Goal: Information Seeking & Learning: Learn about a topic

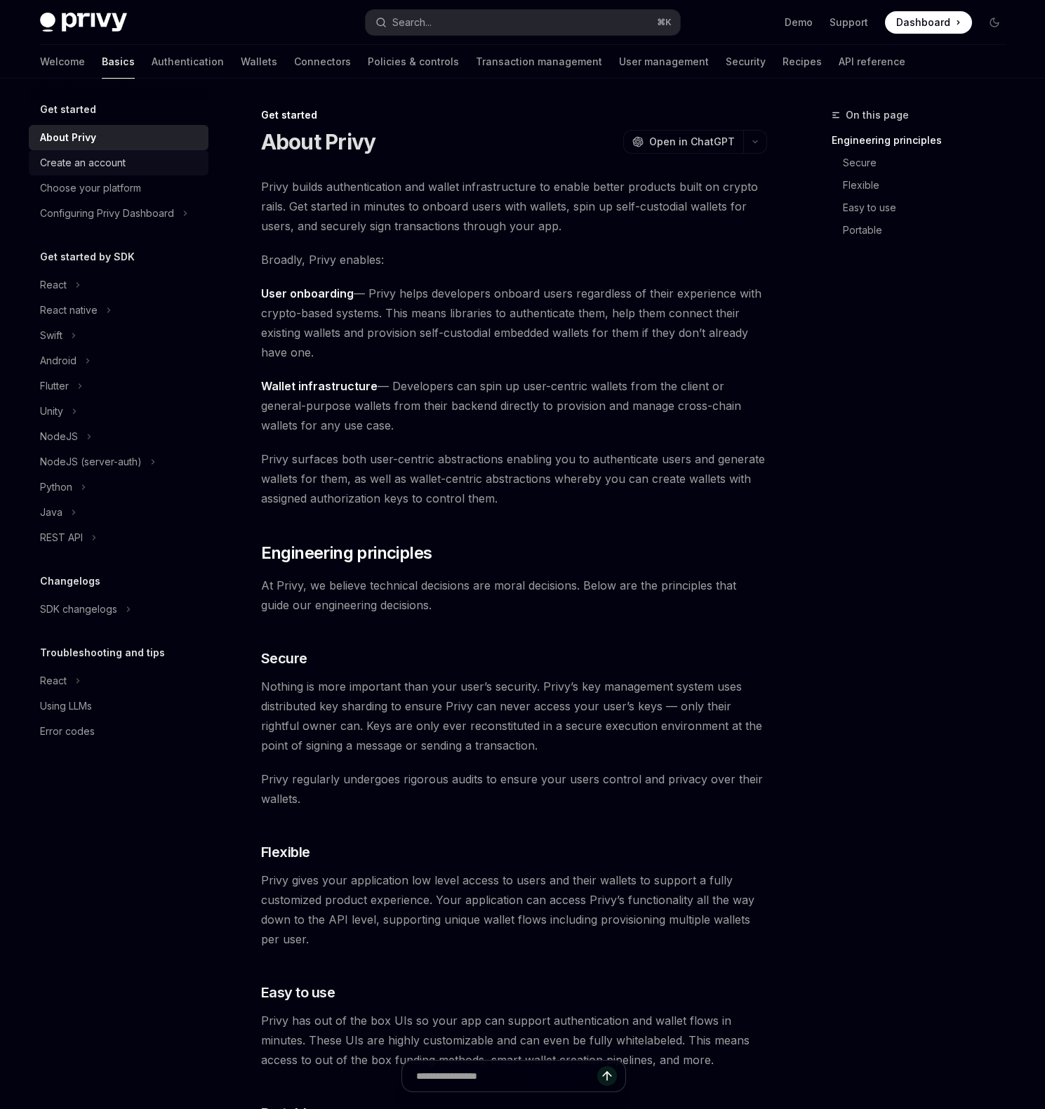
click at [139, 163] on div "Create an account" at bounding box center [120, 162] width 160 height 17
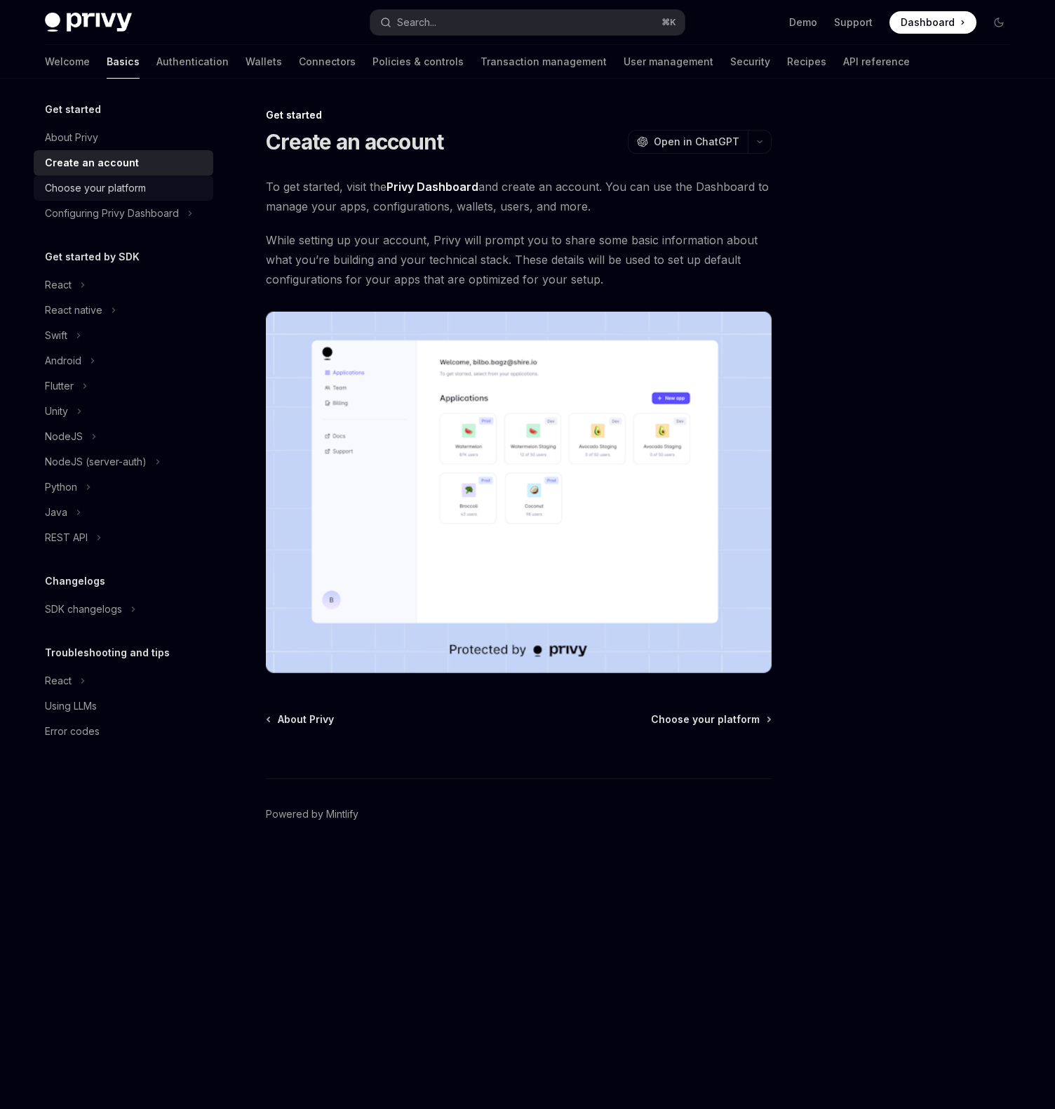
click at [139, 187] on div "Choose your platform" at bounding box center [95, 188] width 101 height 17
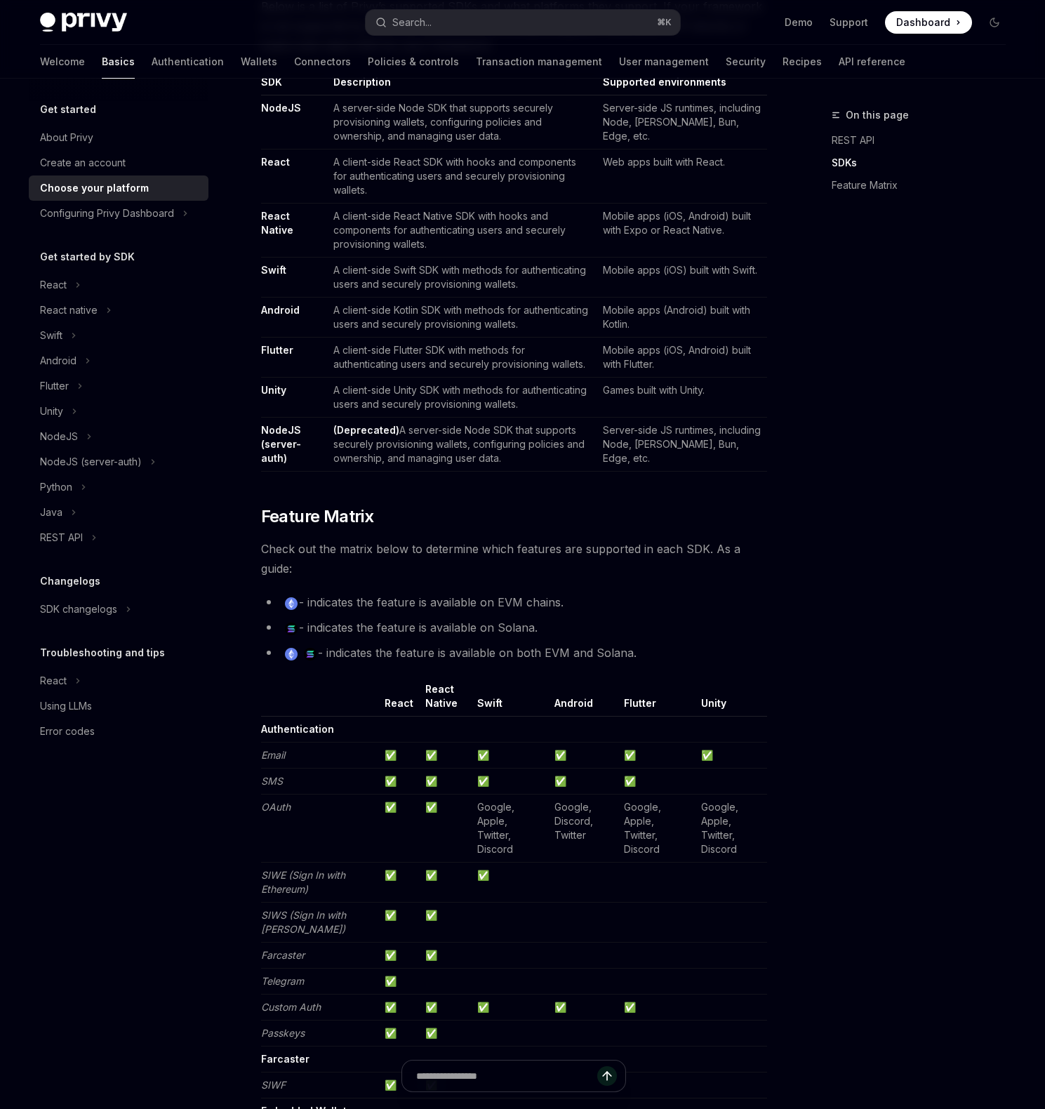
scroll to position [764, 0]
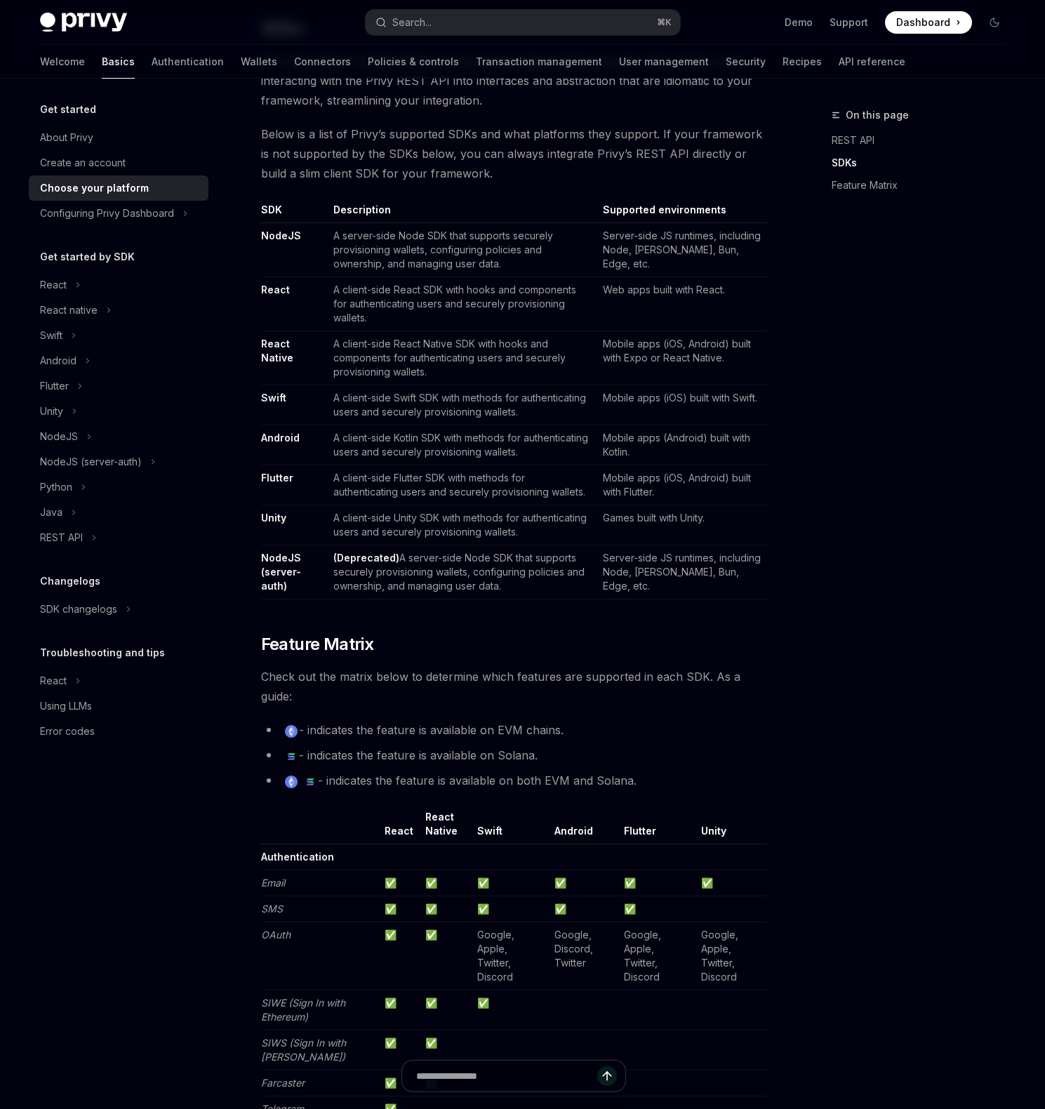
click at [479, 273] on td "A server-side Node SDK that supports securely provisioning wallets, configuring…" at bounding box center [462, 250] width 269 height 54
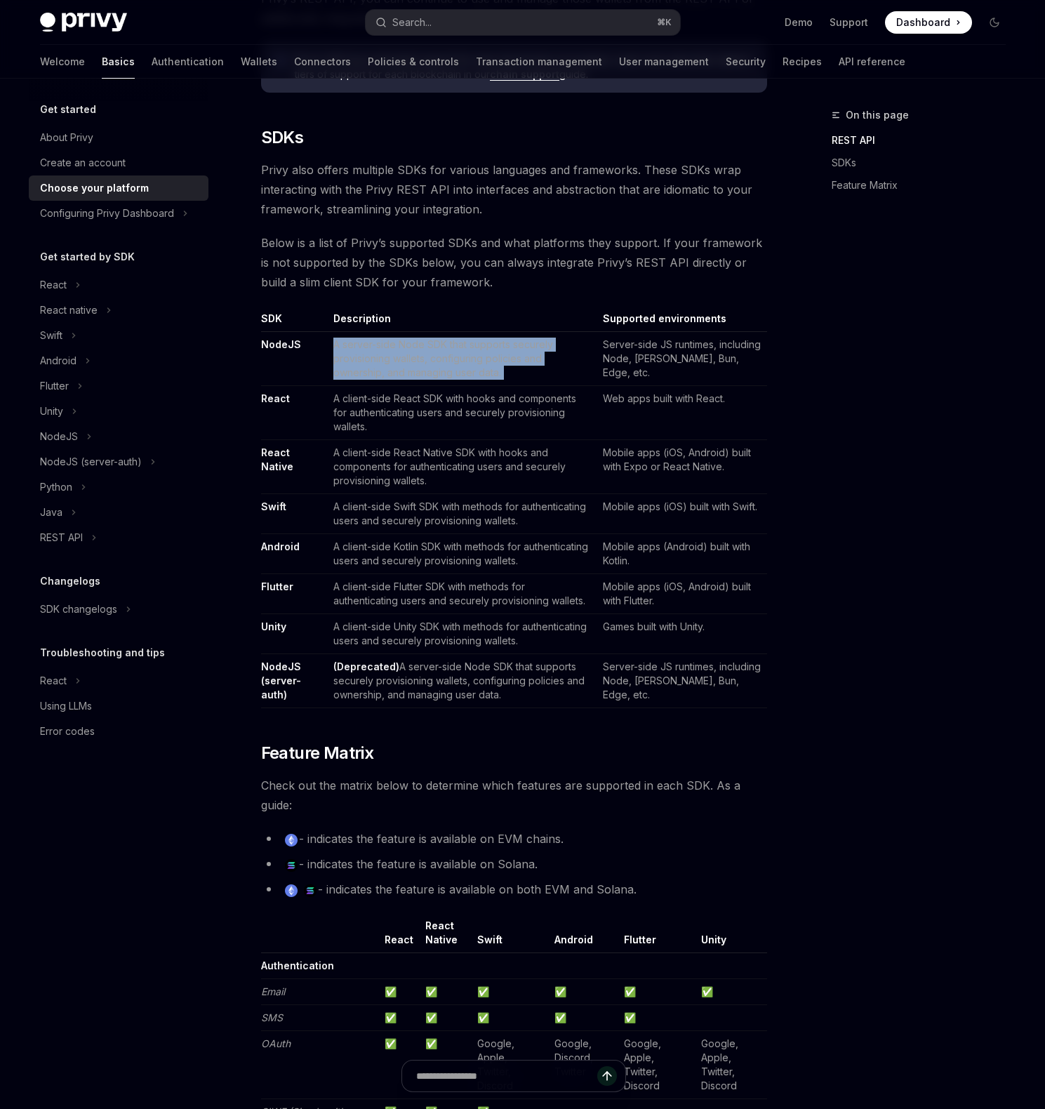
scroll to position [622, 0]
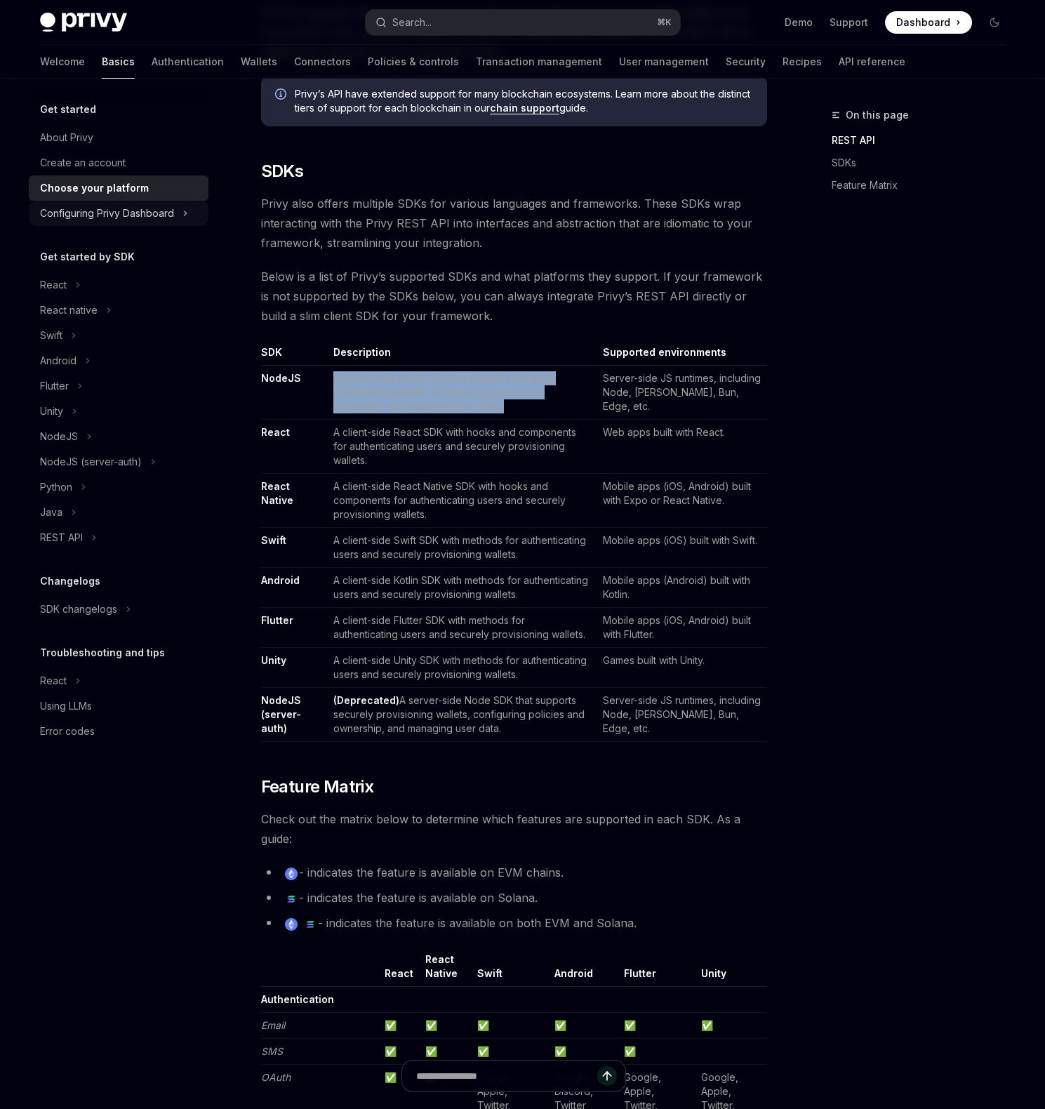
click at [128, 210] on div "Configuring Privy Dashboard" at bounding box center [107, 213] width 134 height 17
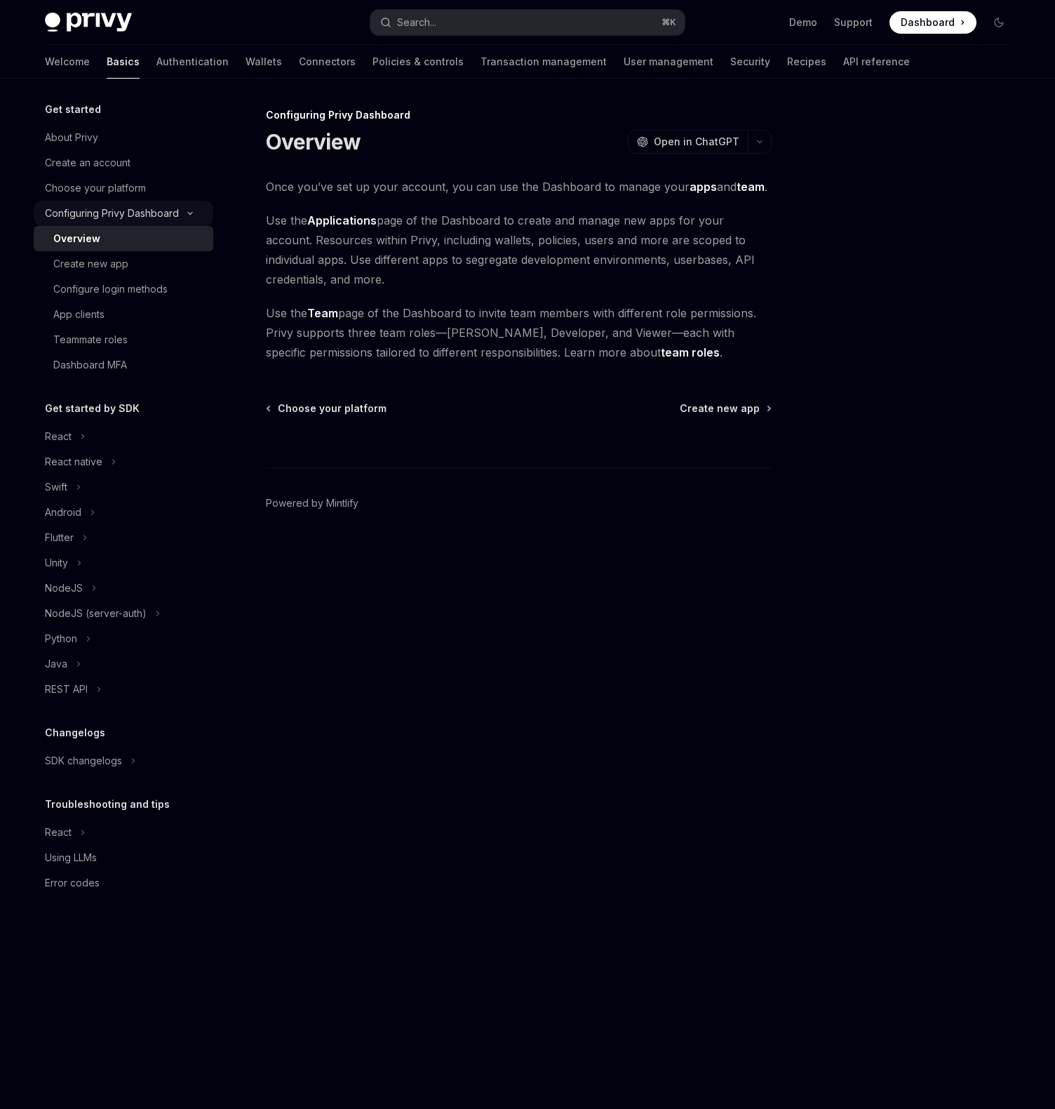
click at [128, 213] on div "Configuring Privy Dashboard" at bounding box center [112, 213] width 134 height 17
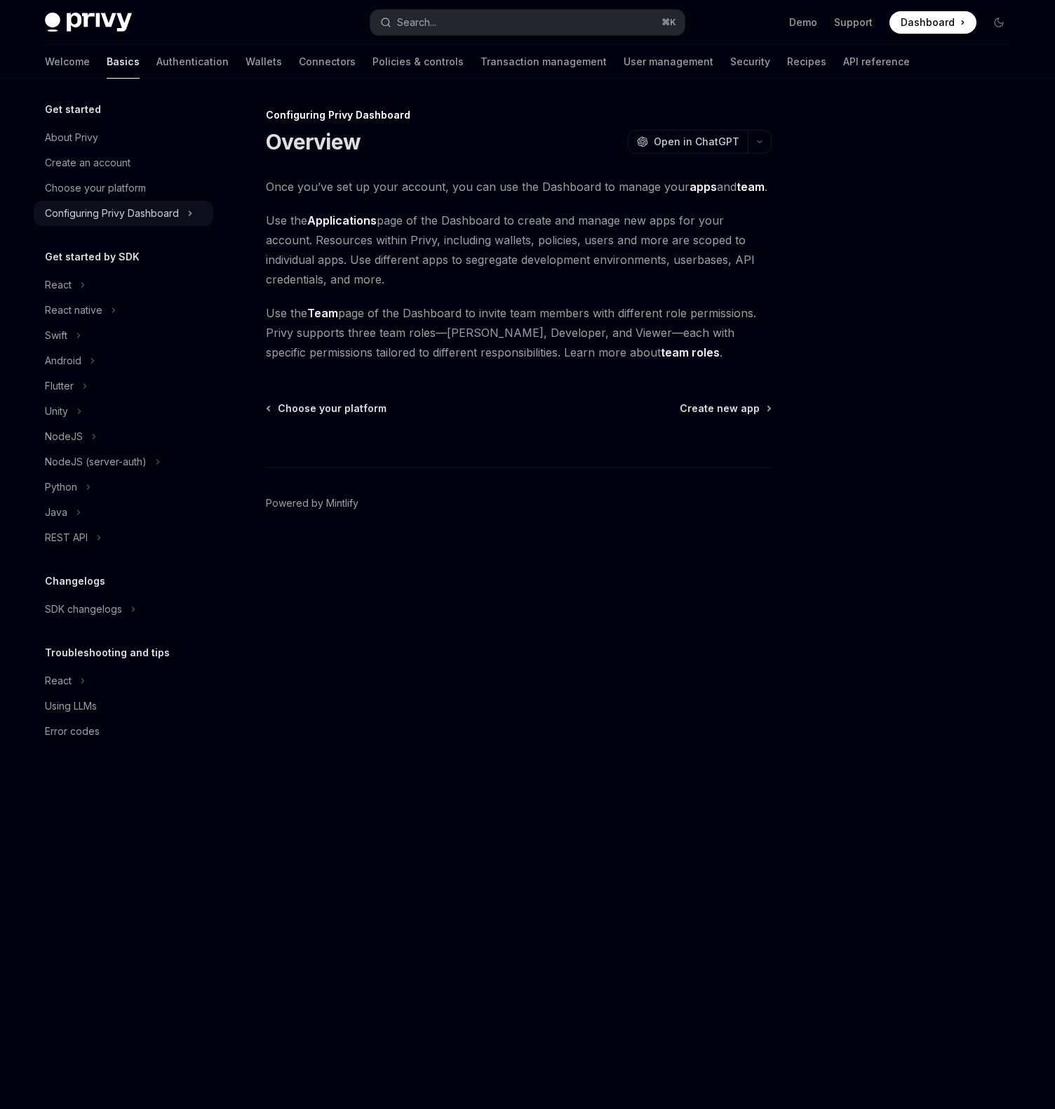
click at [127, 219] on div "Configuring Privy Dashboard" at bounding box center [112, 213] width 134 height 17
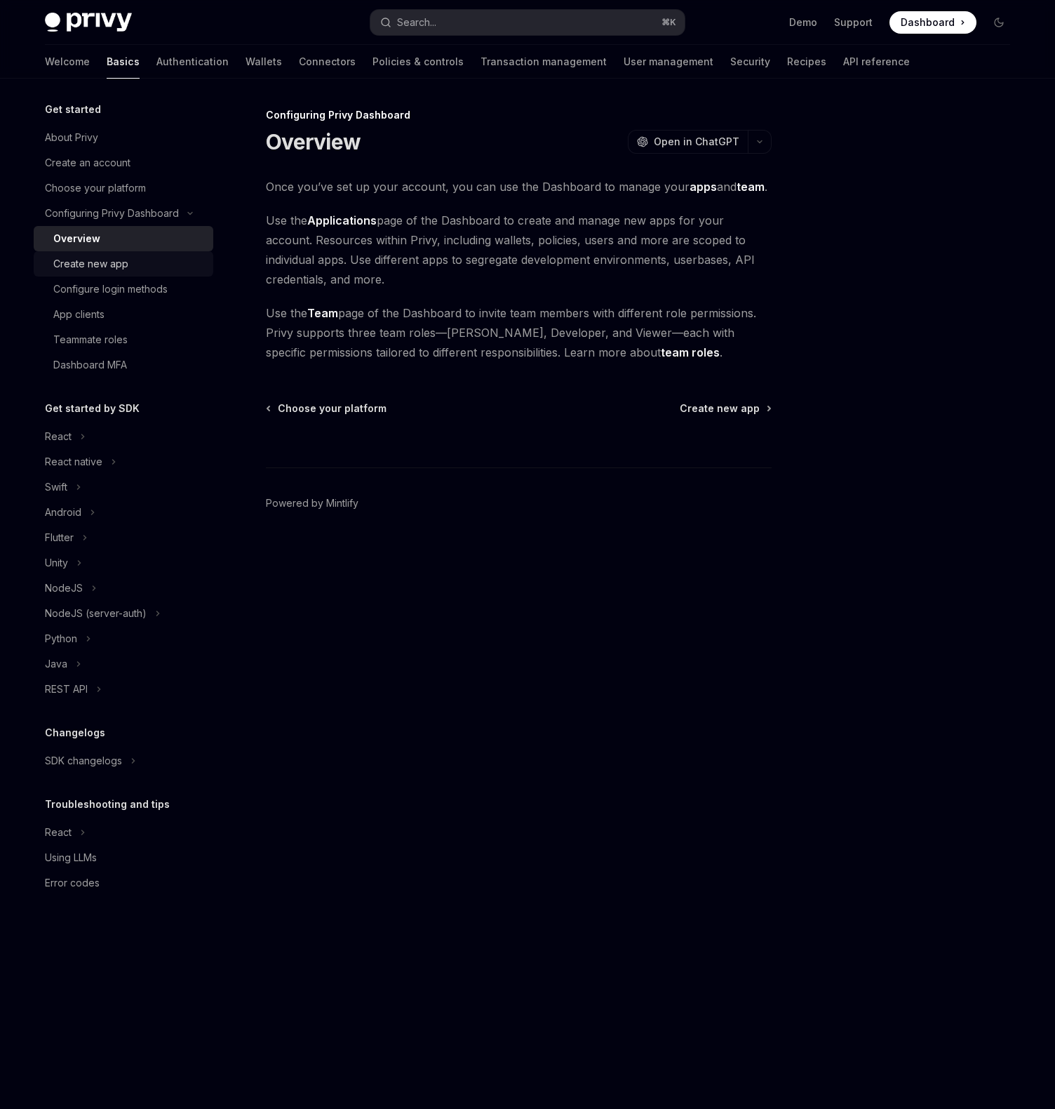
click at [121, 264] on div "Create new app" at bounding box center [90, 263] width 75 height 17
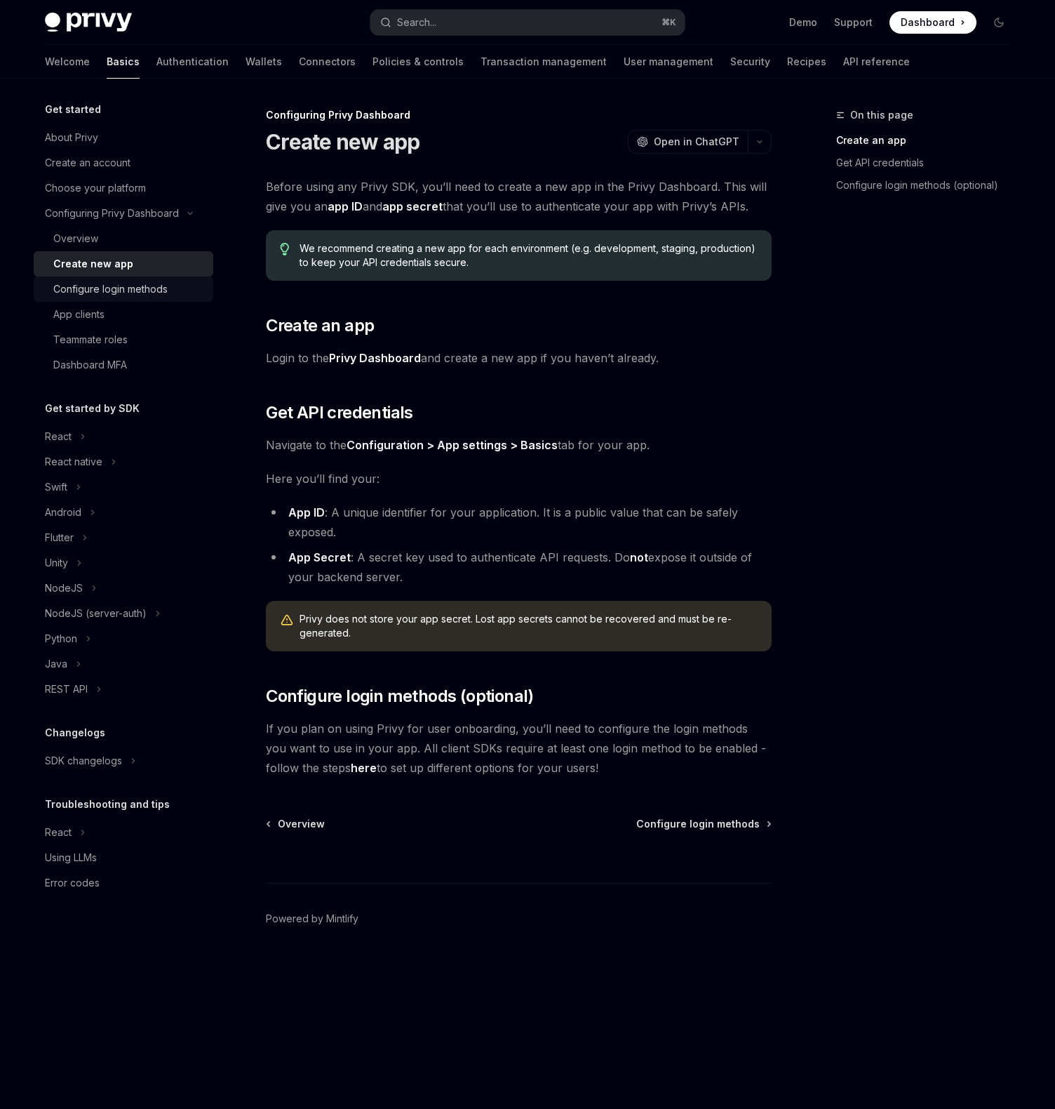
click at [139, 289] on div "Configure login methods" at bounding box center [110, 289] width 114 height 17
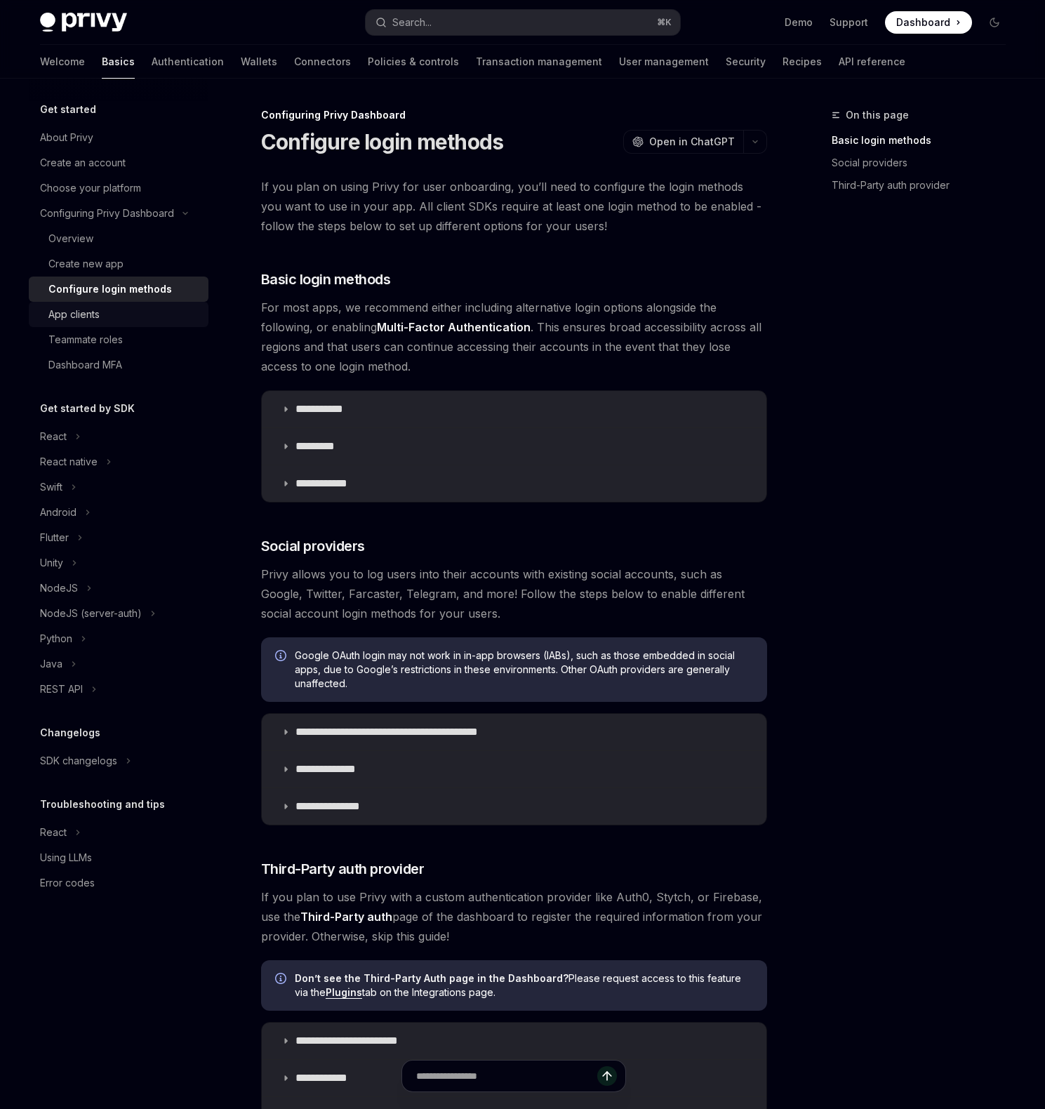
click at [129, 317] on div "App clients" at bounding box center [124, 314] width 152 height 17
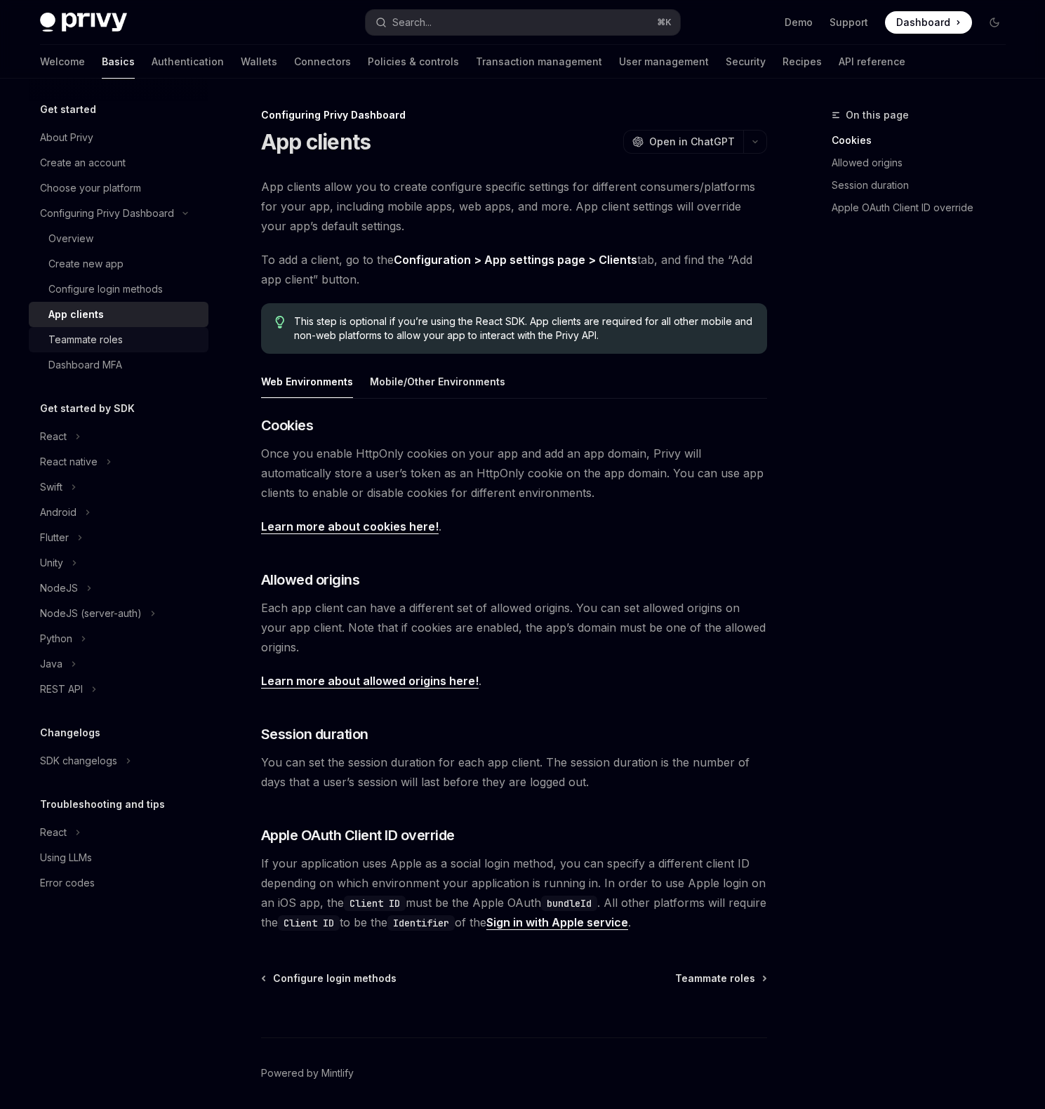
click at [124, 335] on div "Teammate roles" at bounding box center [124, 339] width 152 height 17
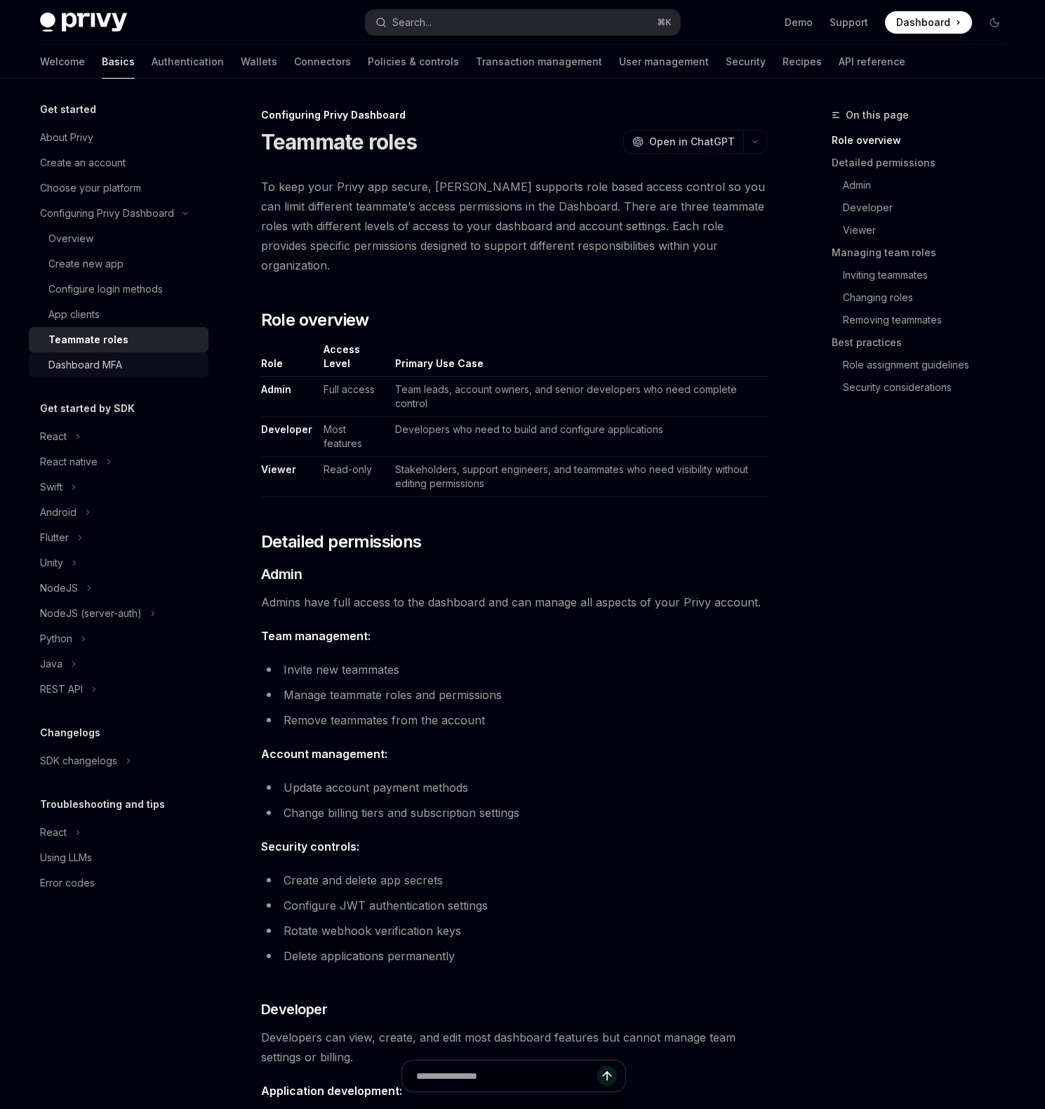
click at [135, 365] on div "Dashboard MFA" at bounding box center [124, 364] width 152 height 17
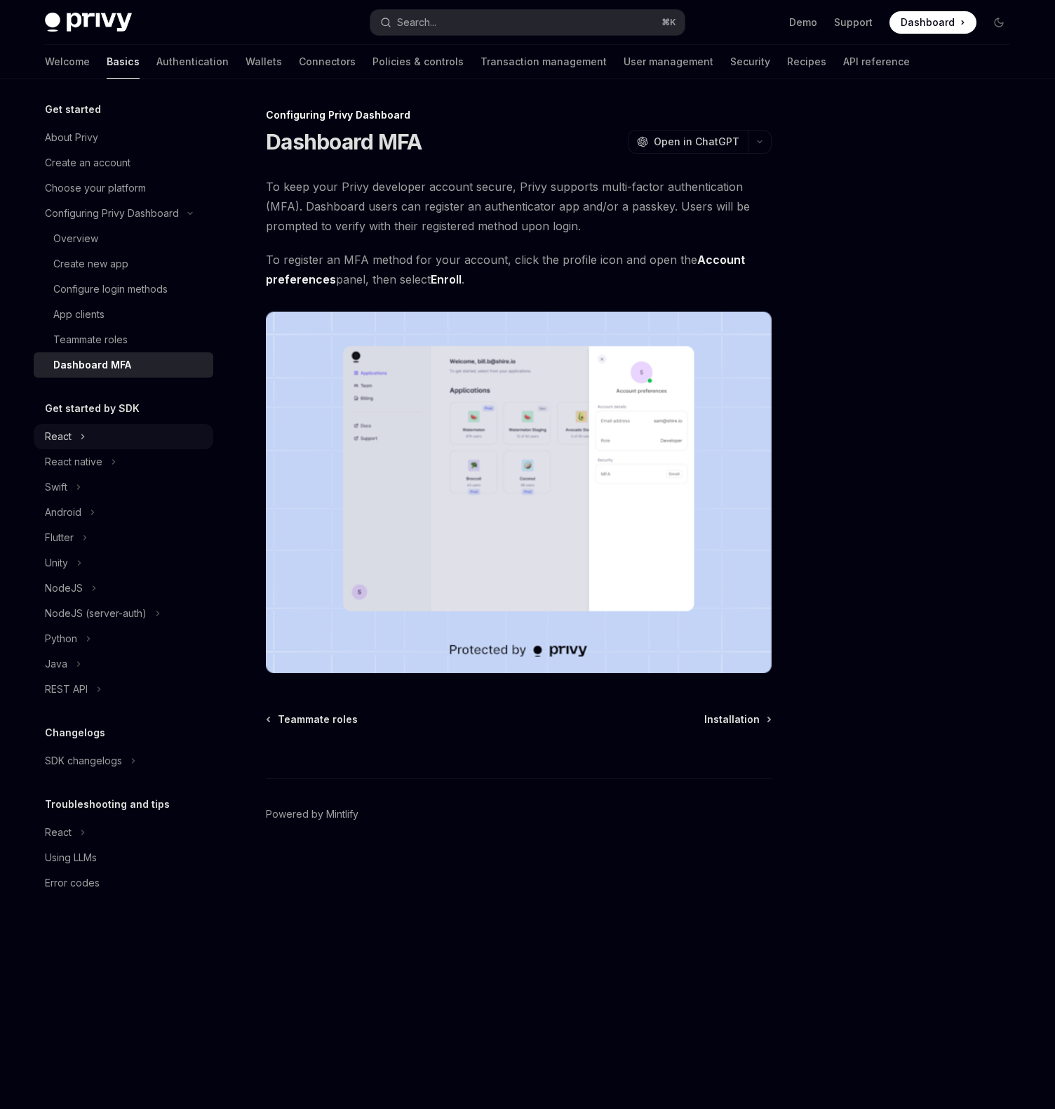
click at [105, 434] on button "React" at bounding box center [124, 436] width 180 height 25
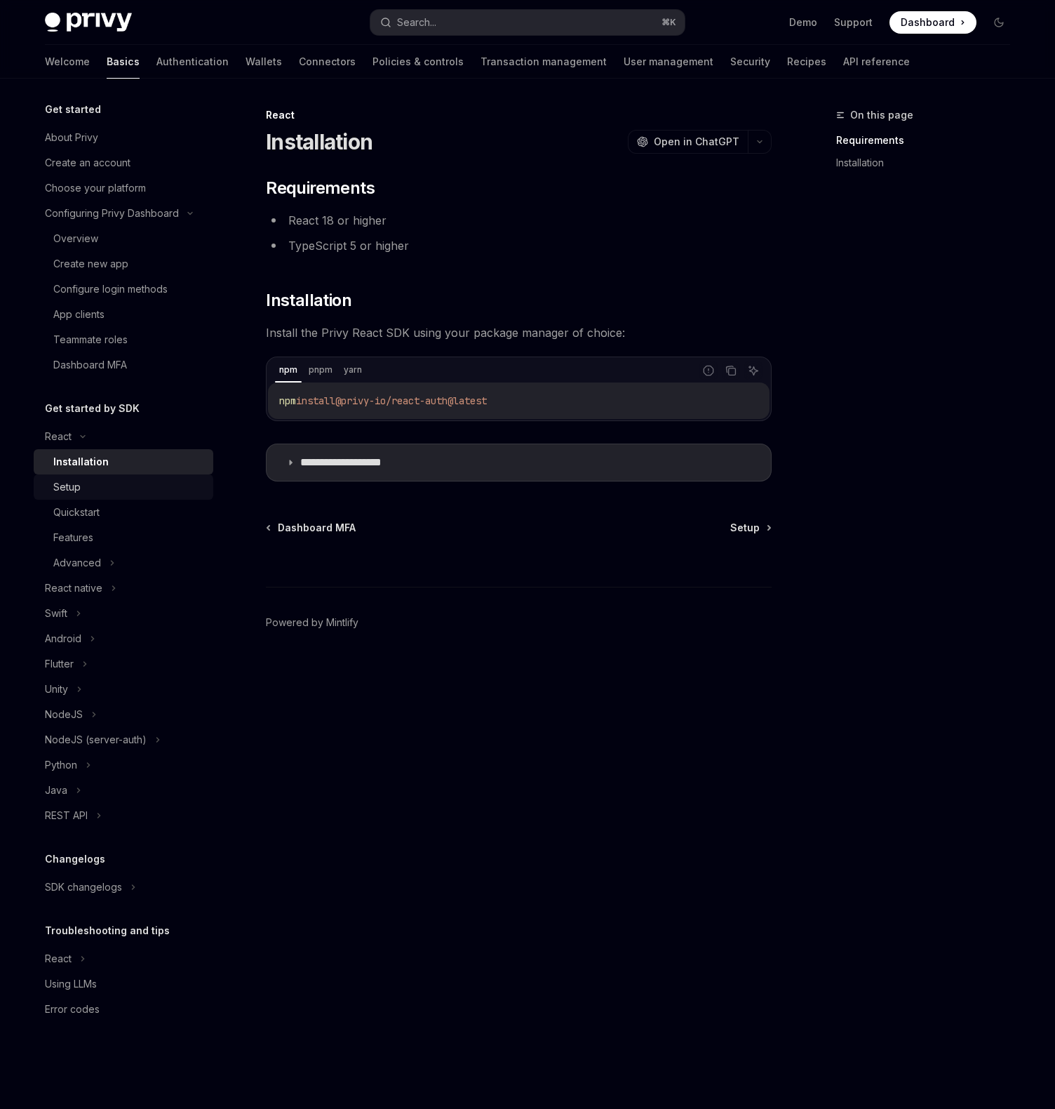
drag, startPoint x: 50, startPoint y: 488, endPoint x: 63, endPoint y: 488, distance: 13.3
click at [50, 488] on link "Setup" at bounding box center [124, 486] width 180 height 25
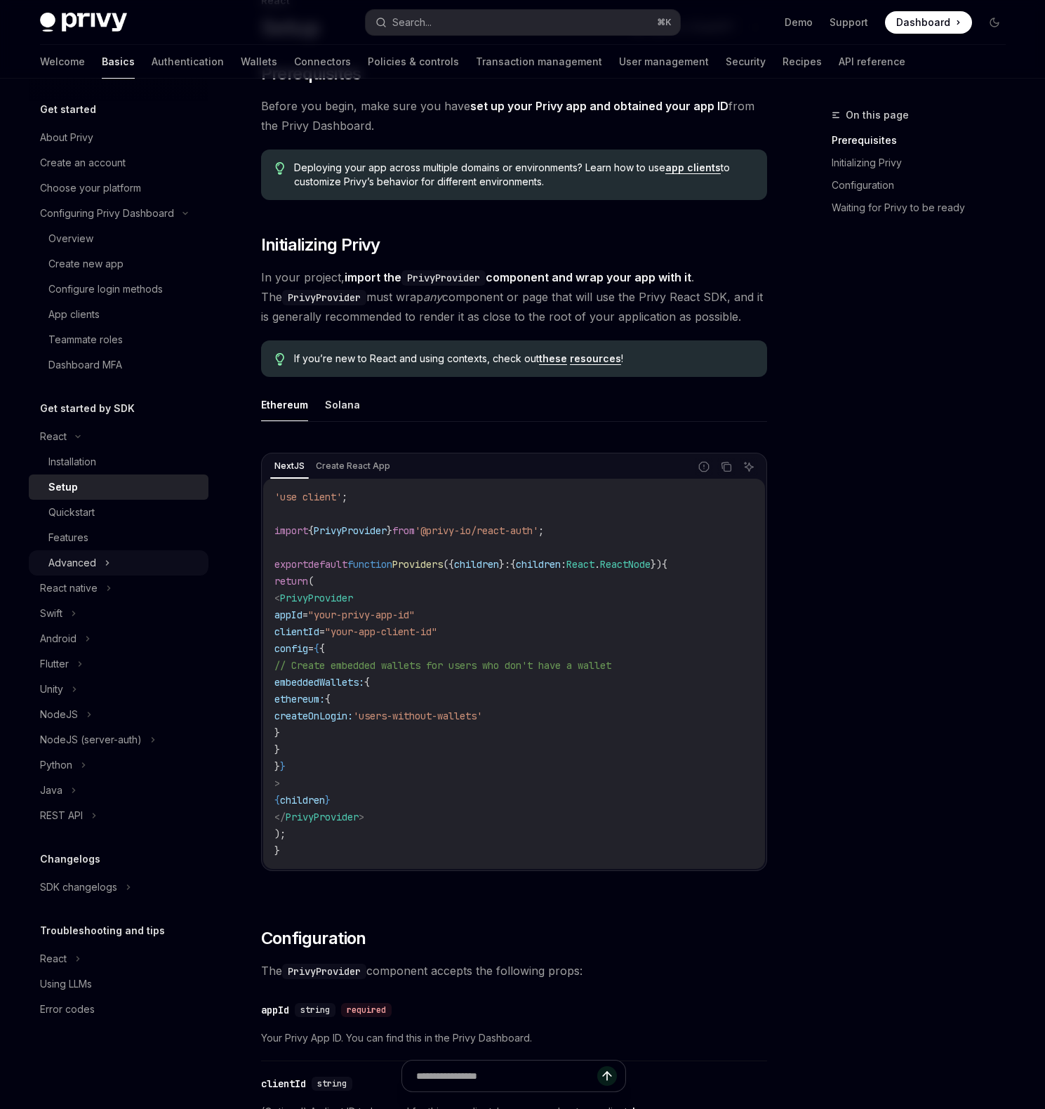
scroll to position [127, 0]
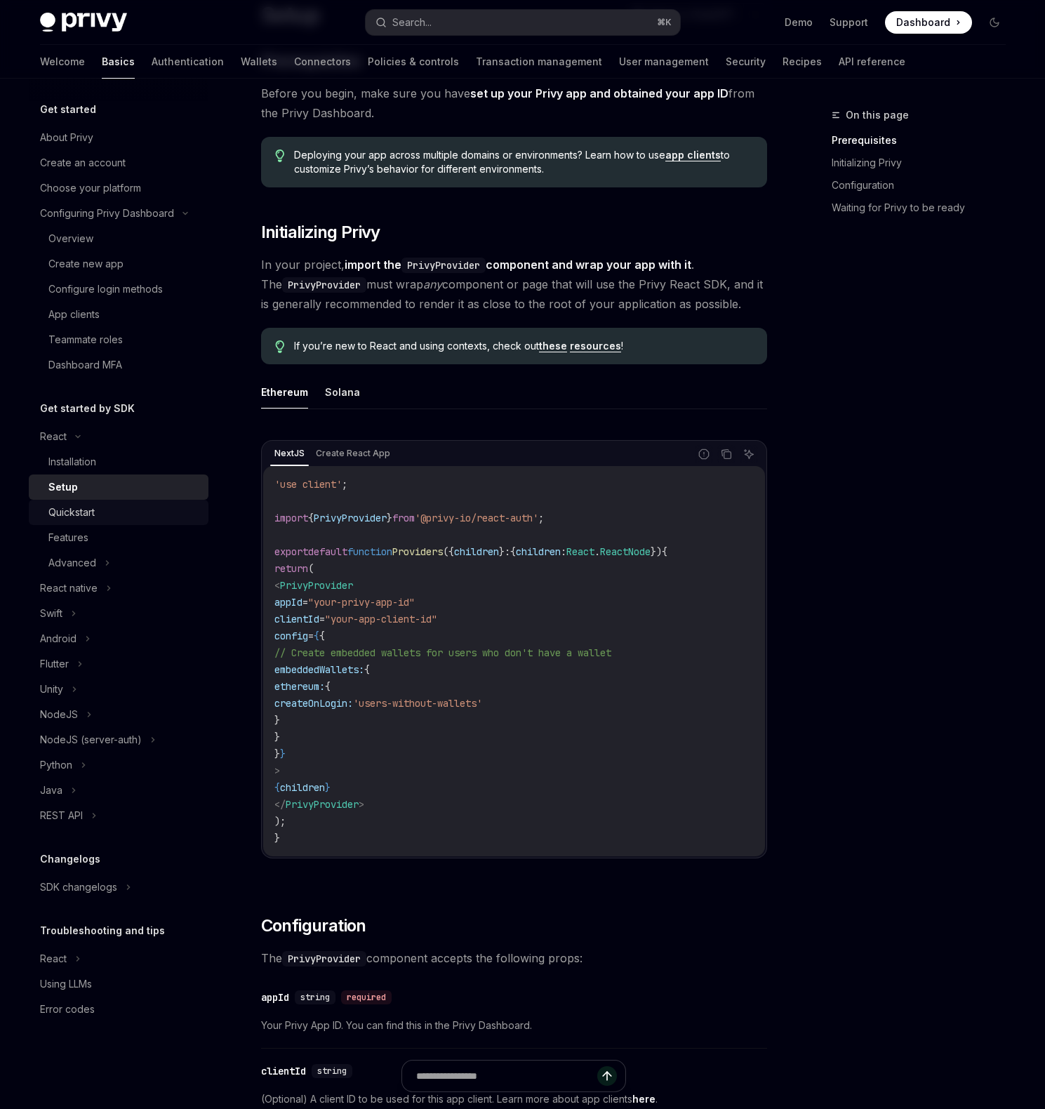
click at [101, 516] on div "Quickstart" at bounding box center [124, 512] width 152 height 17
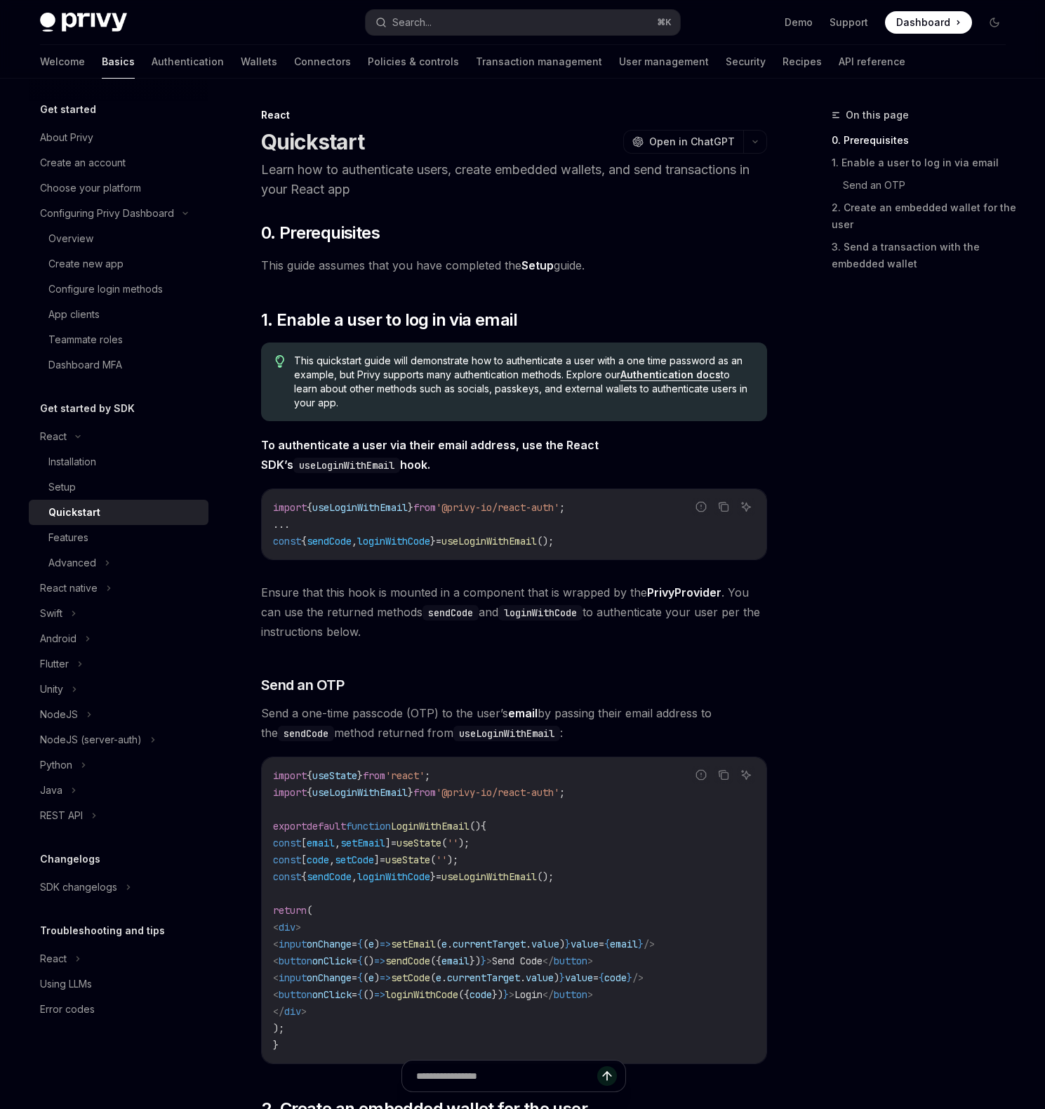
scroll to position [130, 0]
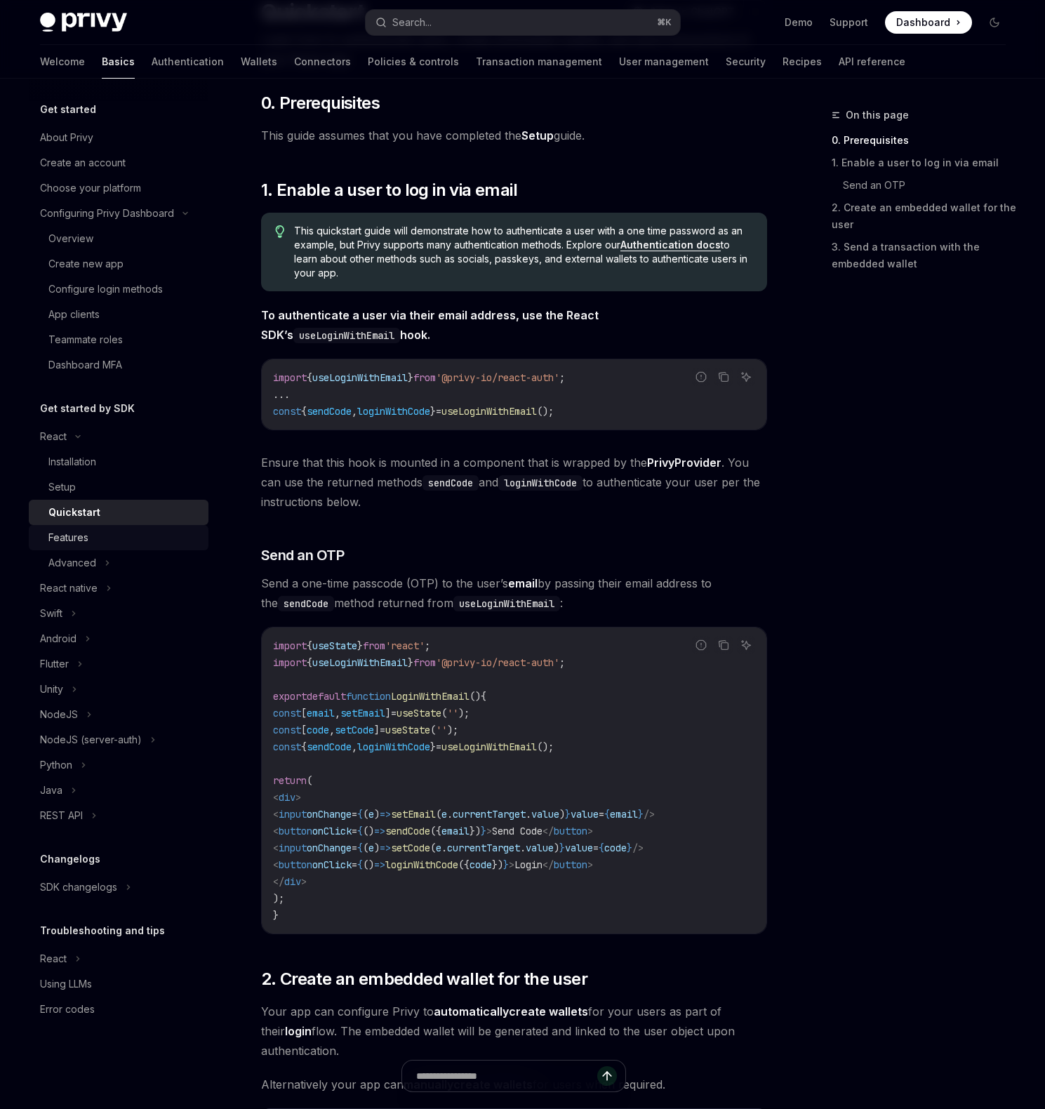
click at [101, 541] on div "Features" at bounding box center [124, 537] width 152 height 17
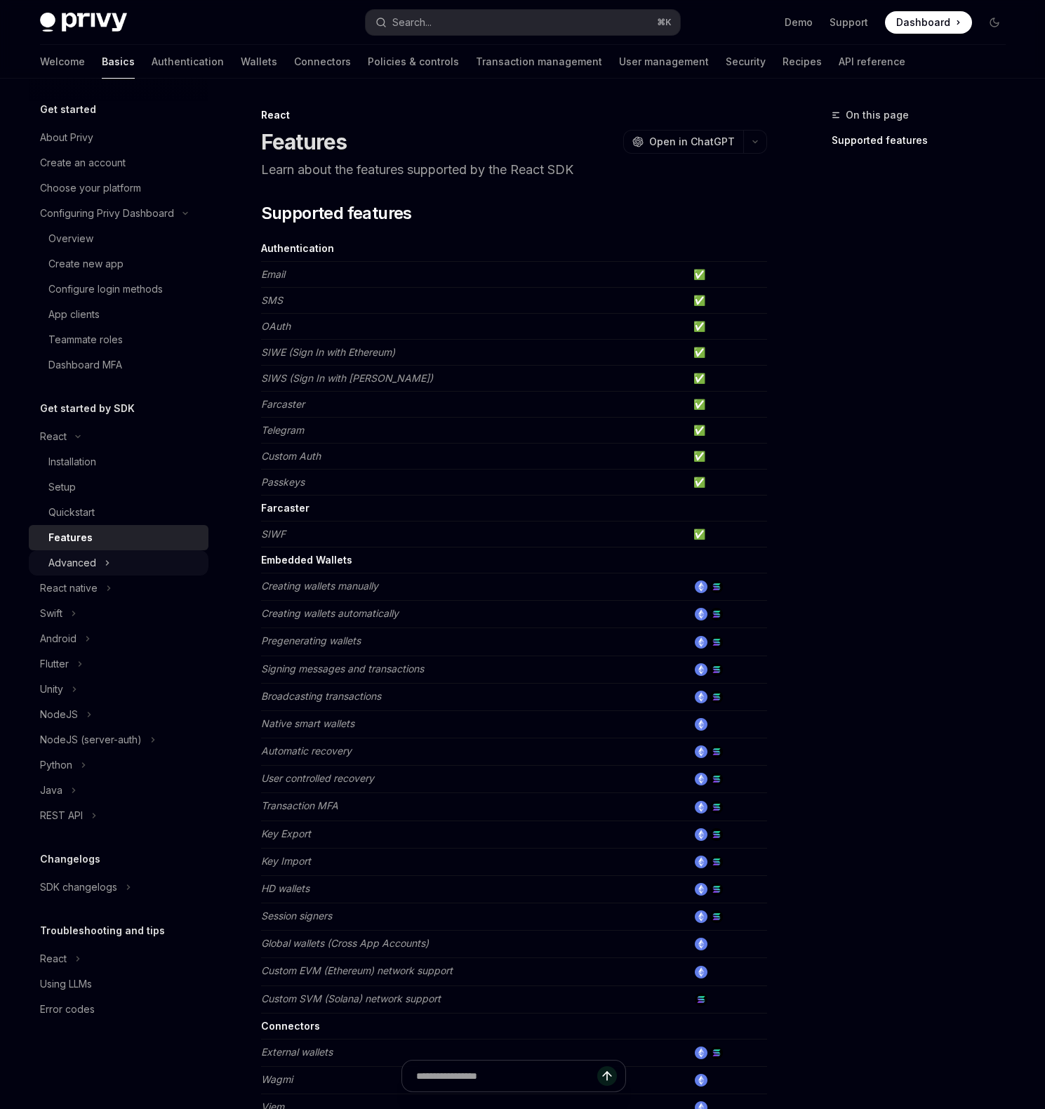
click at [120, 557] on button "Advanced" at bounding box center [119, 562] width 180 height 25
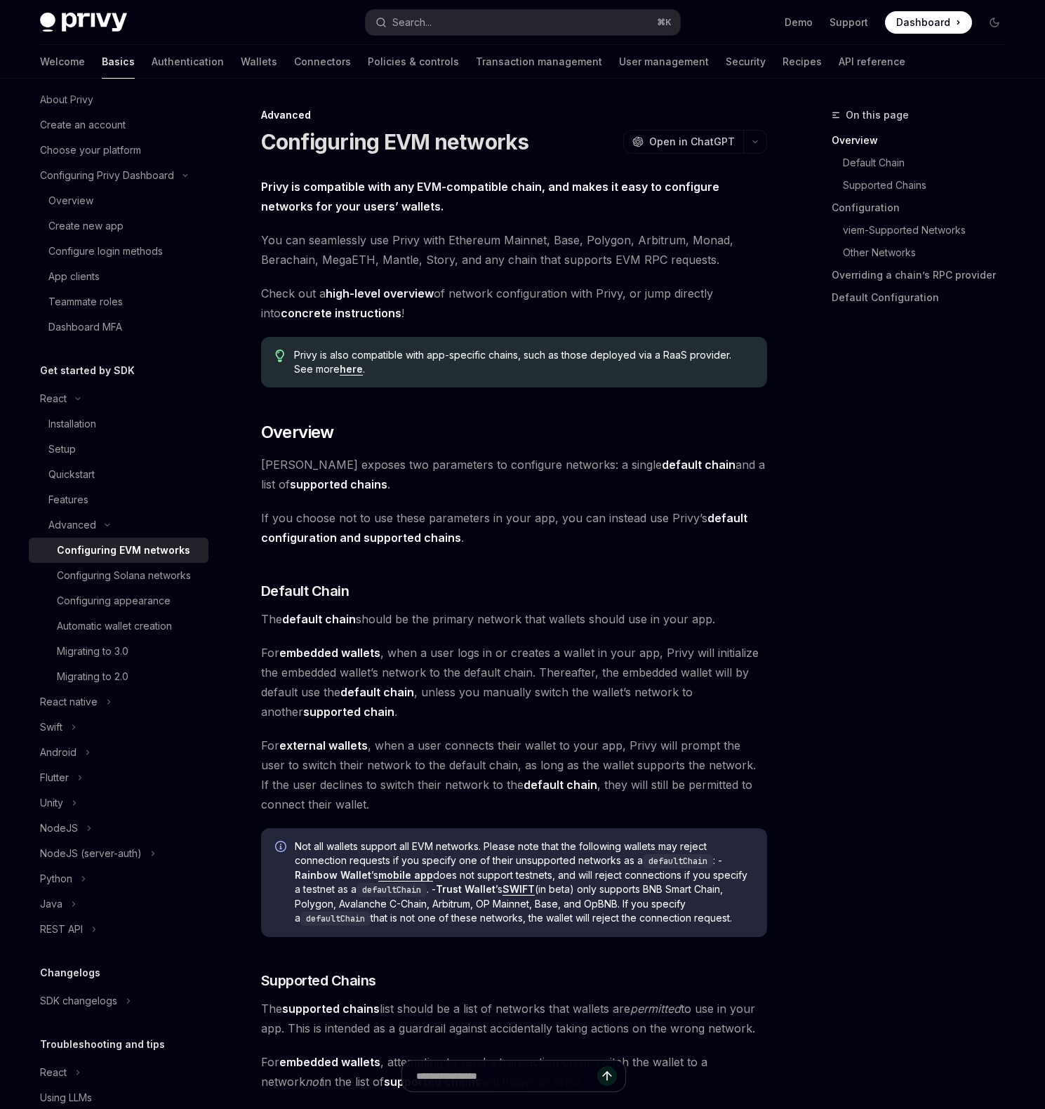
scroll to position [109, 0]
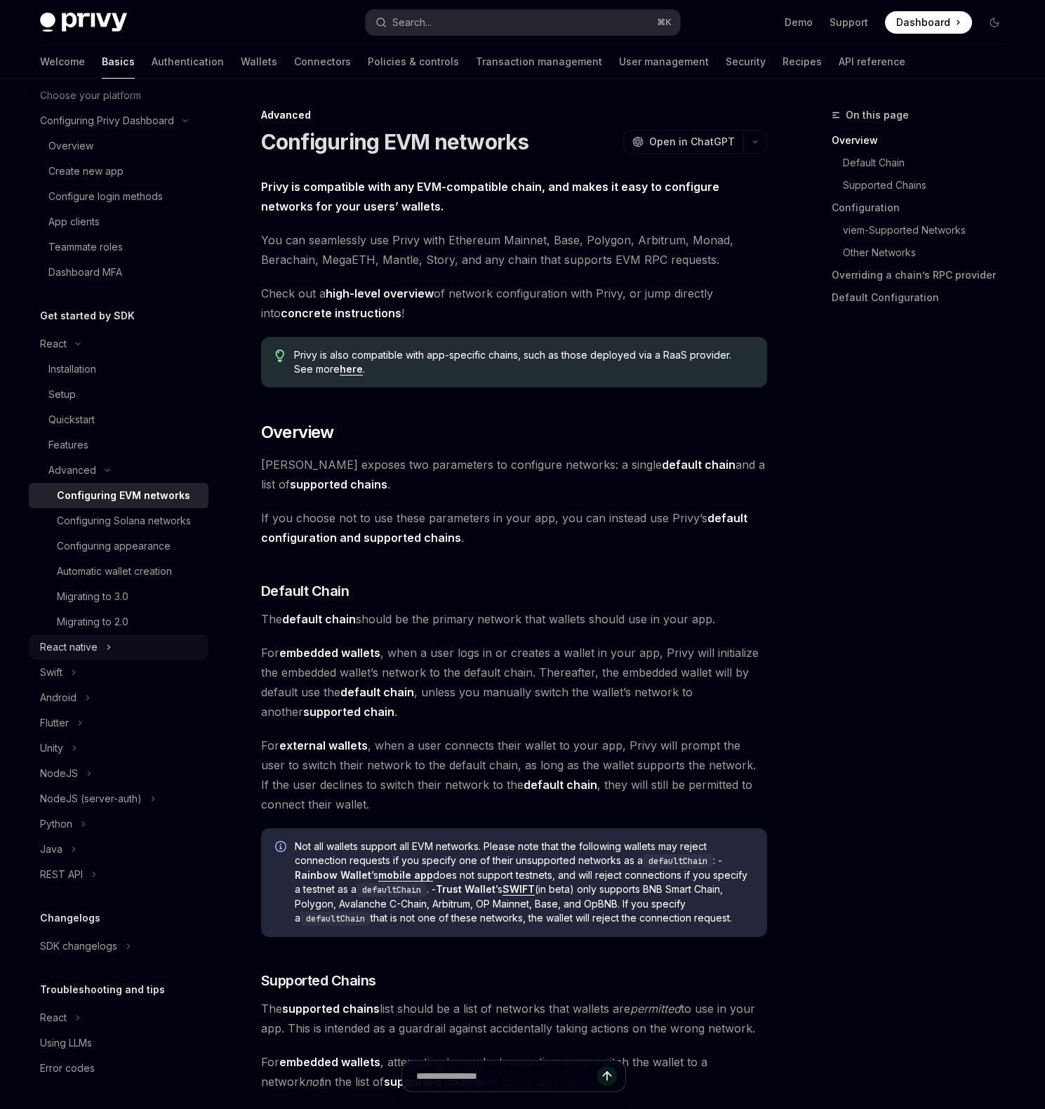
click at [98, 648] on button "React native" at bounding box center [119, 646] width 180 height 25
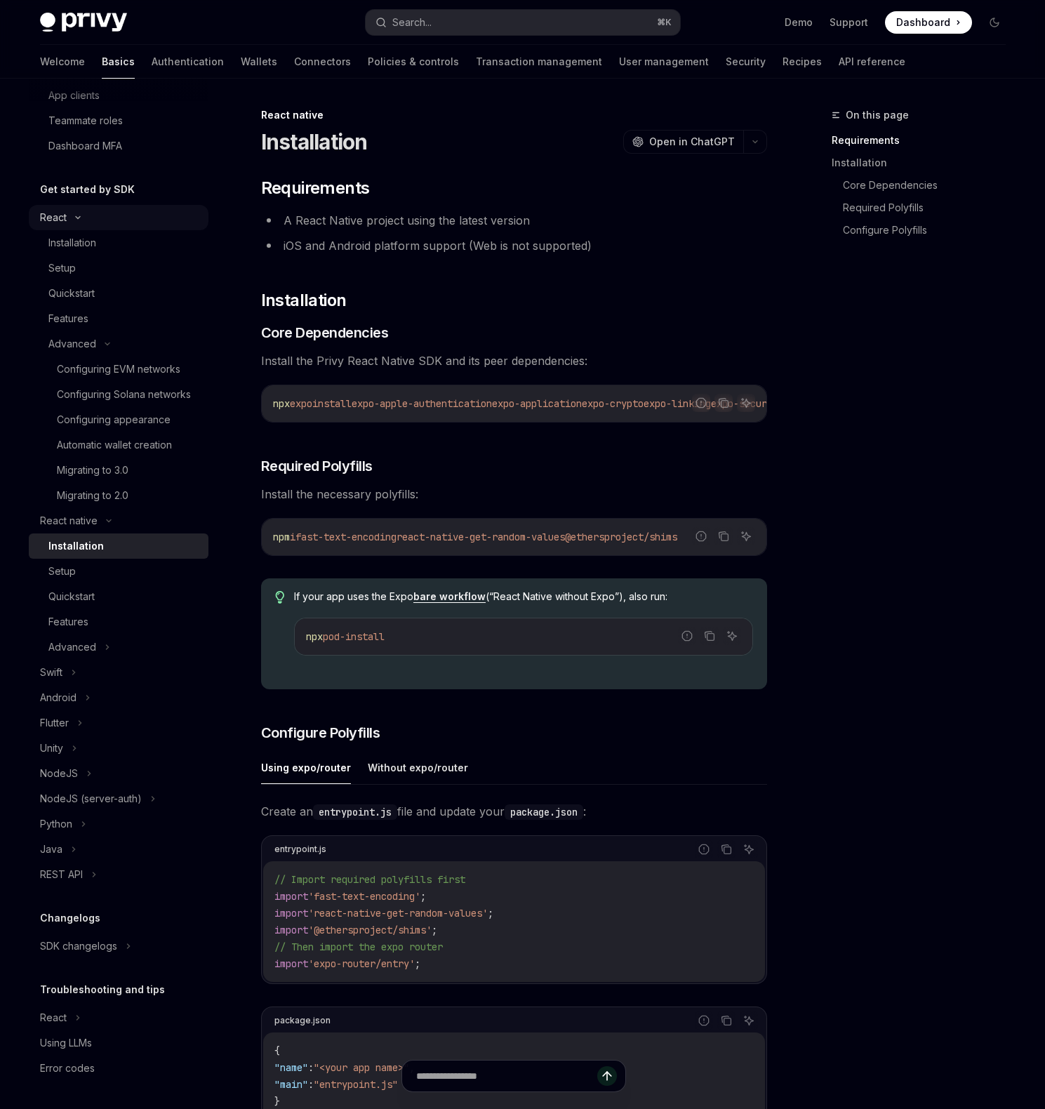
click at [119, 205] on button "React" at bounding box center [119, 217] width 180 height 25
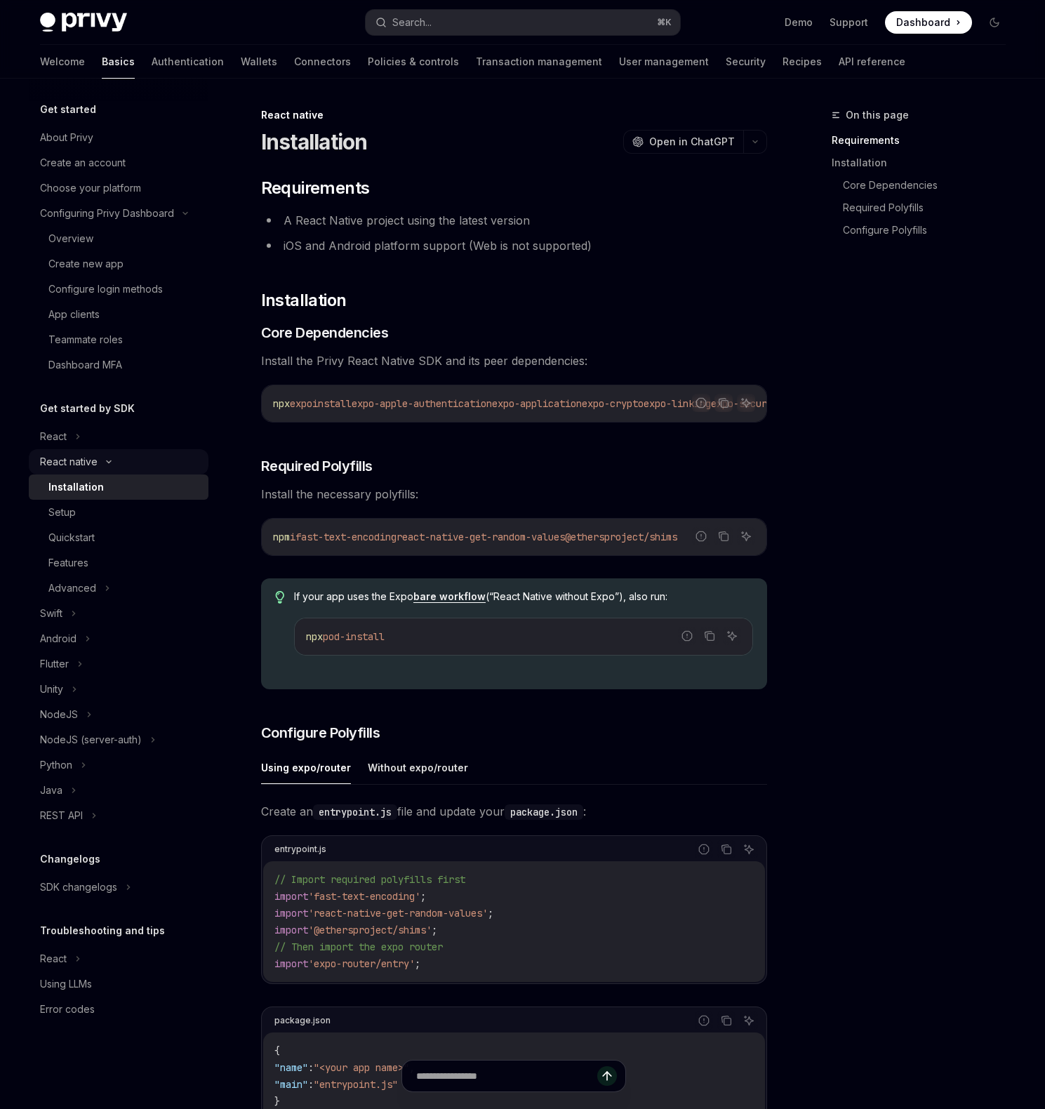
click at [119, 459] on button "React native" at bounding box center [119, 461] width 180 height 25
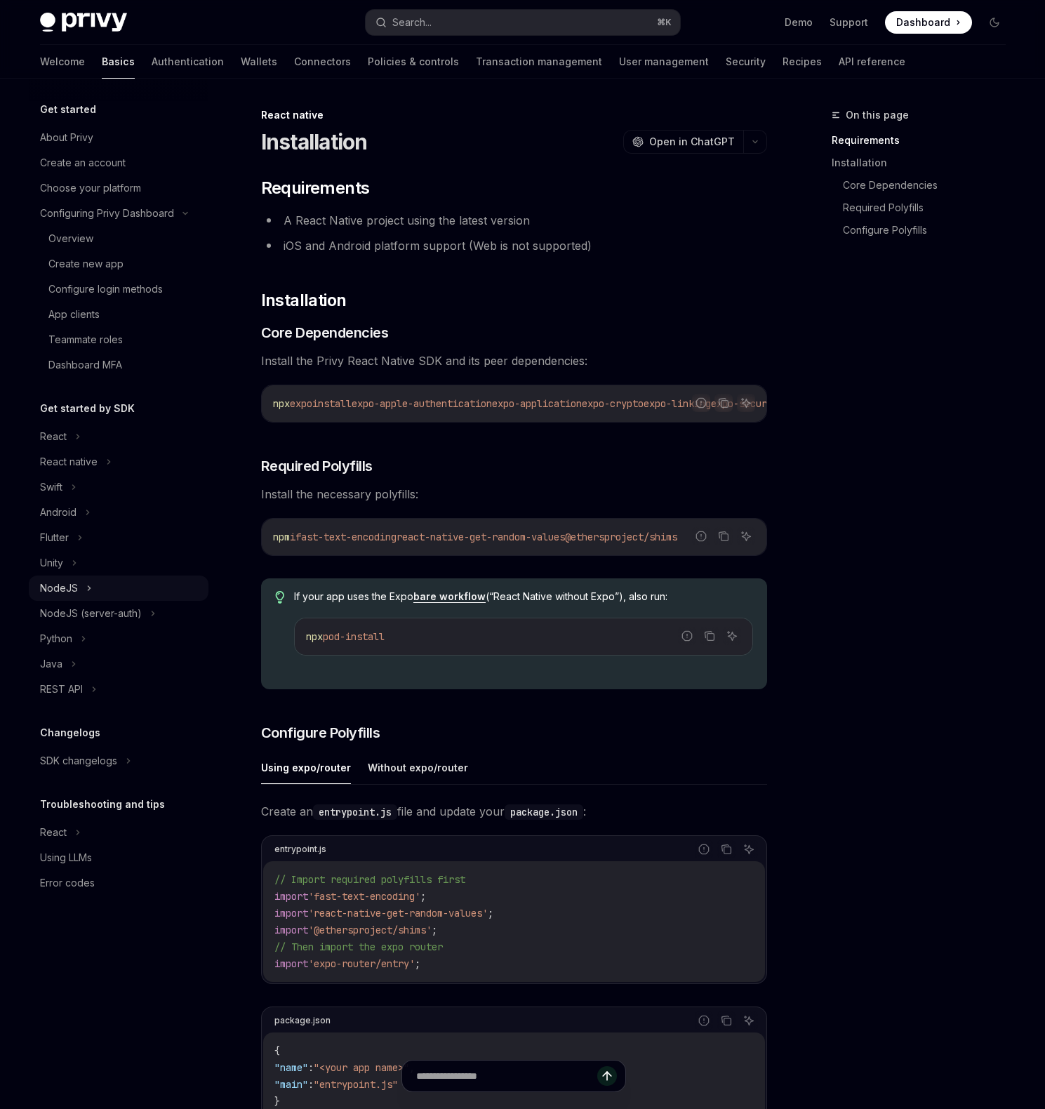
click at [155, 587] on button "NodeJS" at bounding box center [119, 587] width 180 height 25
type textarea "*"
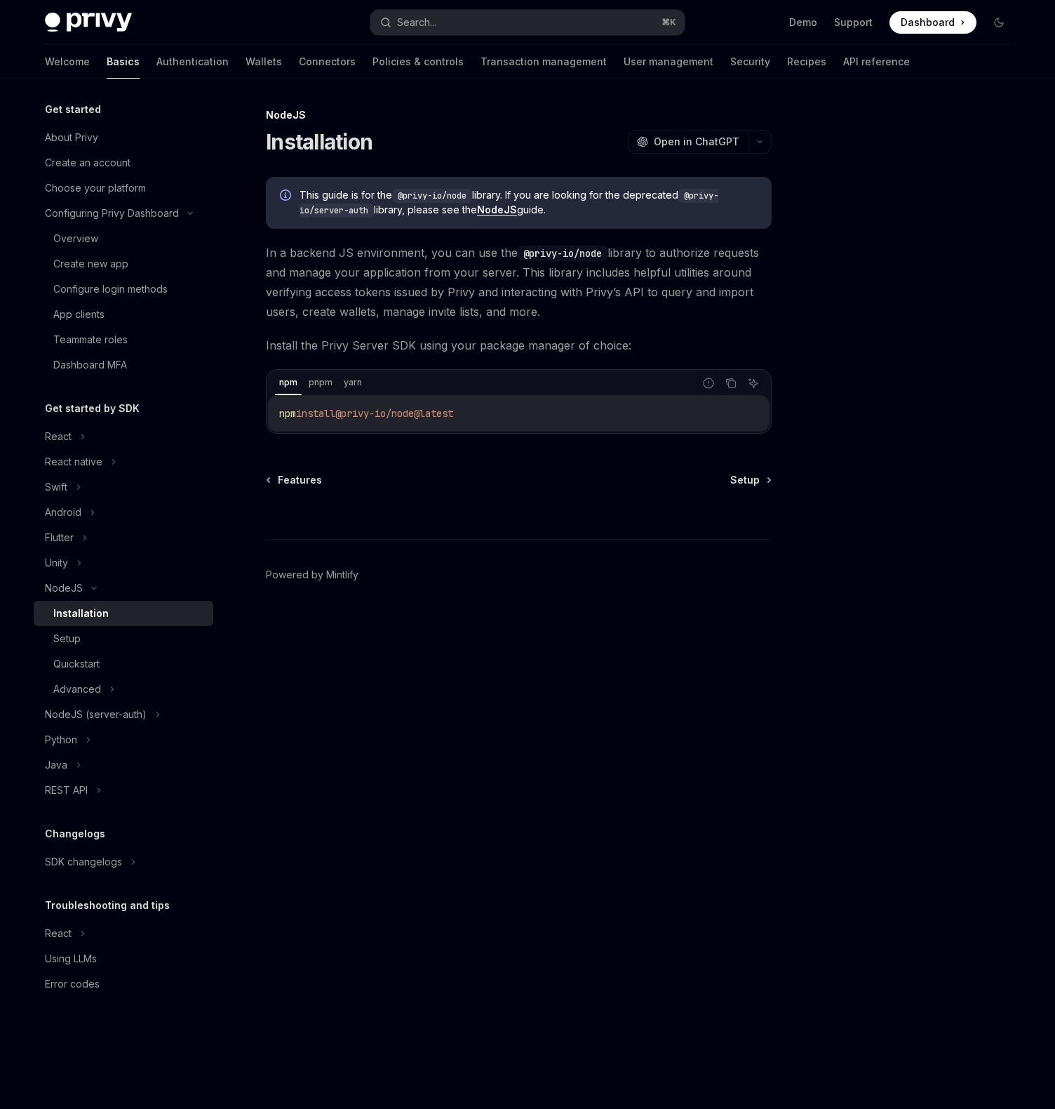
click at [443, 469] on div "NodeJS Installation OpenAI Open in ChatGPT OpenAI Open in ChatGPT This guide is…" at bounding box center [387, 608] width 775 height 1002
click at [750, 479] on span "Setup" at bounding box center [744, 480] width 29 height 14
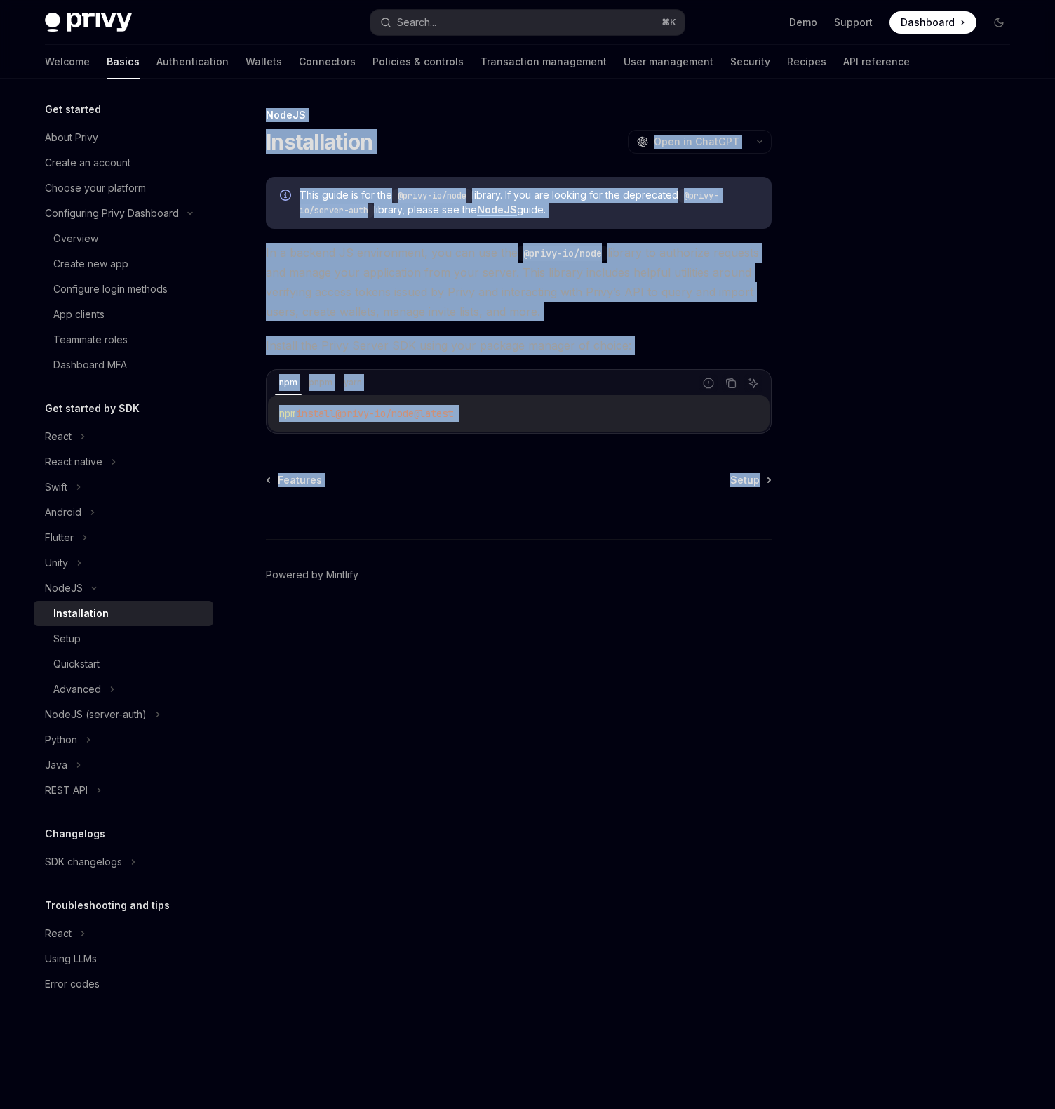
drag, startPoint x: 260, startPoint y: 114, endPoint x: 775, endPoint y: 486, distance: 635.2
click at [775, 486] on div "NodeJS Installation OpenAI Open in ChatGPT OpenAI Open in ChatGPT This guide is…" at bounding box center [528, 594] width 988 height 1030
copy div "NodeJS Installation OpenAI Open in ChatGPT OpenAI Open in ChatGPT This guide is…"
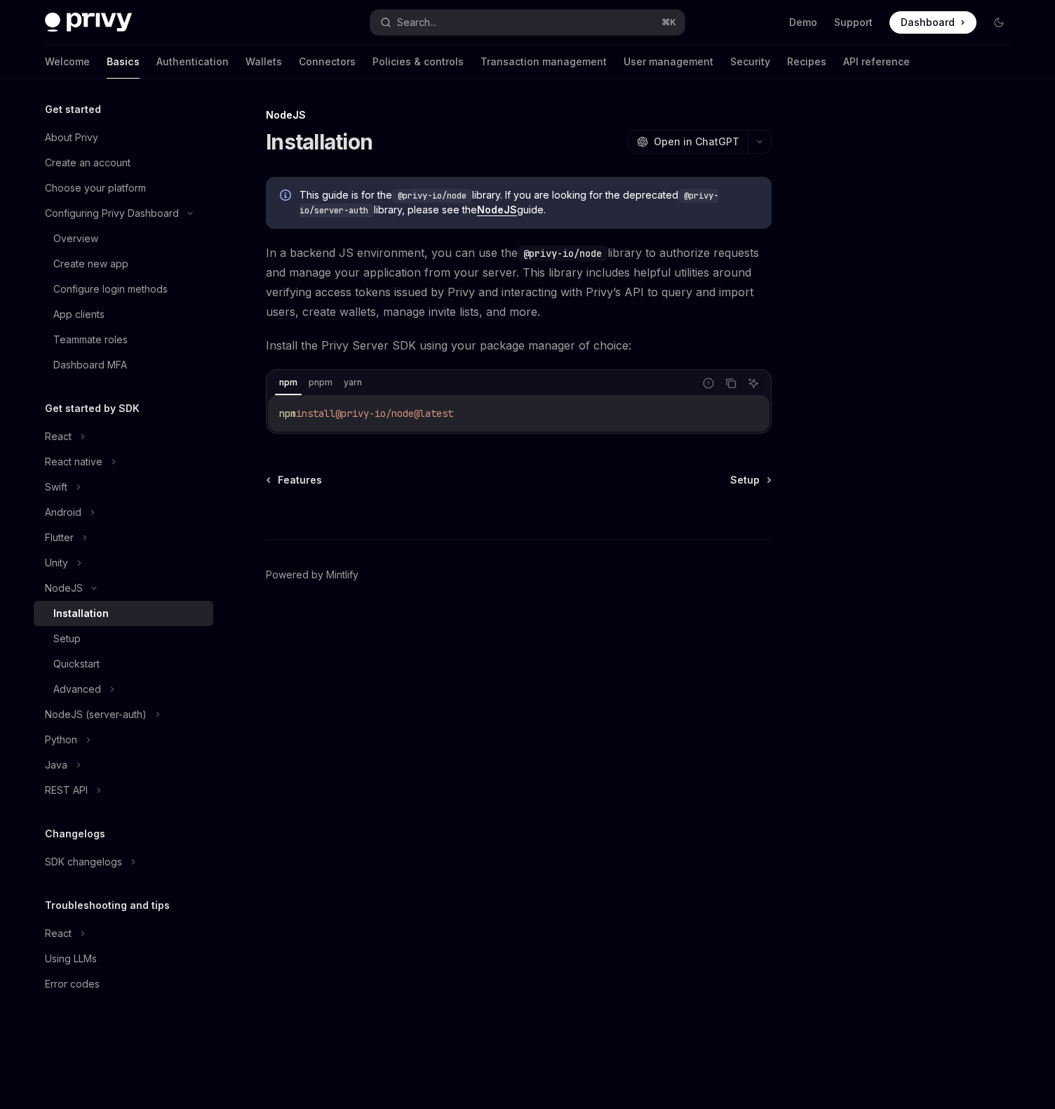
click at [785, 486] on div "NodeJS Installation OpenAI Open in ChatGPT OpenAI Open in ChatGPT This guide is…" at bounding box center [528, 594] width 988 height 1030
click at [743, 472] on div "NodeJS Installation OpenAI Open in ChatGPT OpenAI Open in ChatGPT This guide is…" at bounding box center [387, 608] width 775 height 1002
click at [751, 479] on span "Setup" at bounding box center [744, 480] width 29 height 14
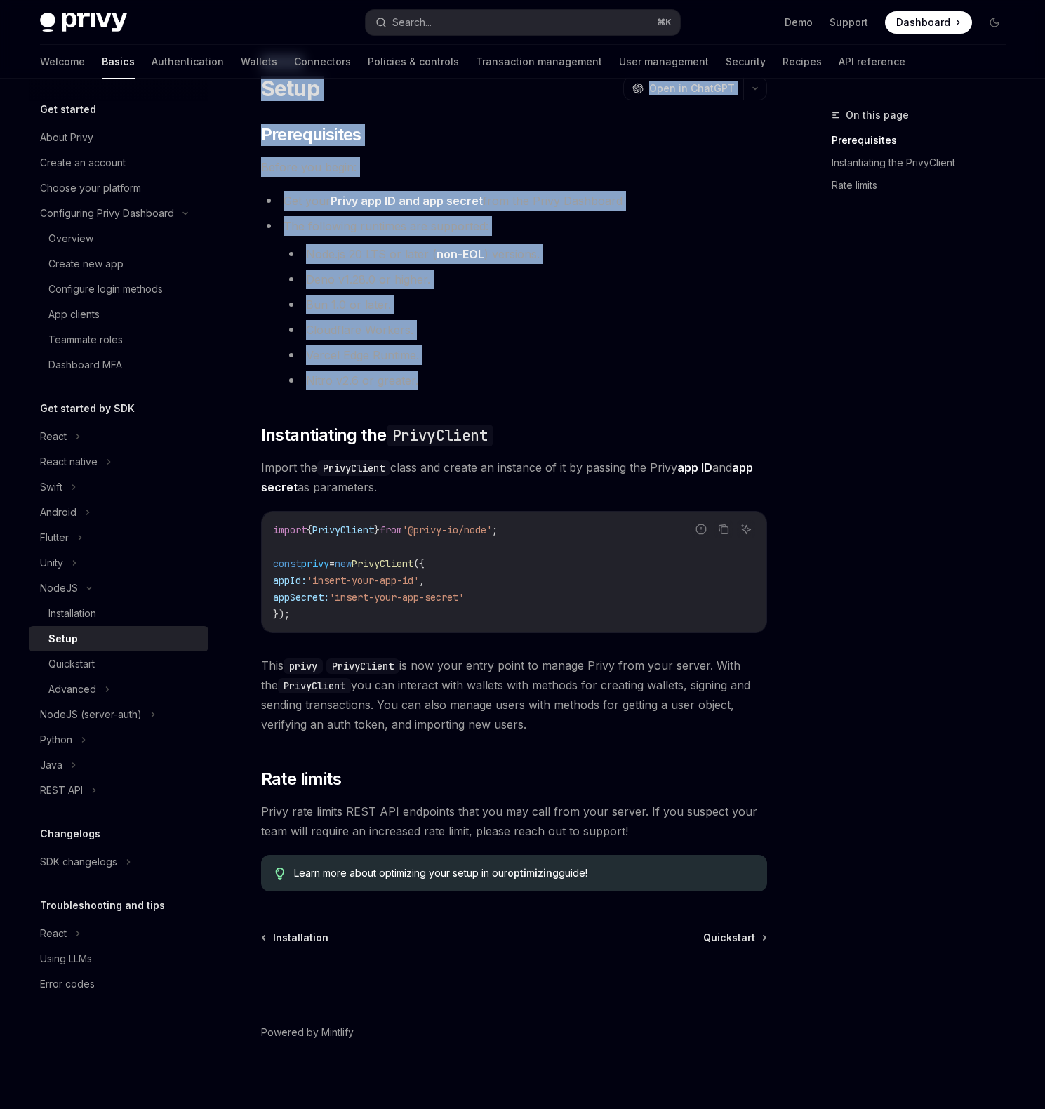
scroll to position [62, 0]
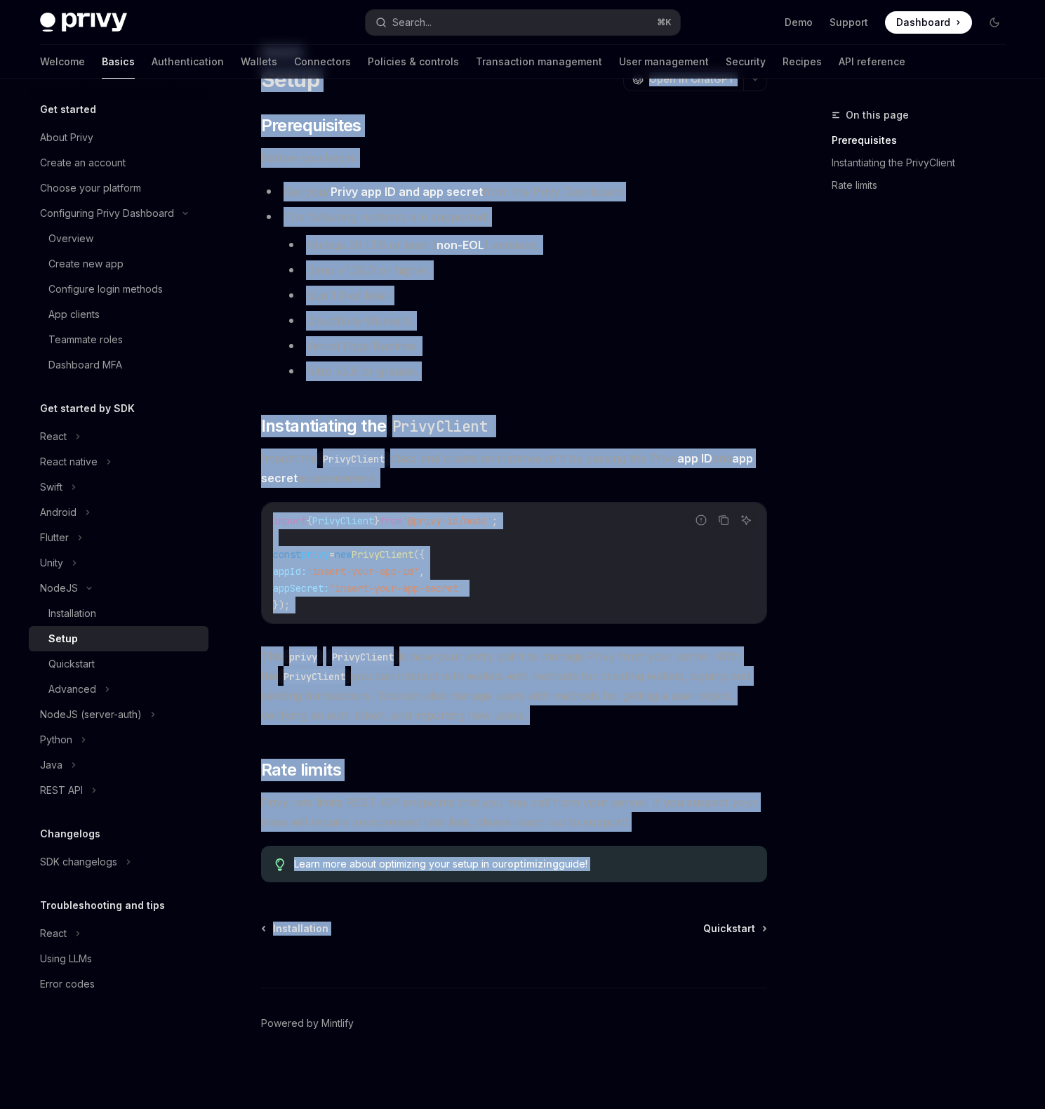
drag, startPoint x: 263, startPoint y: 111, endPoint x: 695, endPoint y: 883, distance: 884.3
click at [695, 883] on div "NodeJS Setup OpenAI Open in ChatGPT OpenAI Open in ChatGPT ​ Prerequisites Befo…" at bounding box center [382, 576] width 775 height 1064
copy div "NodeJS Setup OpenAI Open in ChatGPT OpenAI Open in ChatGPT ​ Prerequisites Befo…"
click at [729, 931] on span "Quickstart" at bounding box center [729, 928] width 52 height 14
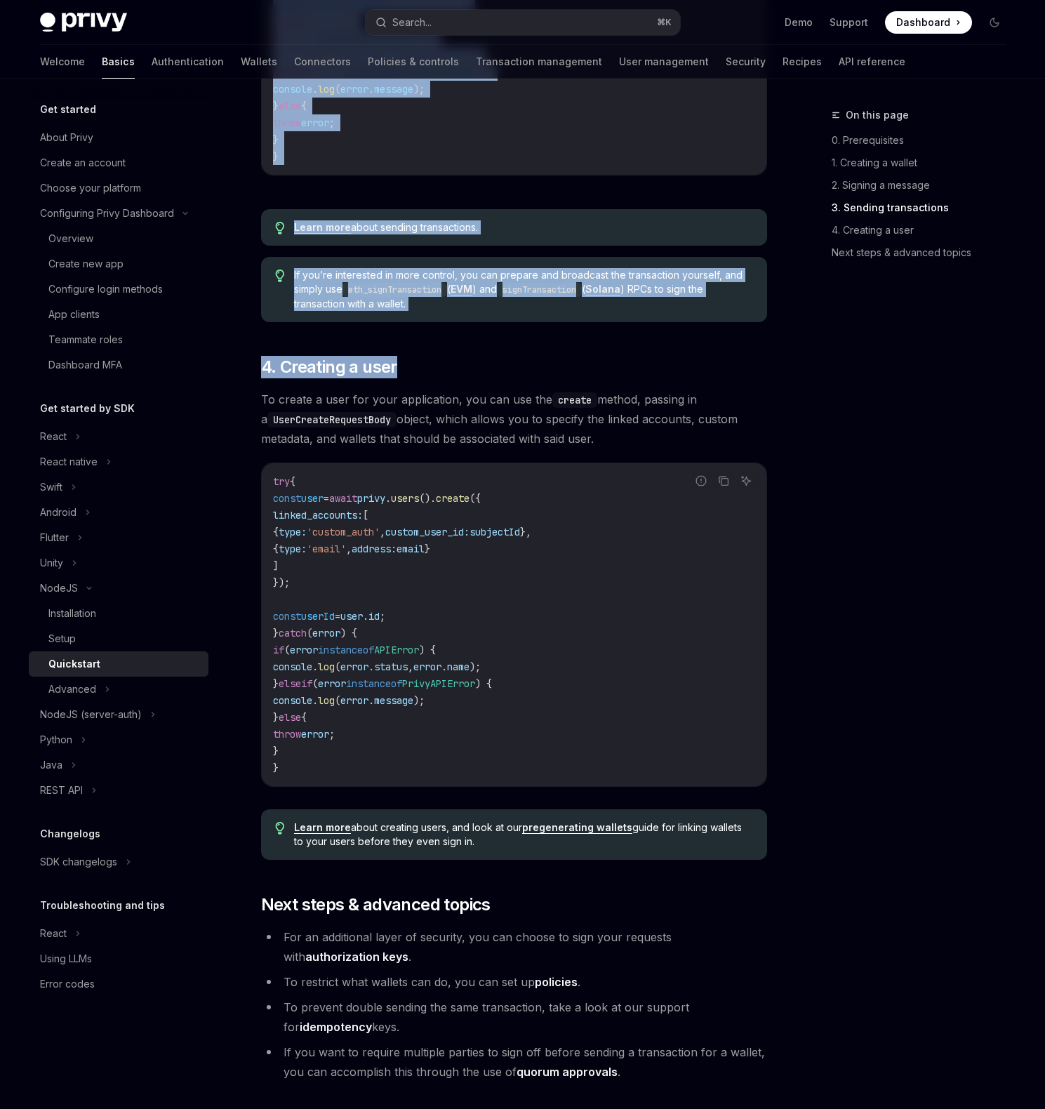
scroll to position [2405, 0]
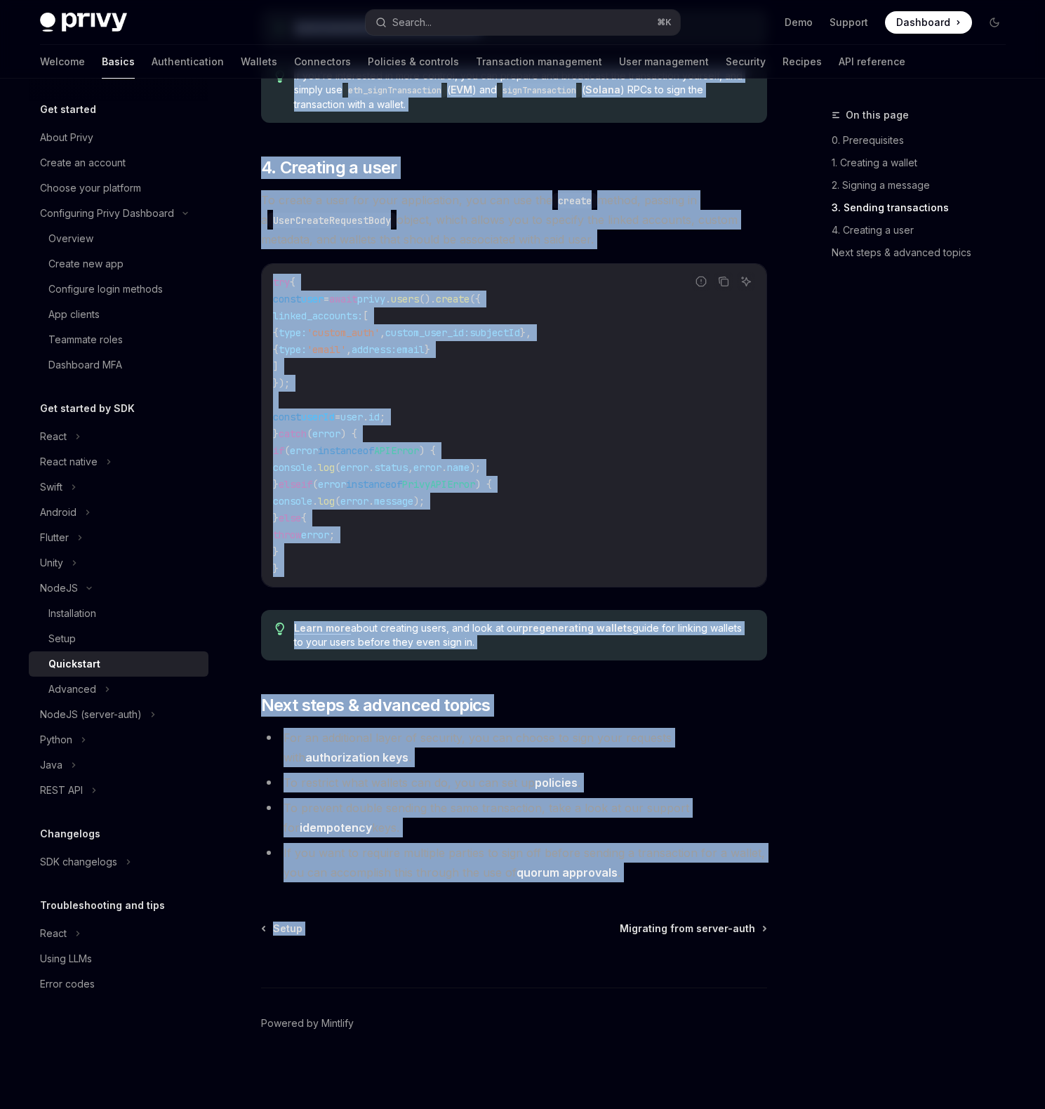
drag, startPoint x: 253, startPoint y: 107, endPoint x: 766, endPoint y: 898, distance: 942.2
copy div "NodeJS Quickstart OpenAI Open in ChatGPT Learn how to create users, embedded wa…"
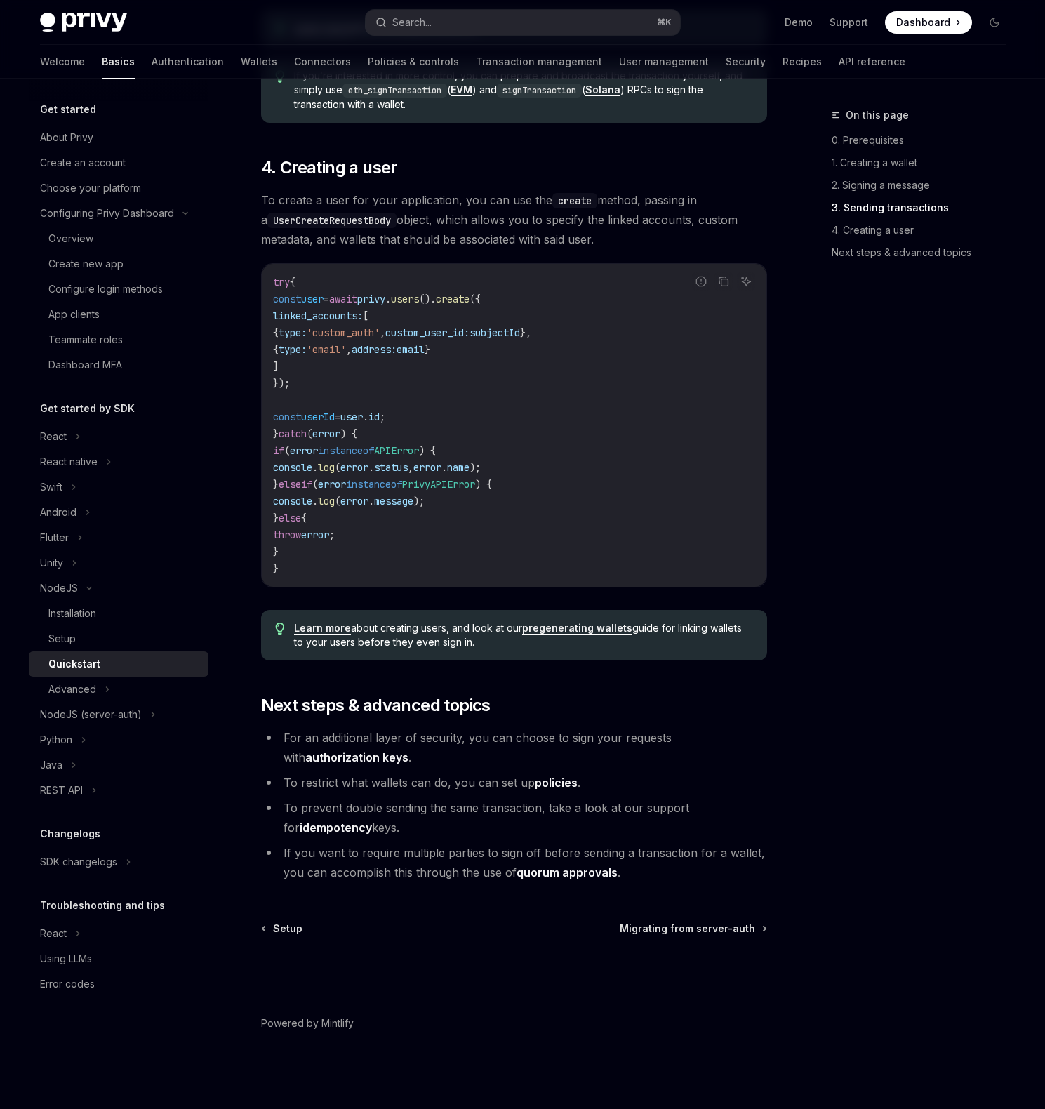
click at [817, 882] on div "On this page 0. Prerequisites 1. Creating a wallet 2. Signing a message 3. Send…" at bounding box center [909, 608] width 213 height 1002
click at [718, 930] on span "Migrating from server-auth" at bounding box center [687, 928] width 135 height 14
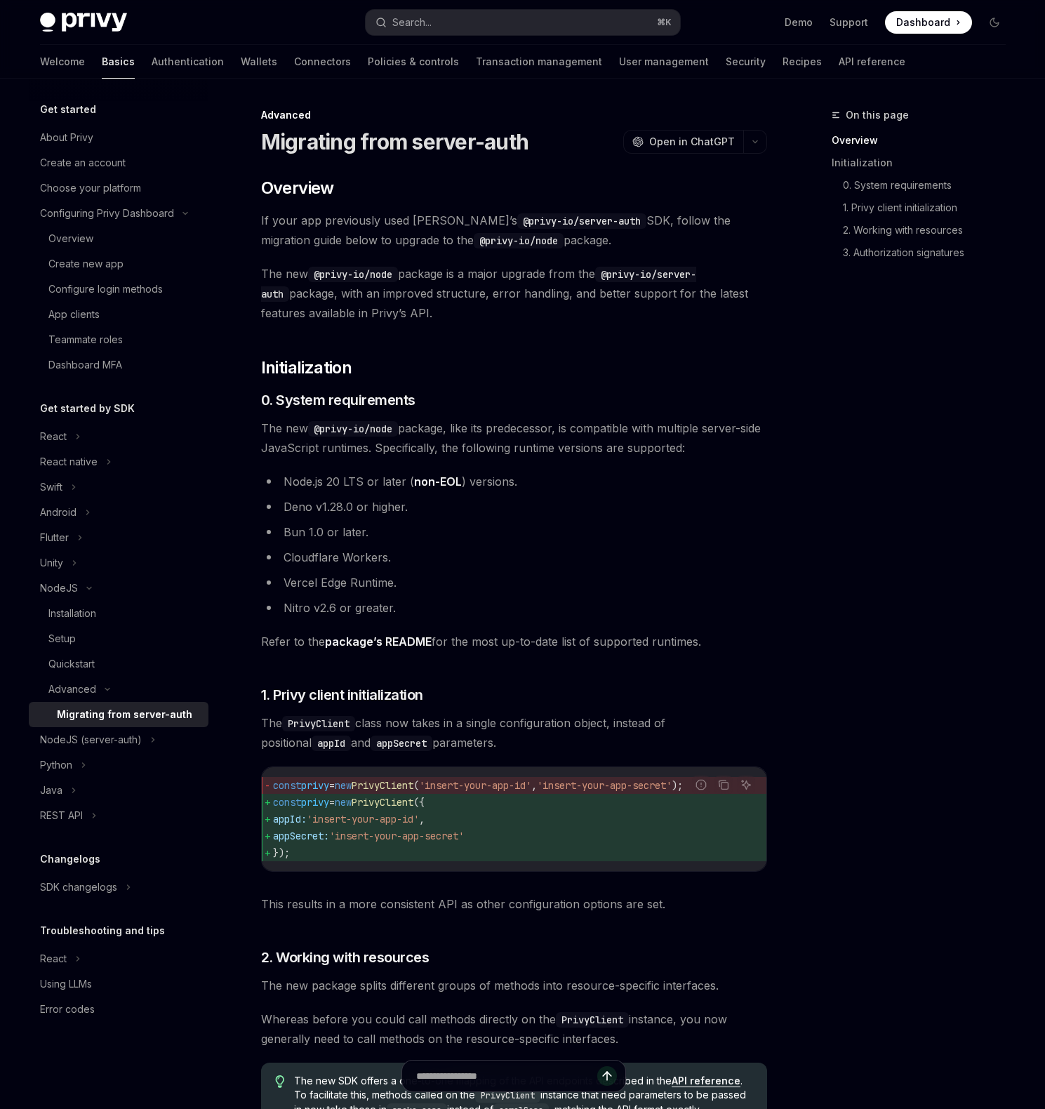
click at [448, 482] on link "non-EOL" at bounding box center [438, 481] width 48 height 15
click at [838, 381] on div "On this page Overview Initialization 0. System requirements 1. Privy client ini…" at bounding box center [909, 608] width 213 height 1002
click at [84, 22] on img at bounding box center [83, 23] width 87 height 20
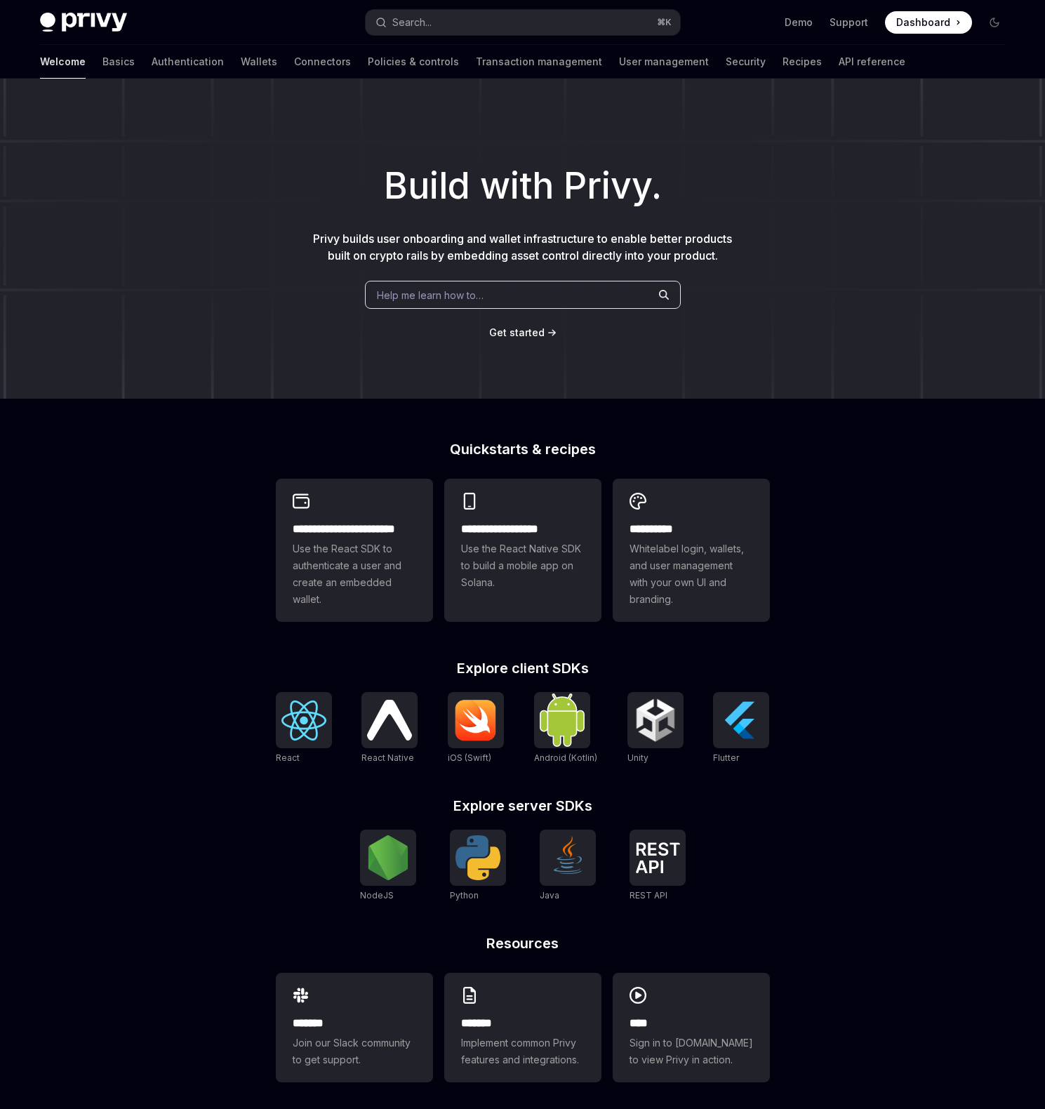
click at [259, 246] on div "Build with Privy. Privy builds user onboarding and wallet infrastructure to ena…" at bounding box center [522, 239] width 1045 height 320
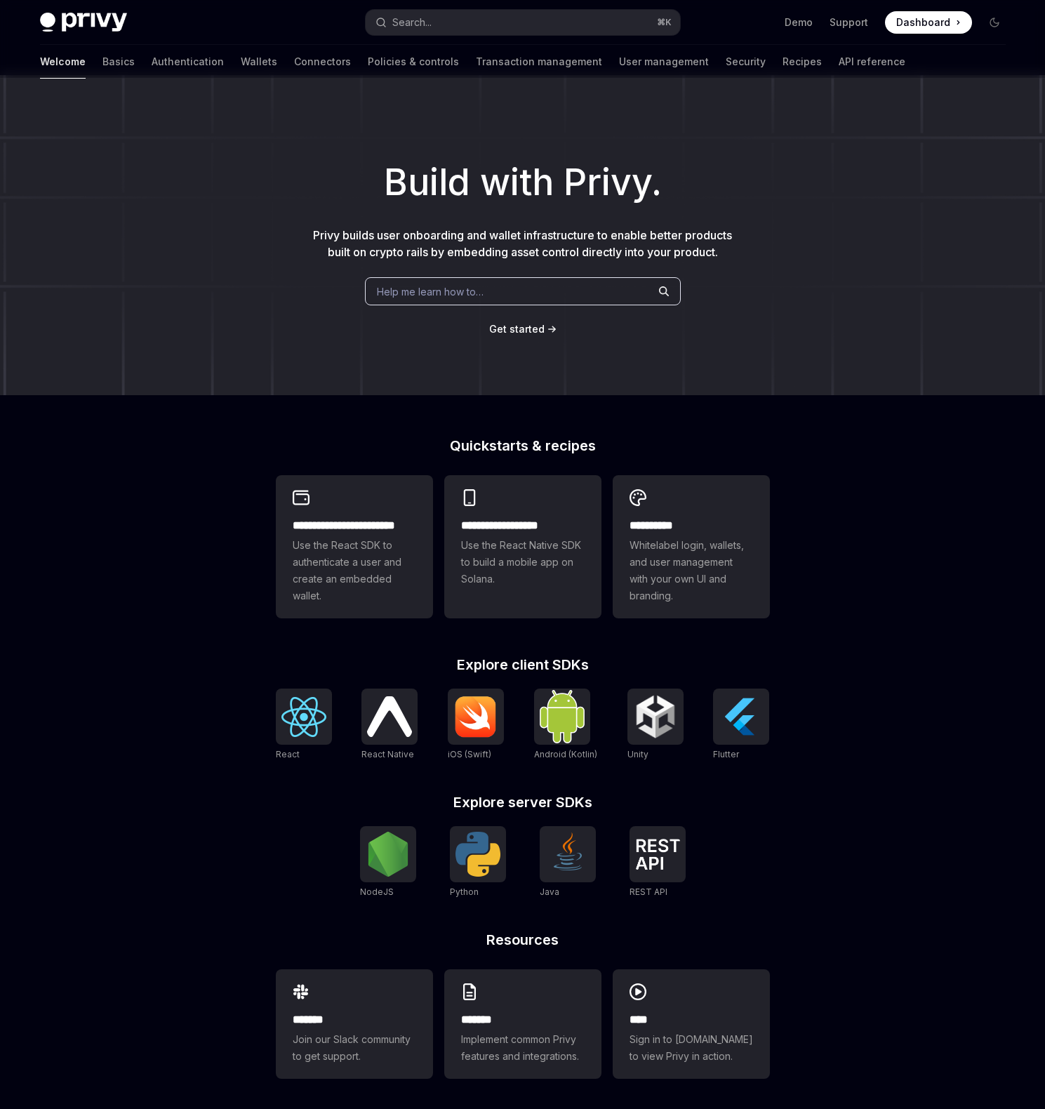
scroll to position [7, 0]
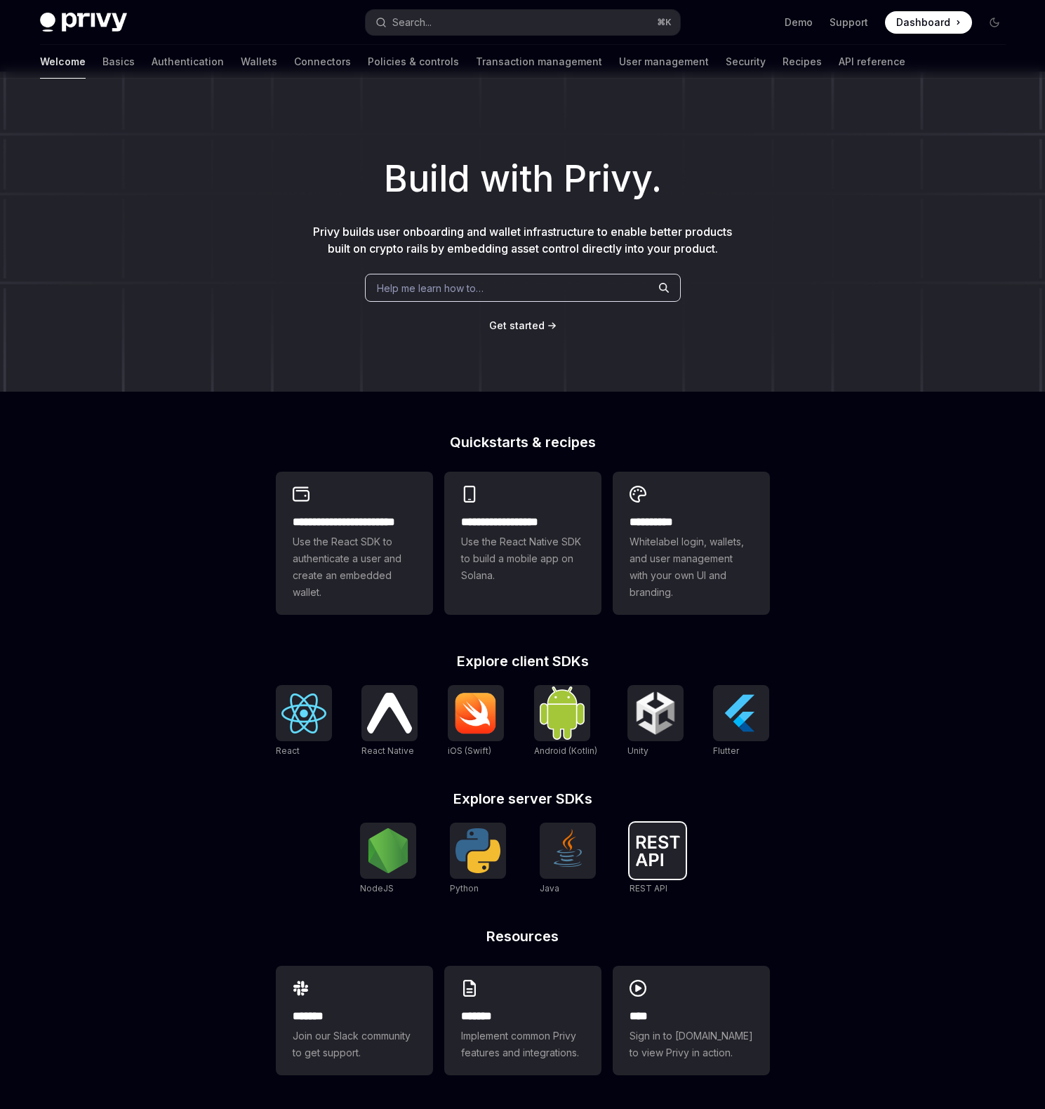
click at [650, 848] on img at bounding box center [657, 850] width 45 height 31
type textarea "*"
click at [388, 872] on img at bounding box center [388, 850] width 45 height 45
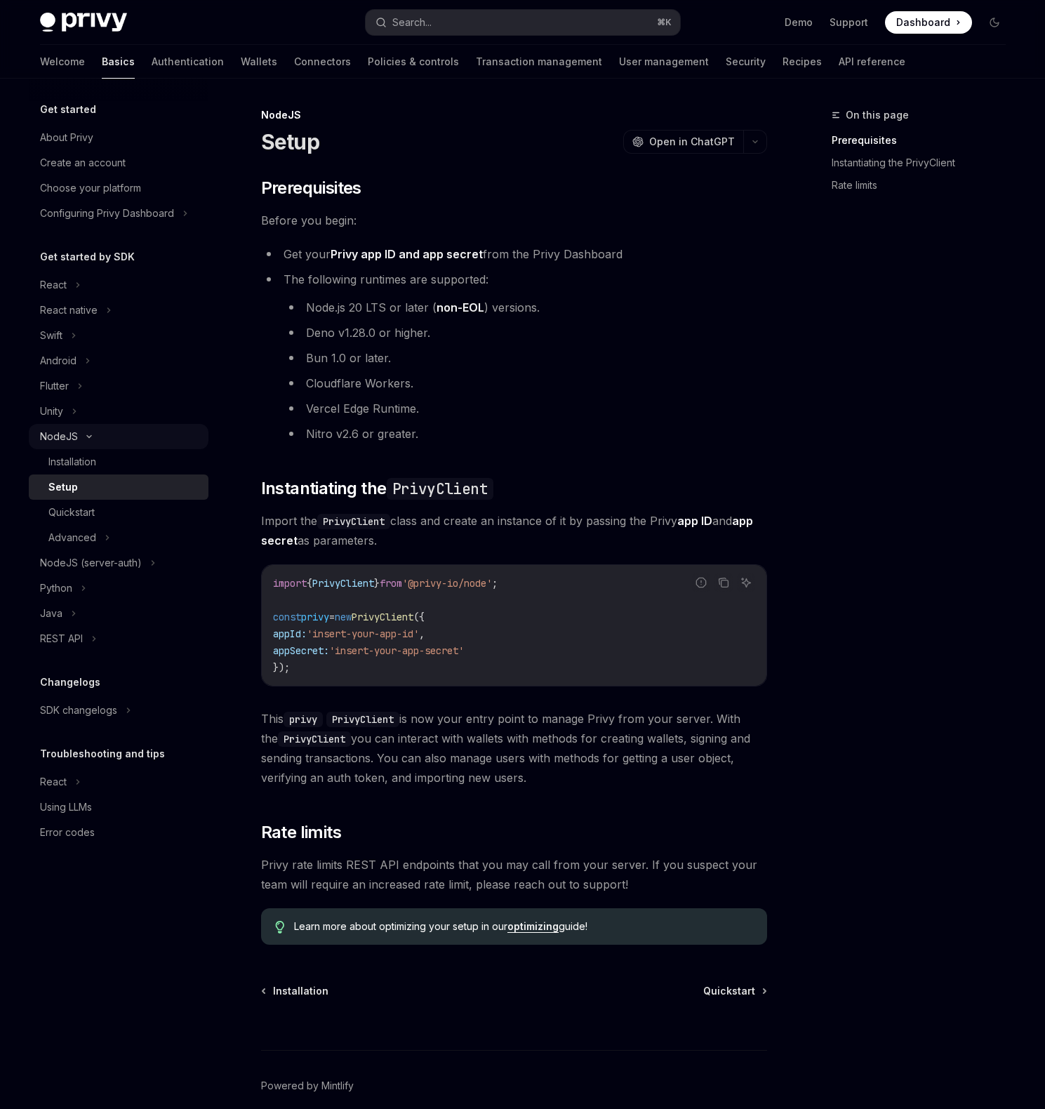
click at [83, 436] on icon at bounding box center [89, 437] width 17 height 6
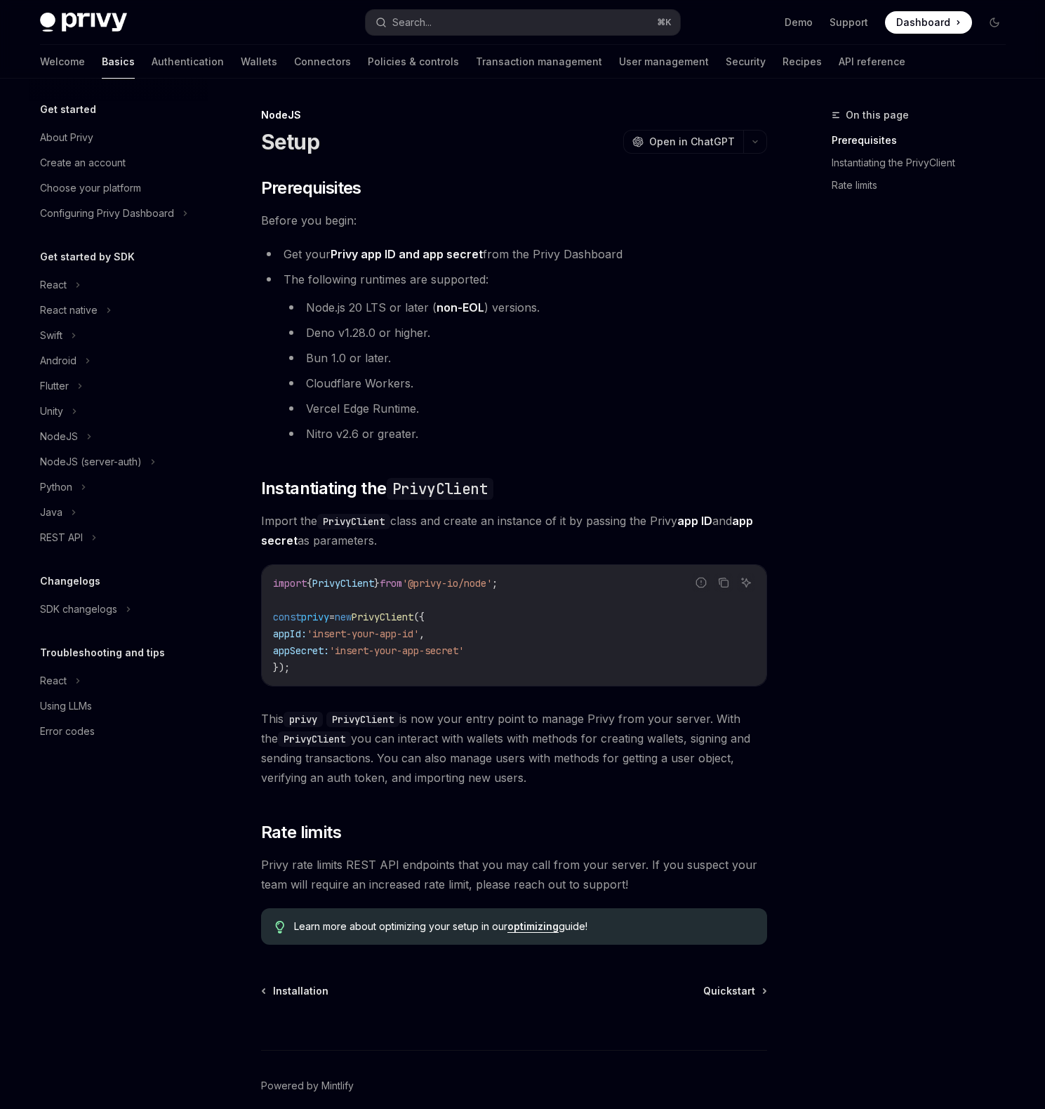
click at [105, 259] on h5 "Get started by SDK" at bounding box center [87, 256] width 95 height 17
click at [116, 258] on h5 "Get started by SDK" at bounding box center [87, 256] width 95 height 17
click at [102, 542] on button "REST API" at bounding box center [119, 537] width 180 height 25
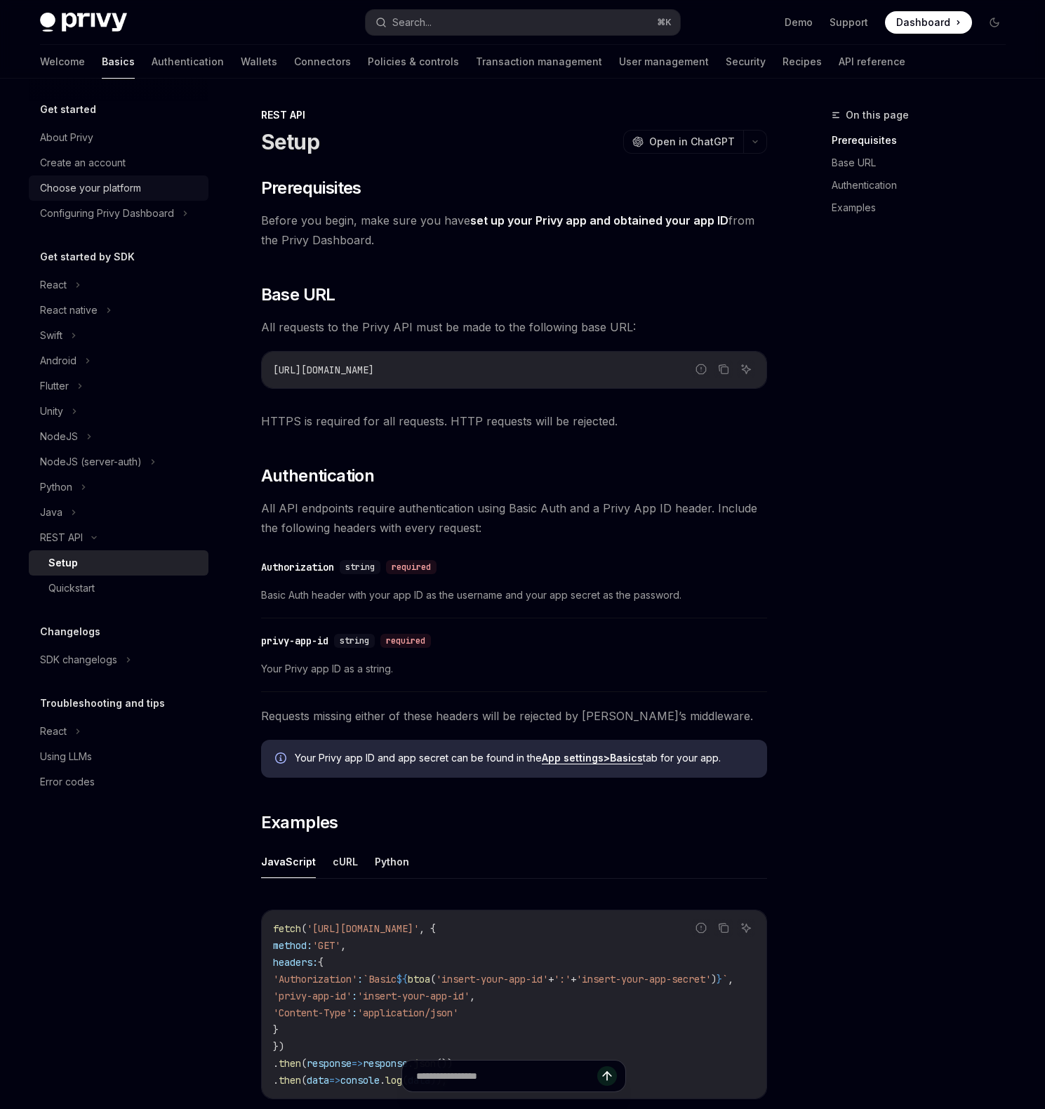
click at [119, 195] on div "Choose your platform" at bounding box center [90, 188] width 101 height 17
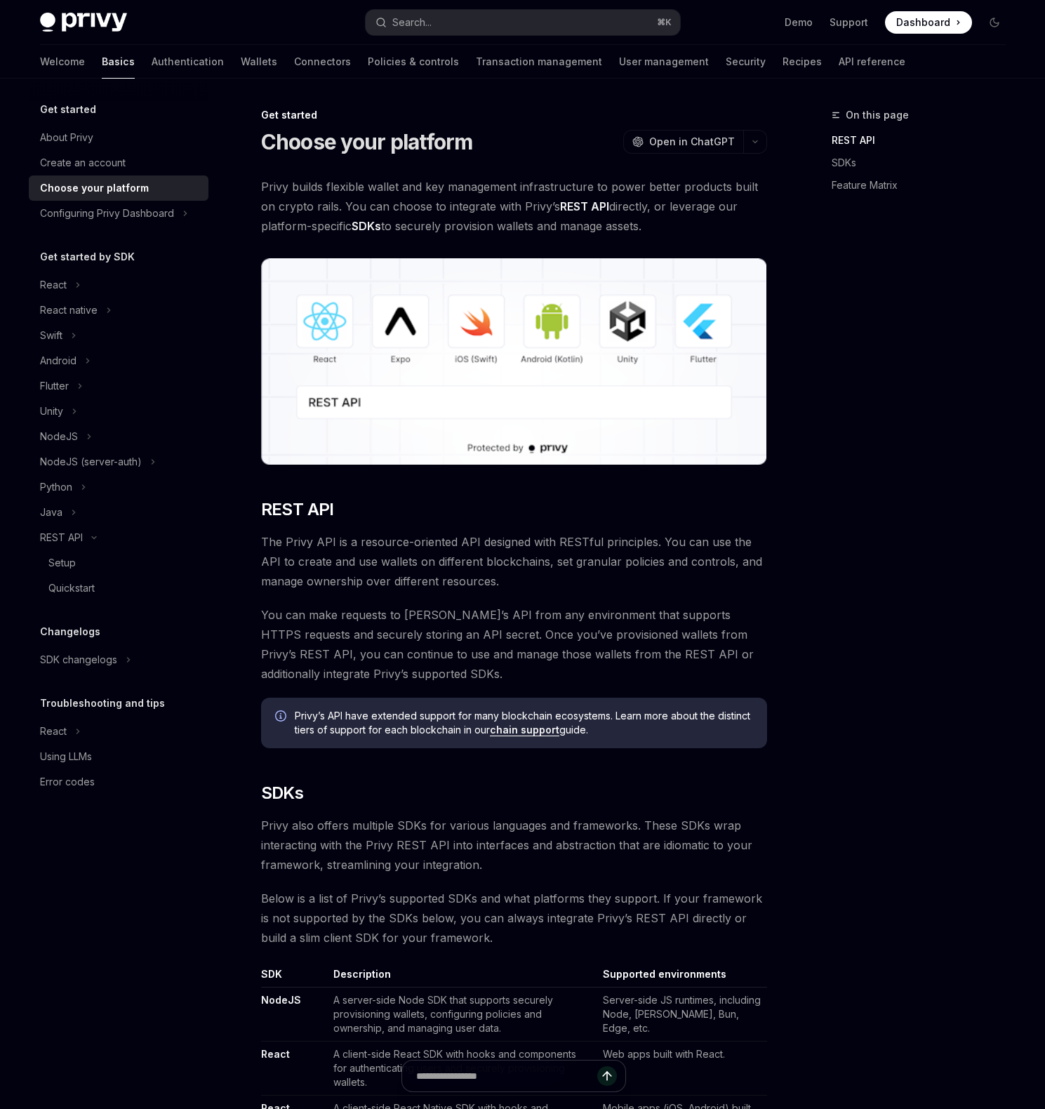
click at [119, 189] on div "Choose your platform" at bounding box center [94, 188] width 109 height 17
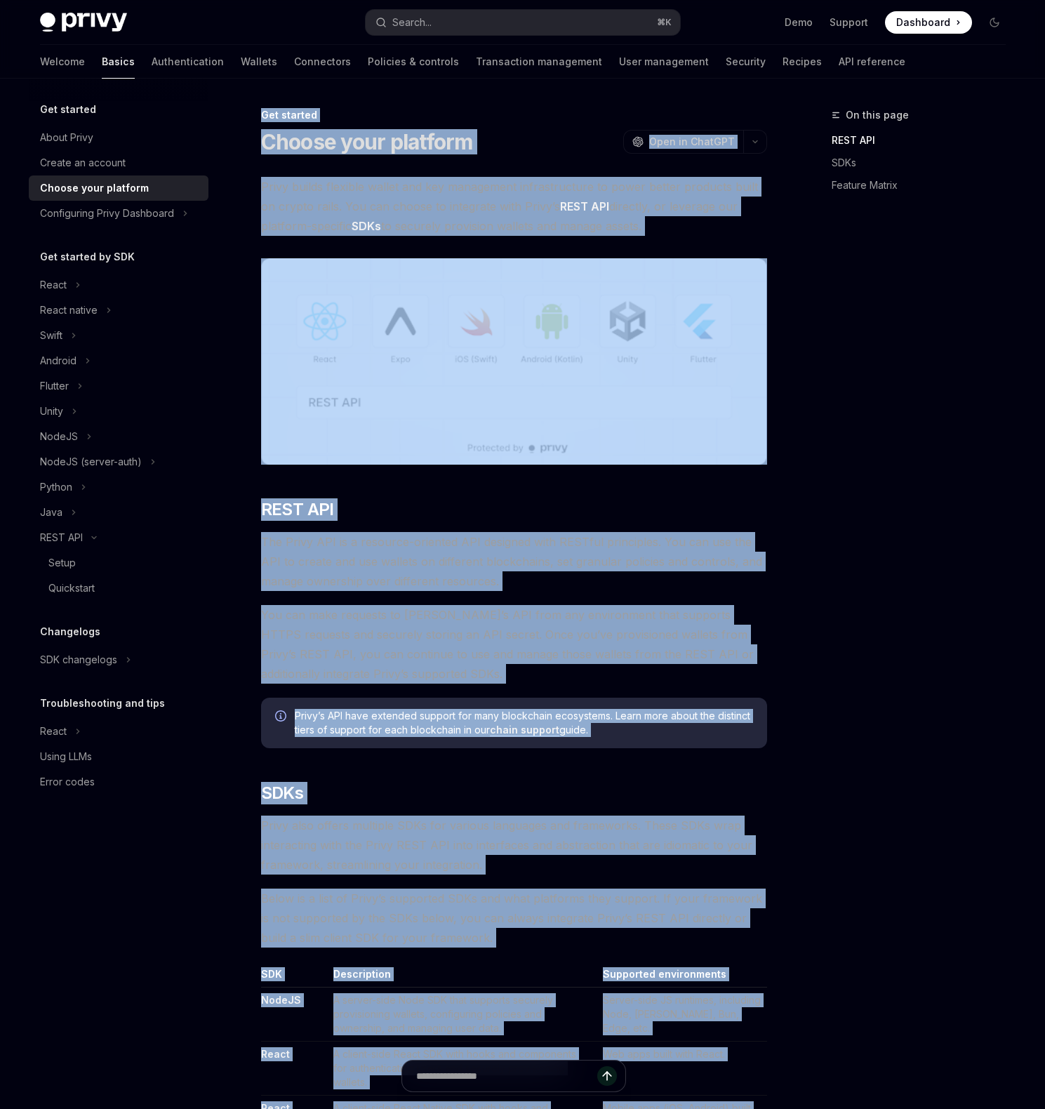
drag, startPoint x: 778, startPoint y: 817, endPoint x: 254, endPoint y: 112, distance: 878.1
copy div "Get started Choose your platform OpenAI Open in ChatGPT OpenAI Open in ChatGPT …"
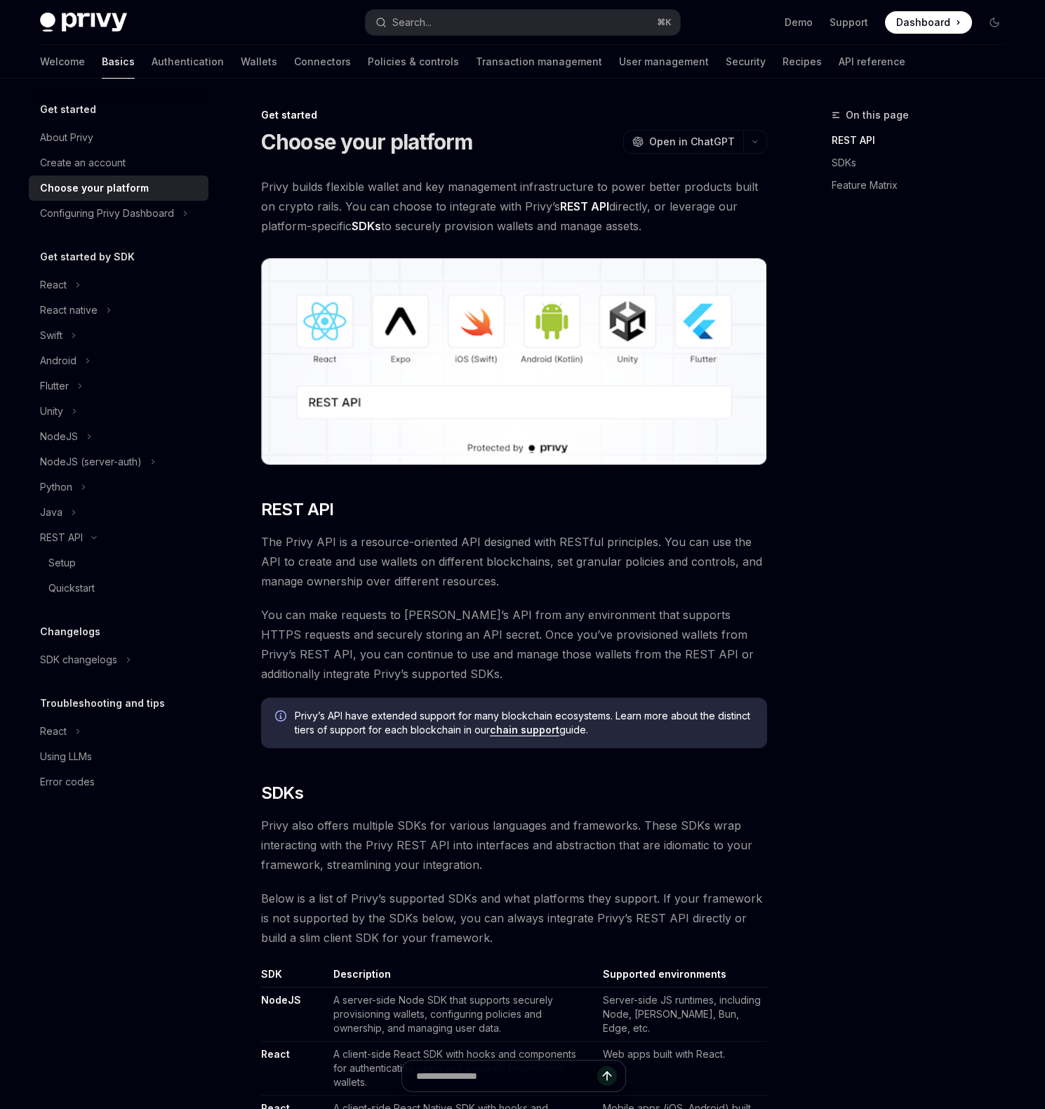
click at [686, 582] on span "The Privy API is a resource-oriented API designed with RESTful principles. You …" at bounding box center [514, 561] width 506 height 59
click at [64, 281] on div "React" at bounding box center [53, 284] width 27 height 17
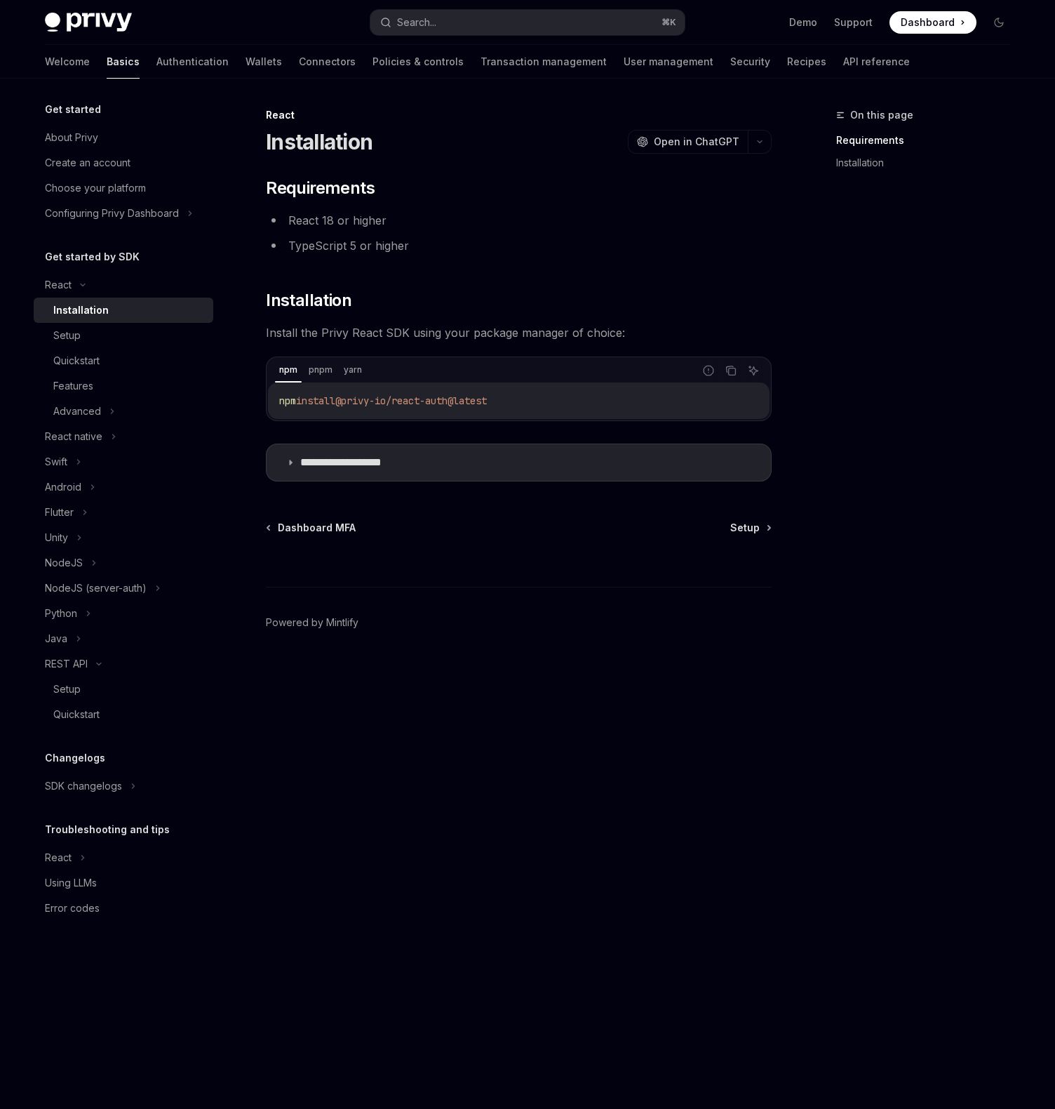
click at [373, 335] on span "Install the Privy React SDK using your package manager of choice:" at bounding box center [519, 333] width 506 height 20
click at [406, 333] on span "Install the Privy React SDK using your package manager of choice:" at bounding box center [519, 333] width 506 height 20
click at [114, 689] on div "Setup" at bounding box center [129, 689] width 152 height 17
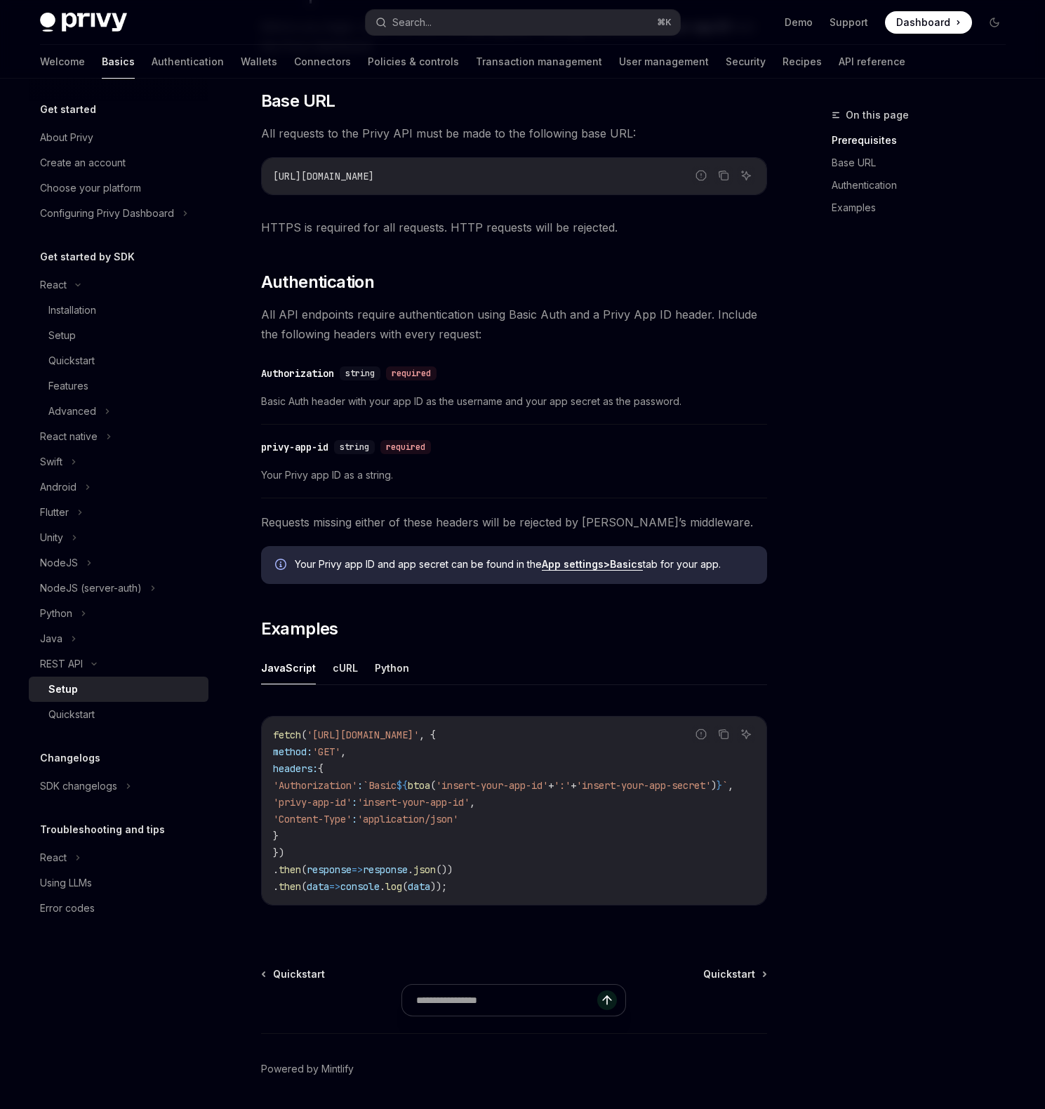
scroll to position [245, 0]
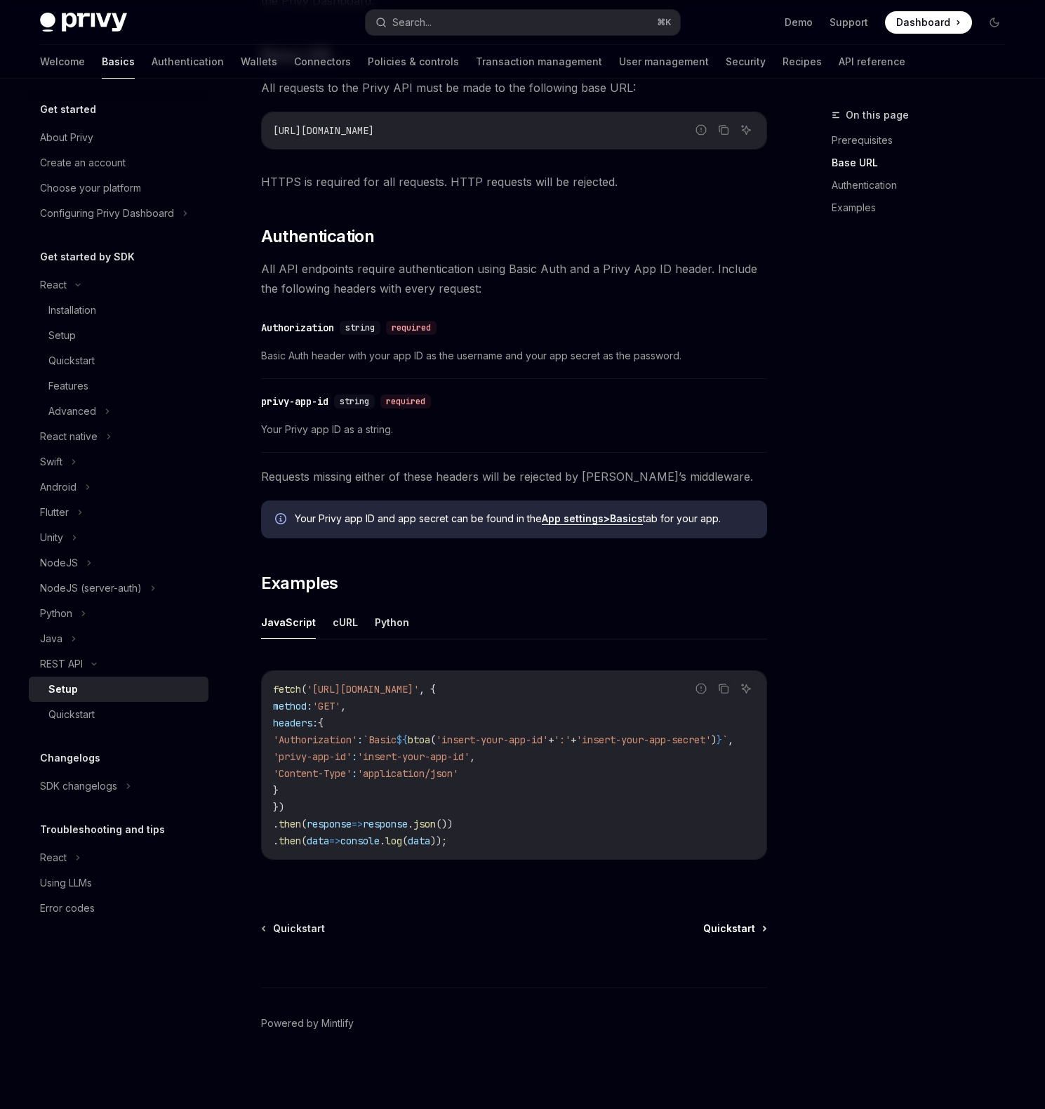
click at [730, 924] on span "Quickstart" at bounding box center [729, 928] width 52 height 14
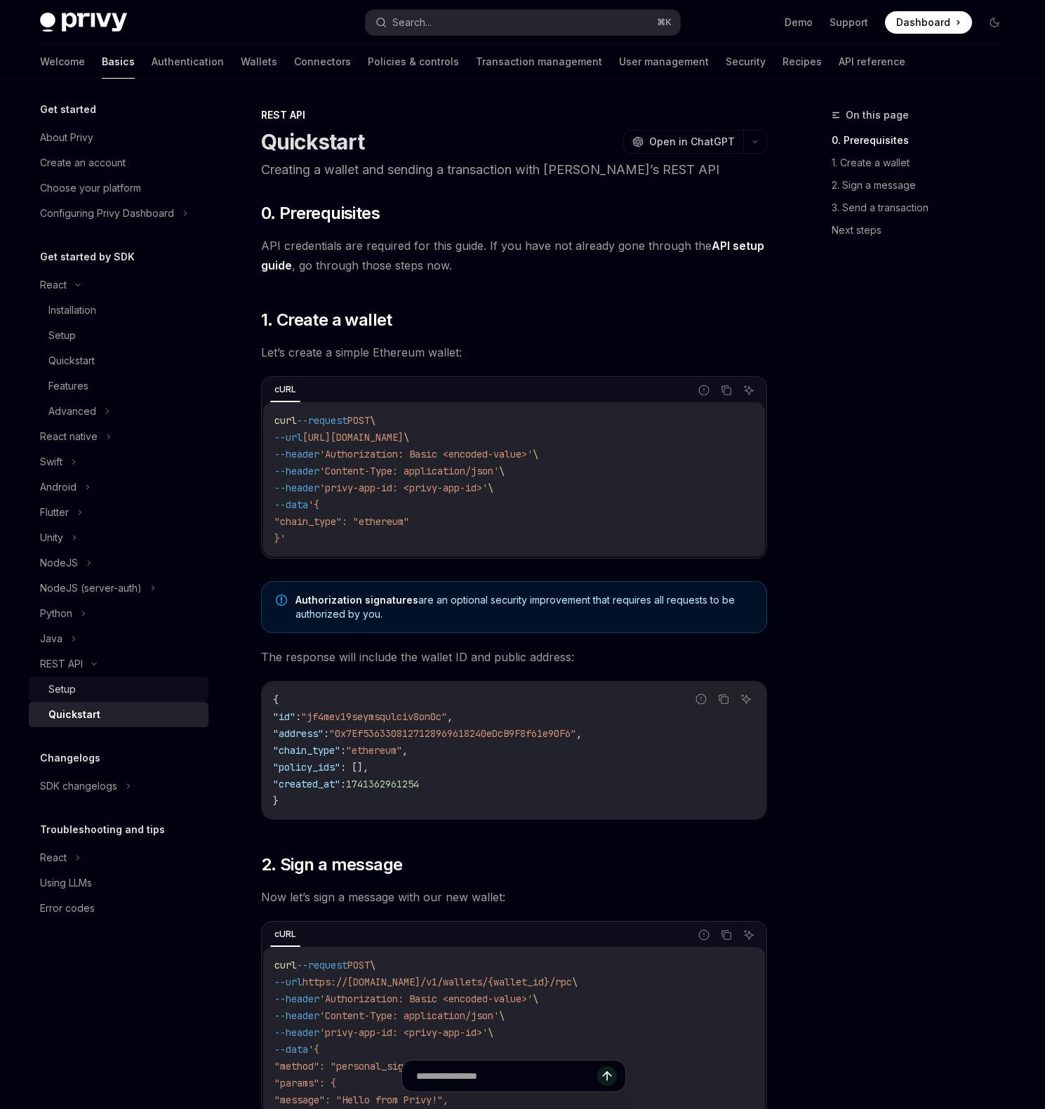
click at [68, 688] on div "Setup" at bounding box center [61, 689] width 27 height 17
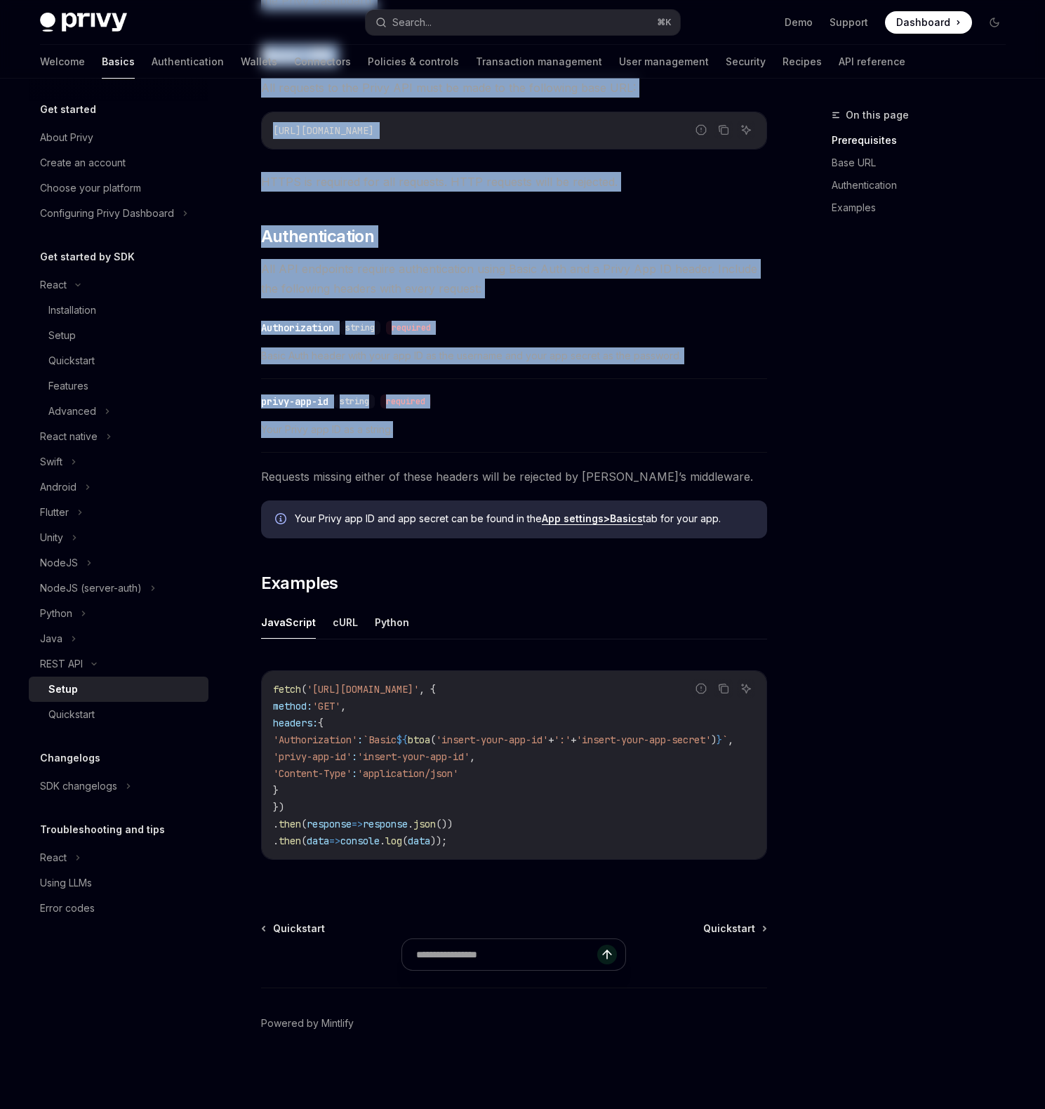
scroll to position [245, 0]
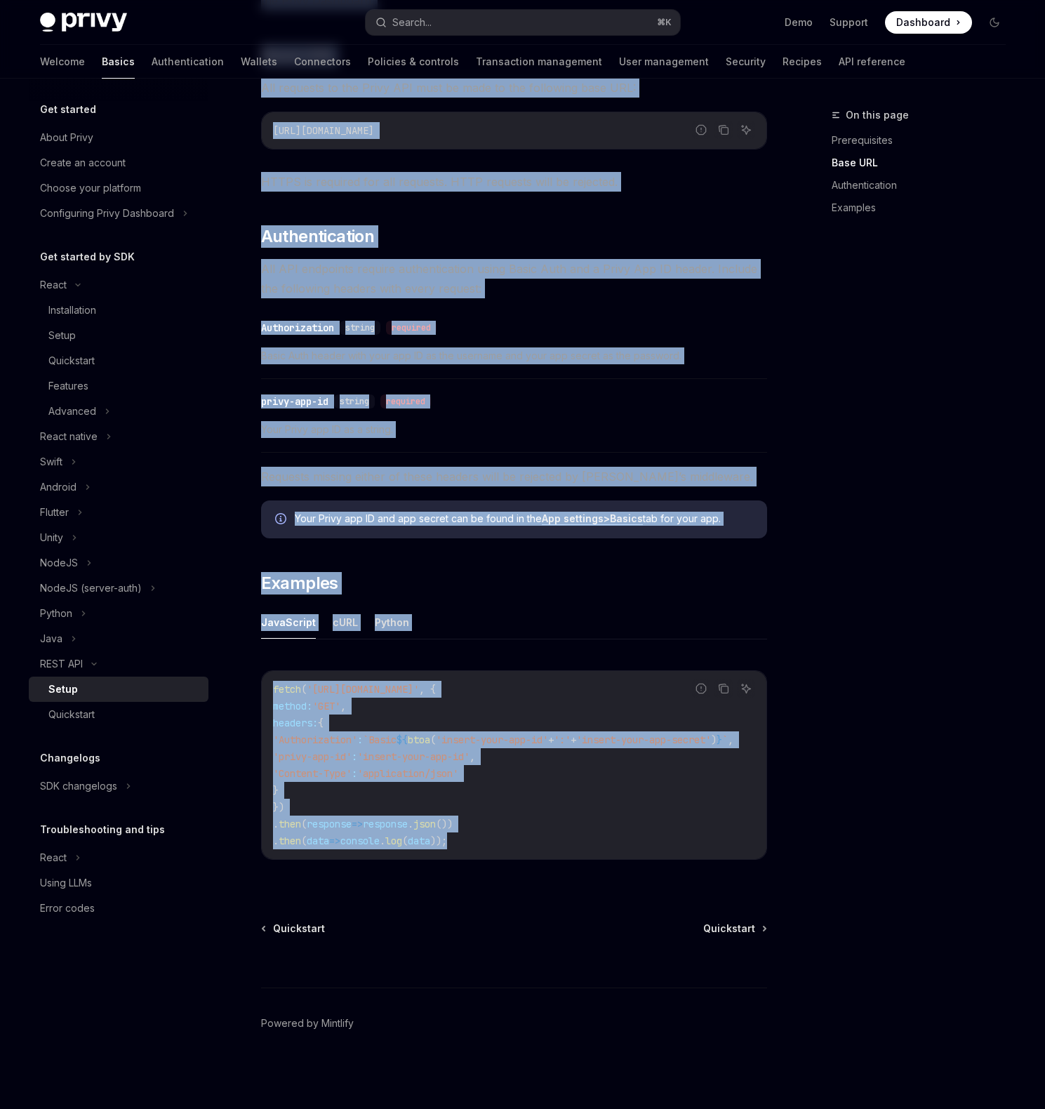
drag, startPoint x: 281, startPoint y: 122, endPoint x: 647, endPoint y: 874, distance: 836.6
click at [647, 874] on div "REST API Setup OpenAI Open in ChatGPT OpenAI Open in ChatGPT ​ Prerequisites Be…" at bounding box center [382, 487] width 775 height 1241
copy div "REST API Setup OpenAI Open in ChatGPT OpenAI Open in ChatGPT ​ Prerequisites Be…"
click at [735, 929] on span "Quickstart" at bounding box center [729, 928] width 52 height 14
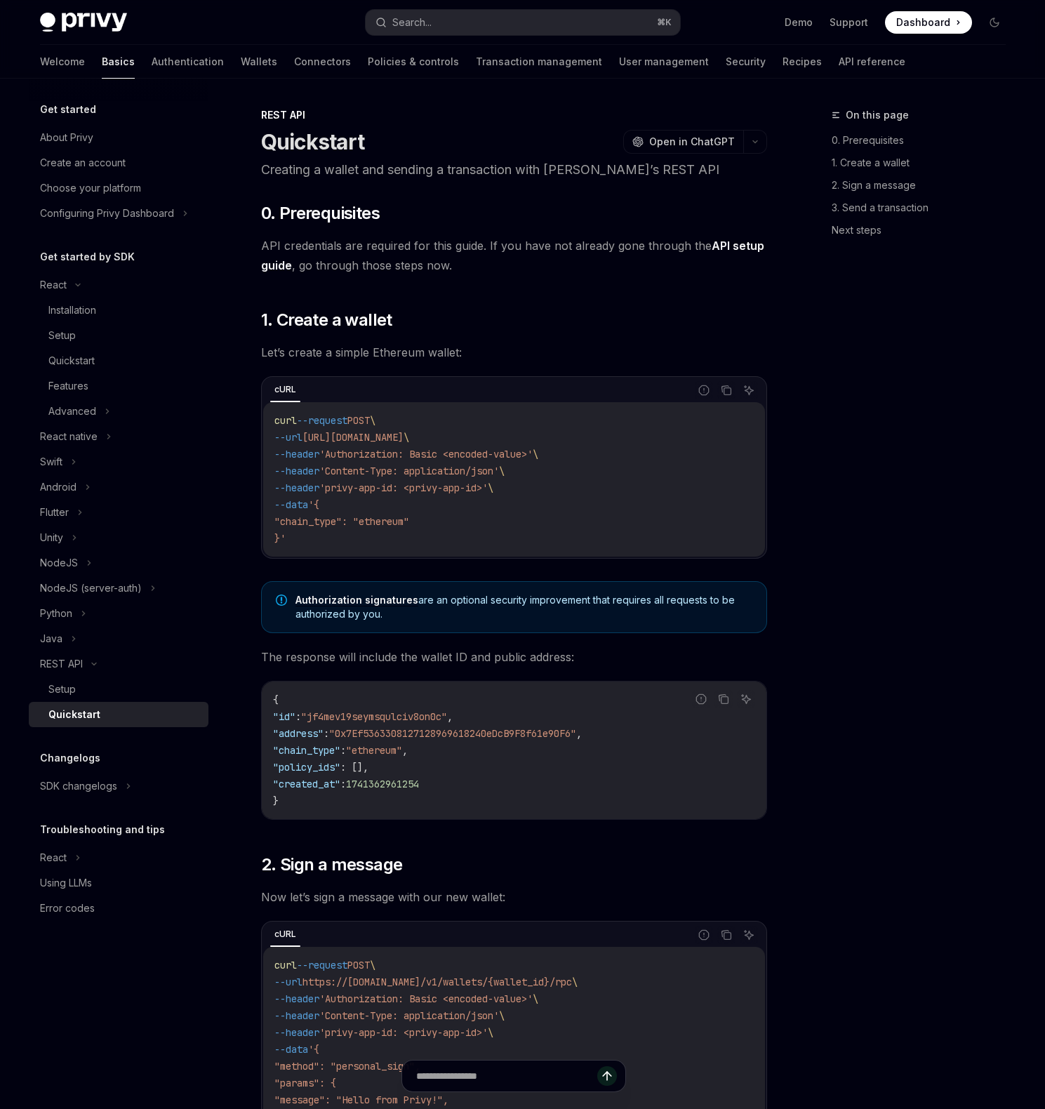
type textarea "*"
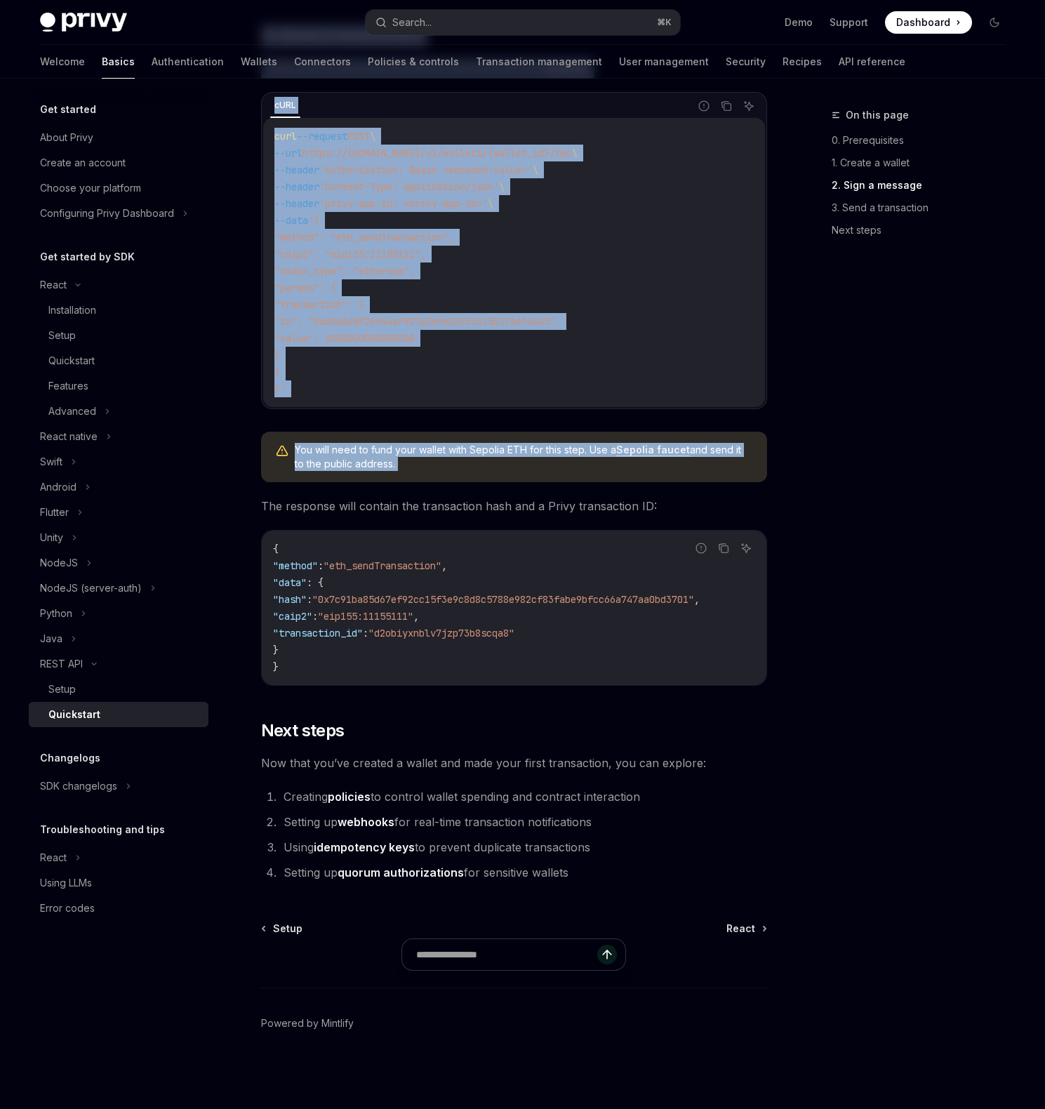
scroll to position [1386, 0]
drag, startPoint x: 298, startPoint y: 123, endPoint x: 751, endPoint y: 873, distance: 875.8
copy div "REST API Quickstart OpenAI Open in ChatGPT Creating a wallet and sending a tran…"
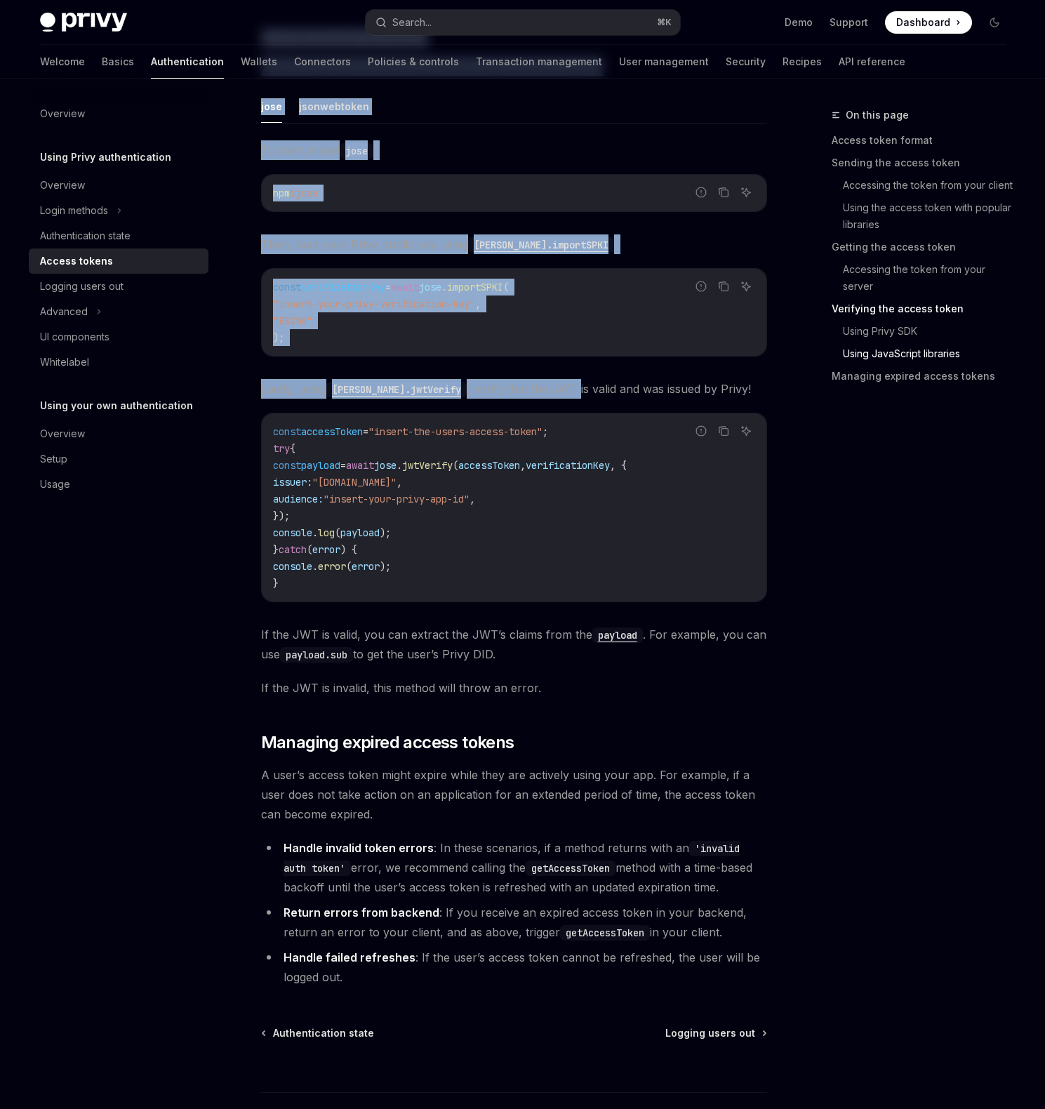
scroll to position [3328, 0]
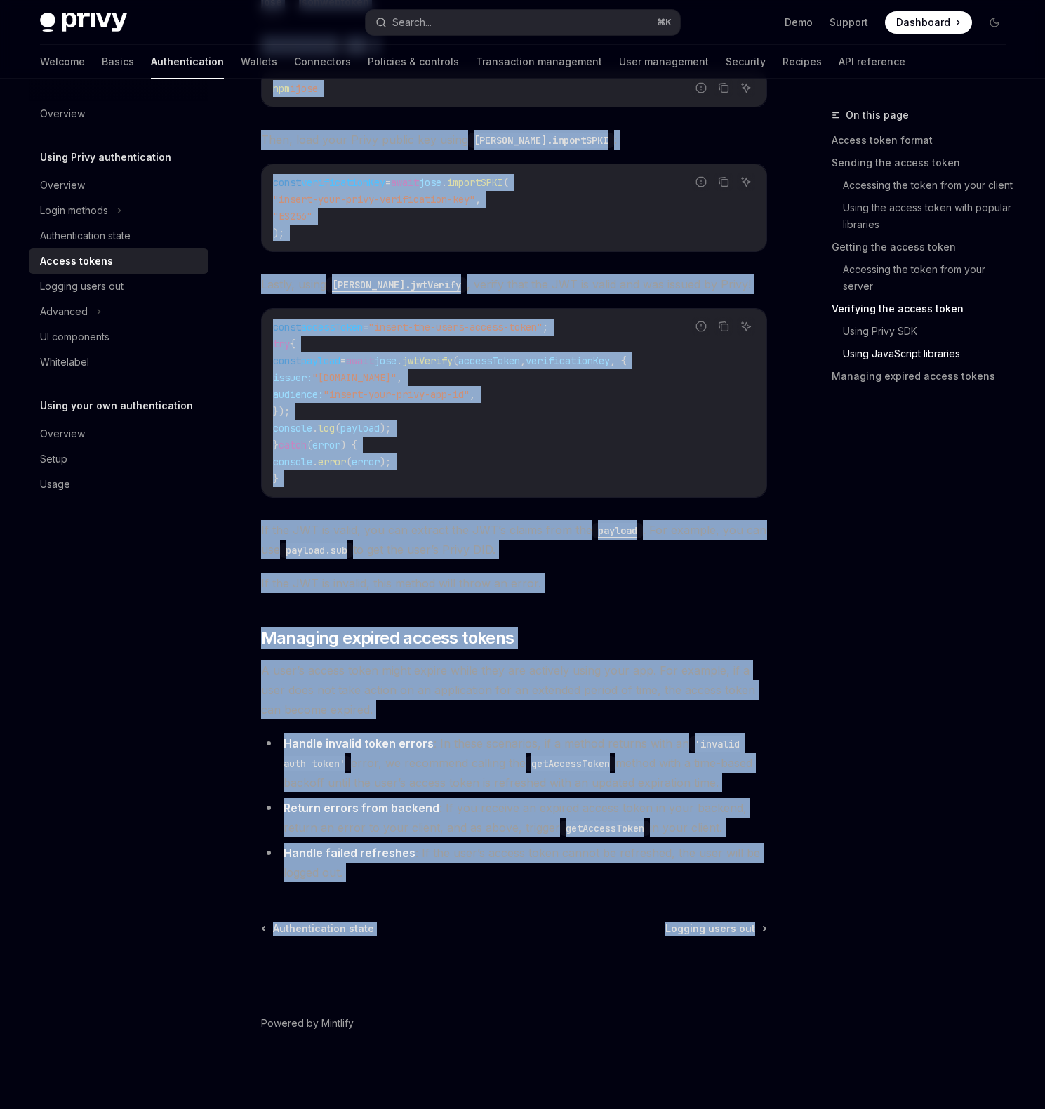
drag, startPoint x: 242, startPoint y: 111, endPoint x: 801, endPoint y: 931, distance: 992.3
copy div "**********"
click at [131, 232] on div "Authentication state" at bounding box center [85, 235] width 91 height 17
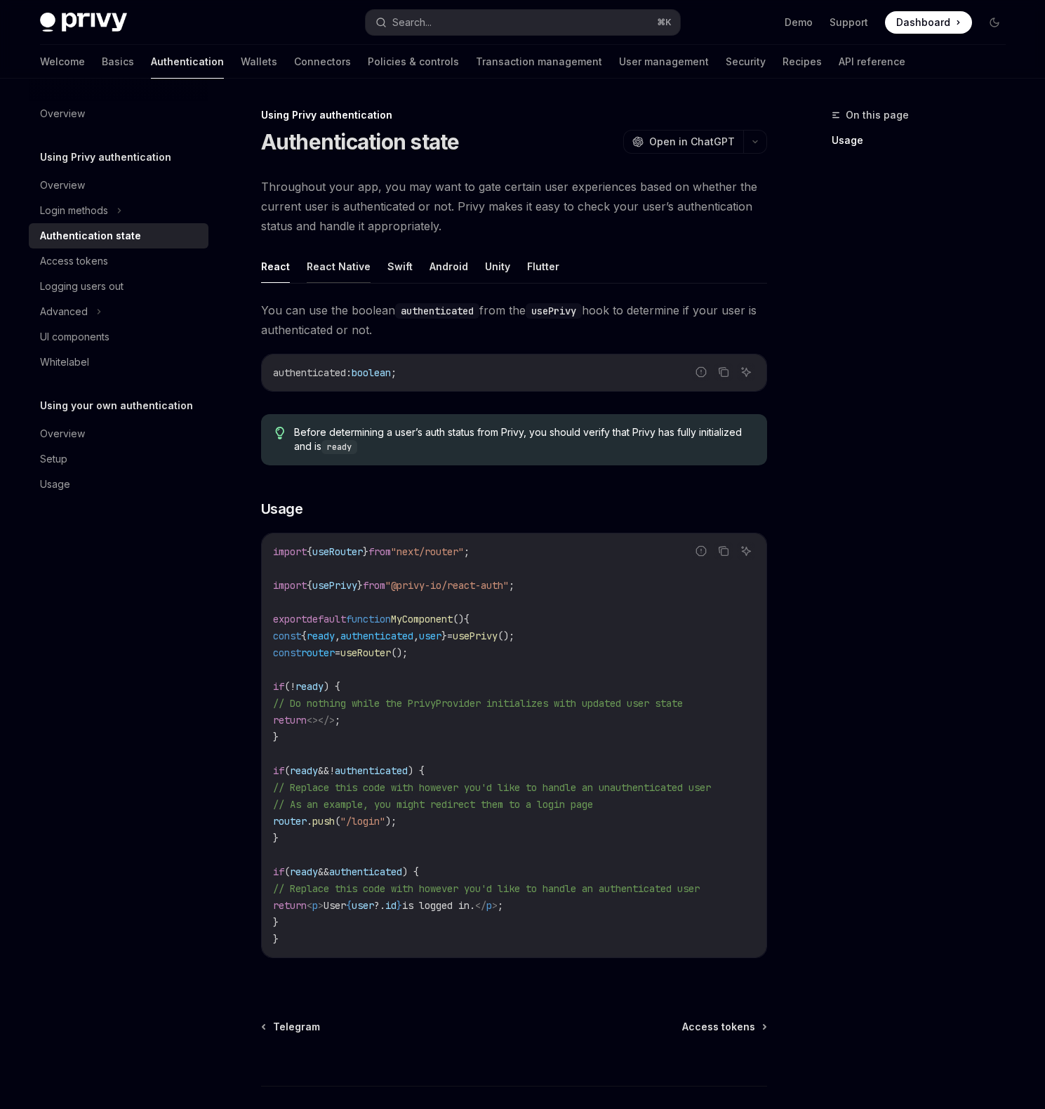
click at [347, 270] on button "React Native" at bounding box center [339, 266] width 64 height 33
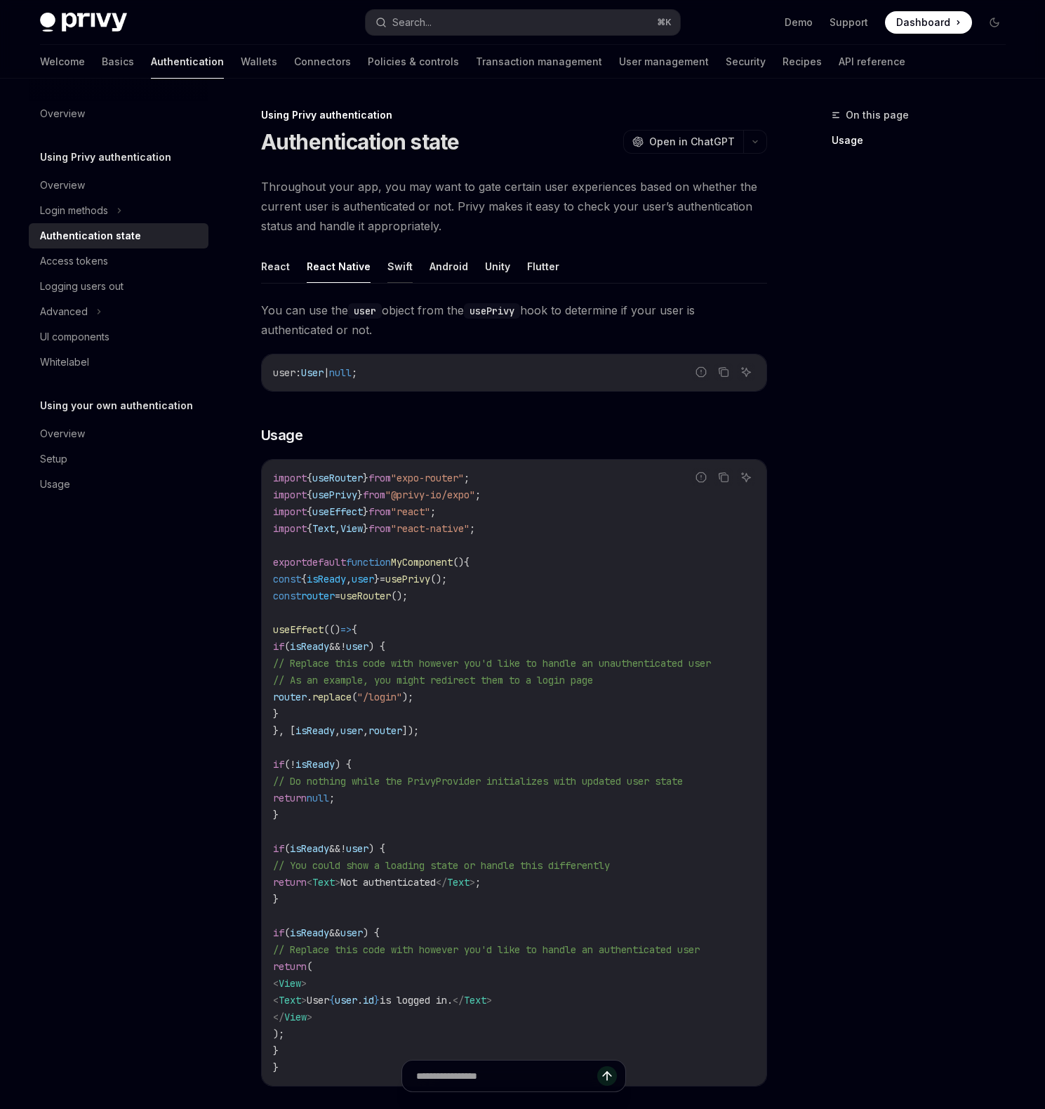
click at [395, 271] on button "Swift" at bounding box center [399, 266] width 25 height 33
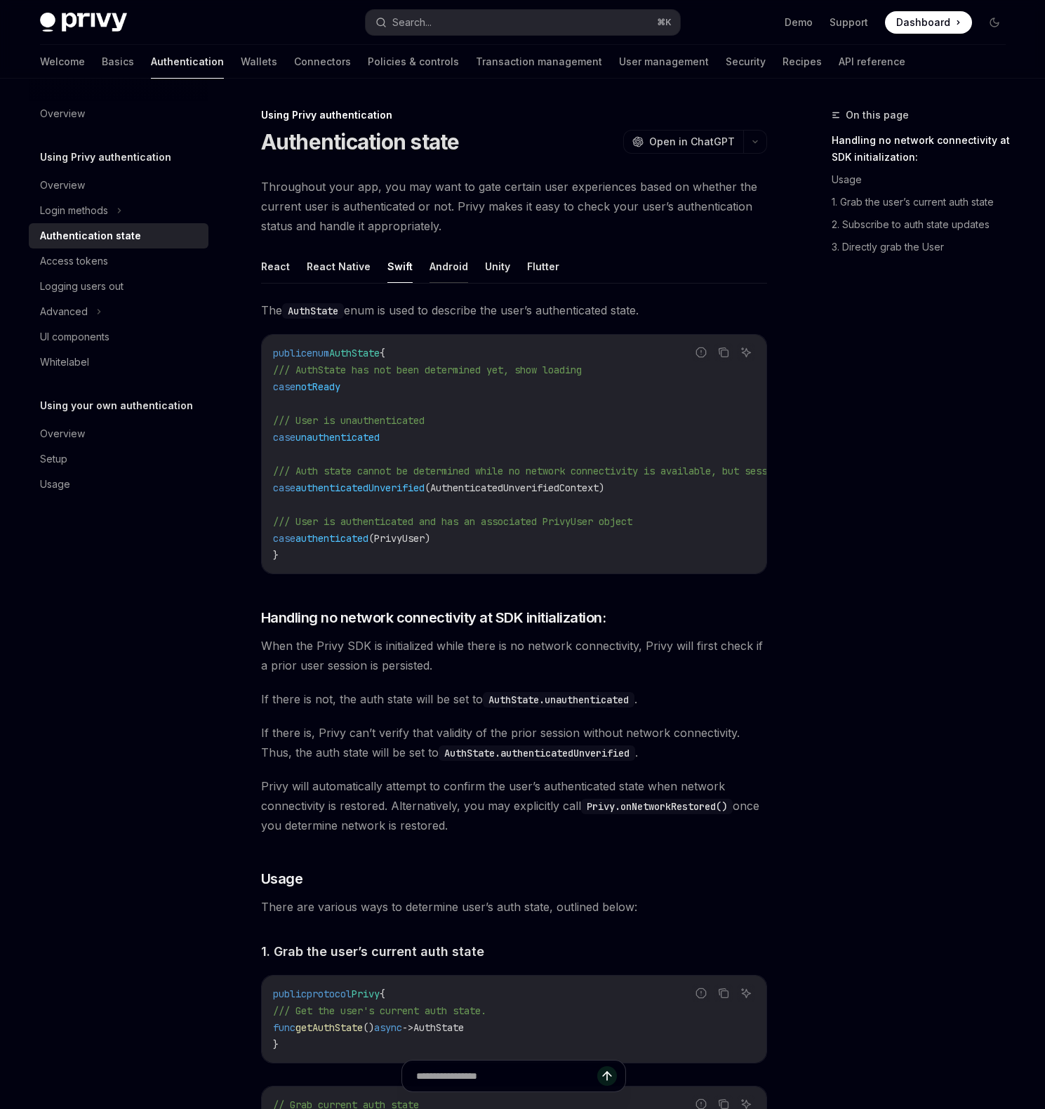
click at [446, 273] on button "Android" at bounding box center [448, 266] width 39 height 33
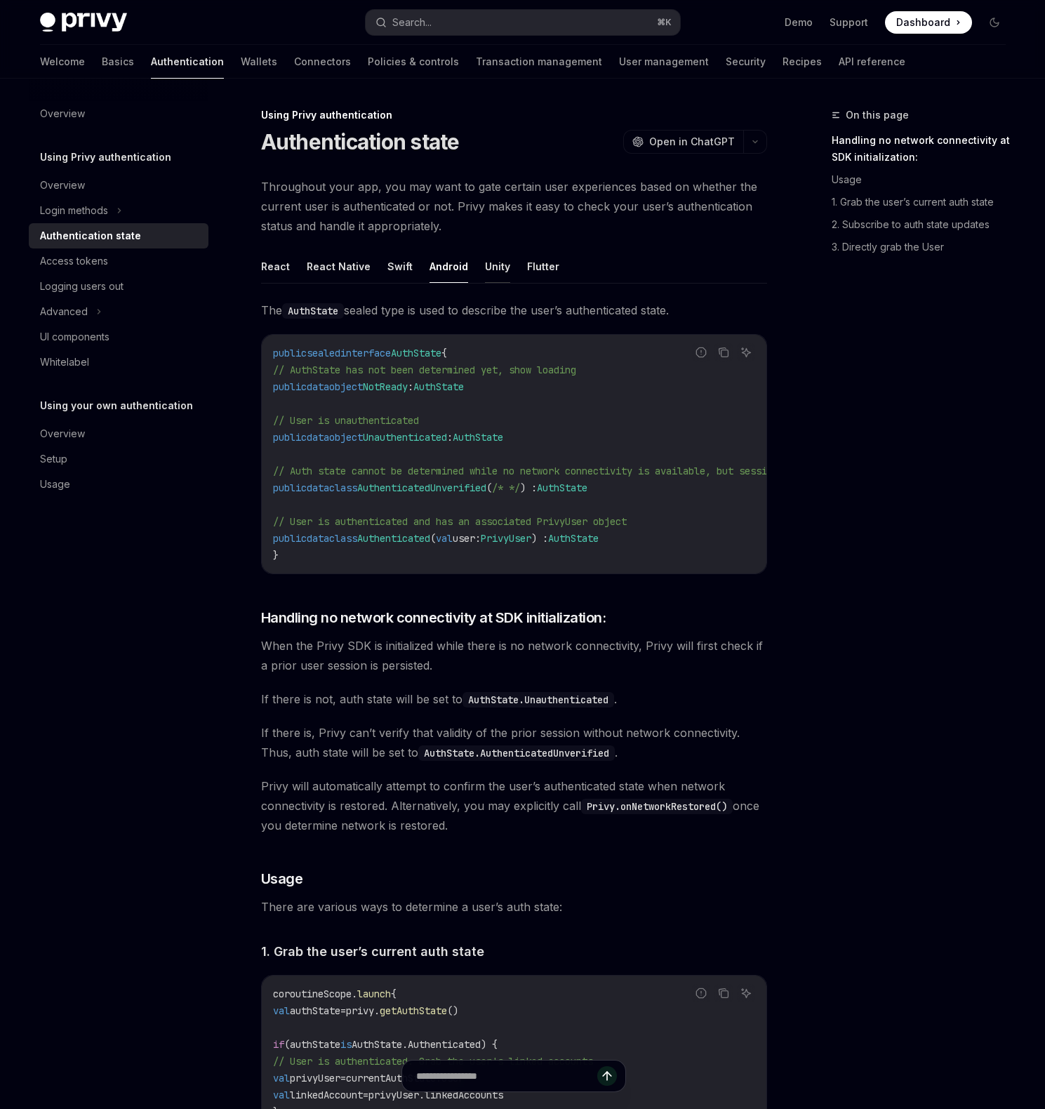
click at [489, 273] on button "Unity" at bounding box center [497, 266] width 25 height 33
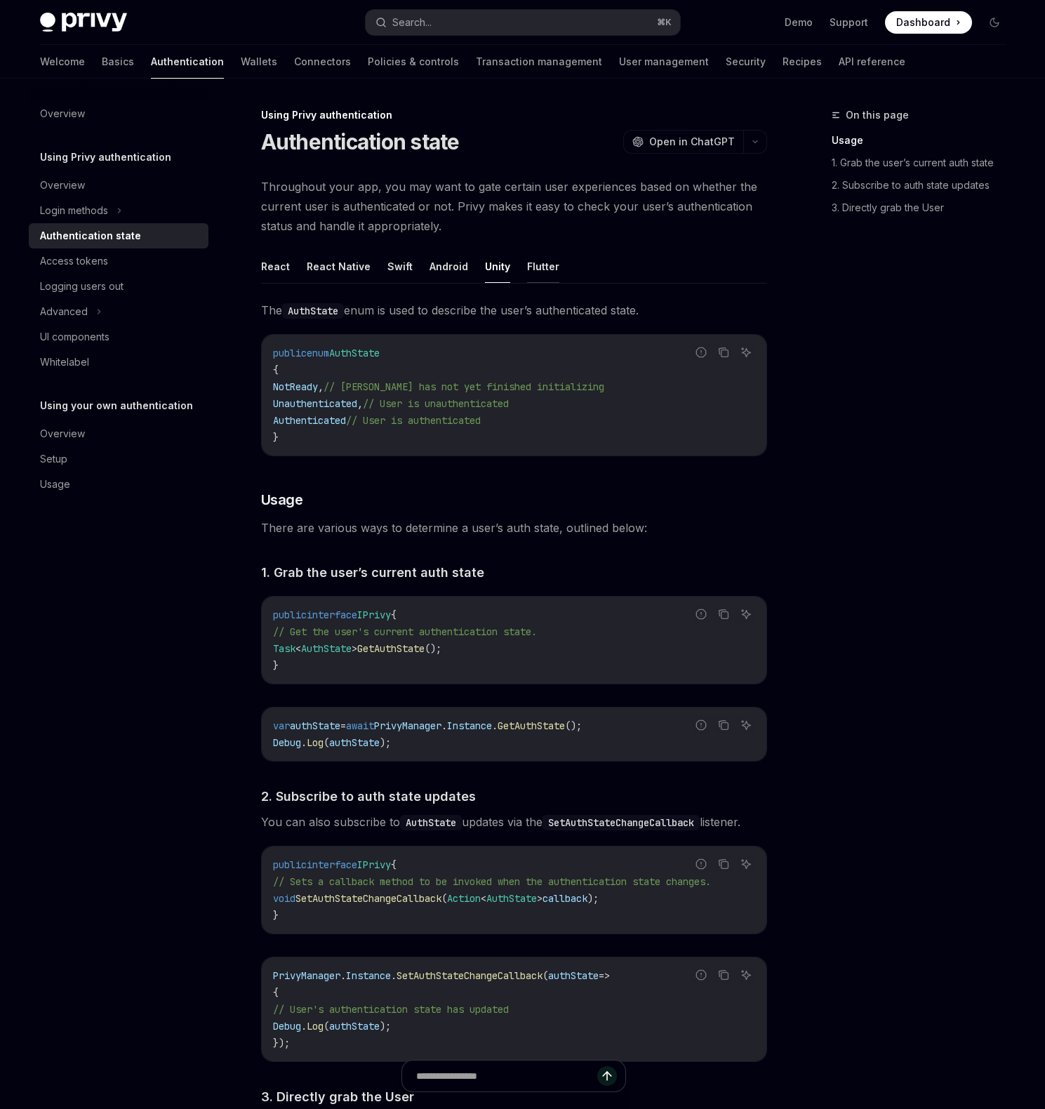
click at [540, 276] on button "Flutter" at bounding box center [543, 266] width 32 height 33
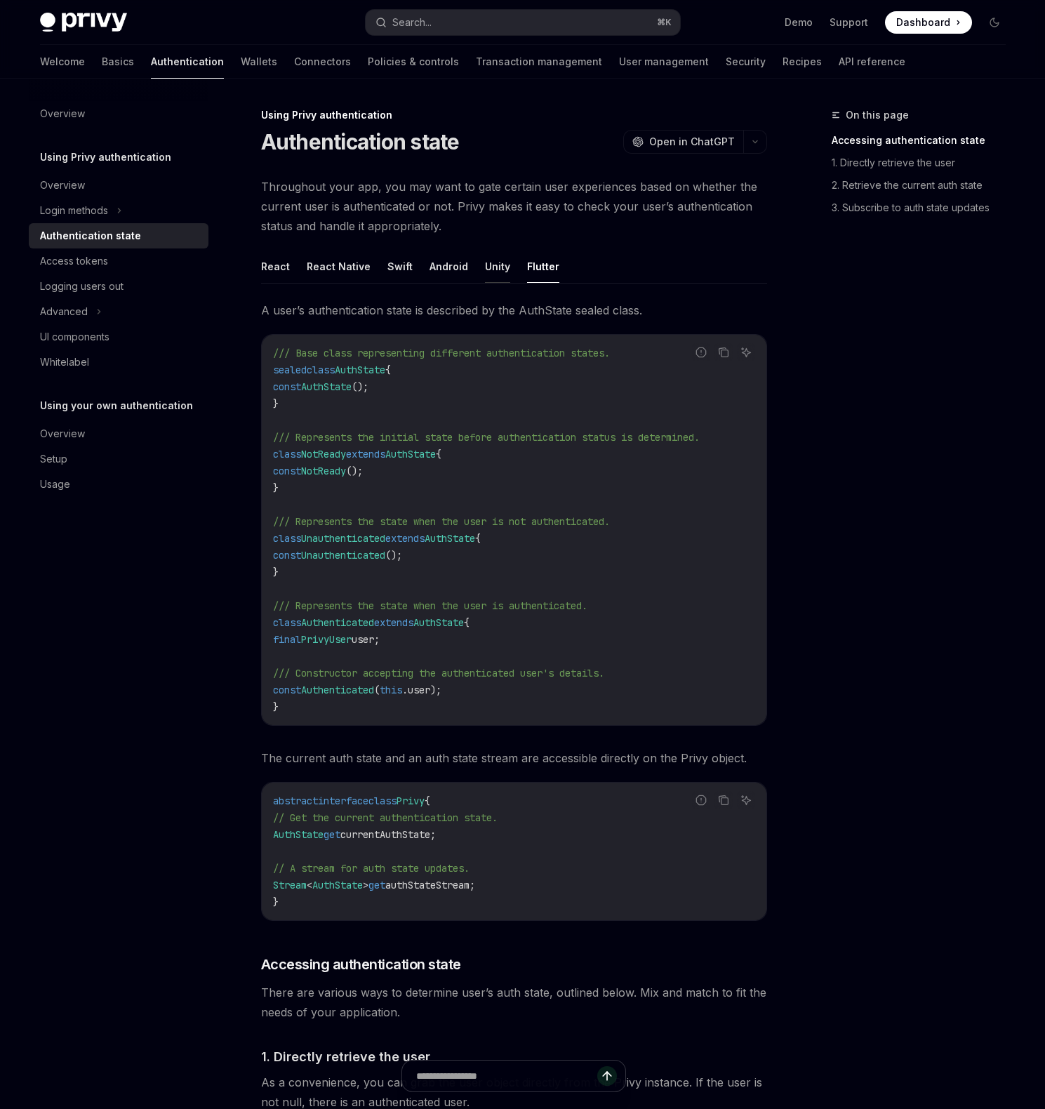
click at [487, 276] on button "Unity" at bounding box center [497, 266] width 25 height 33
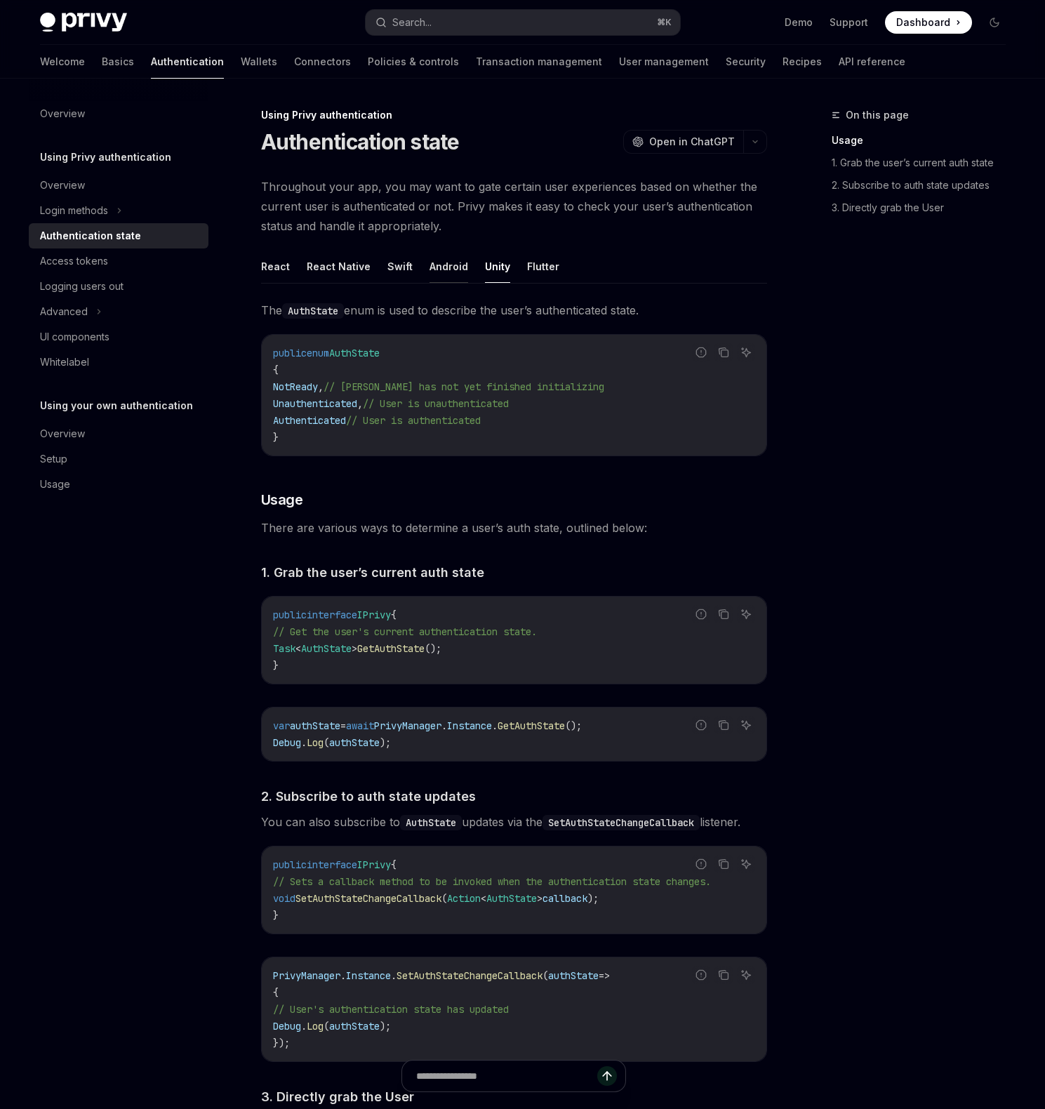
click at [435, 272] on button "Android" at bounding box center [448, 266] width 39 height 33
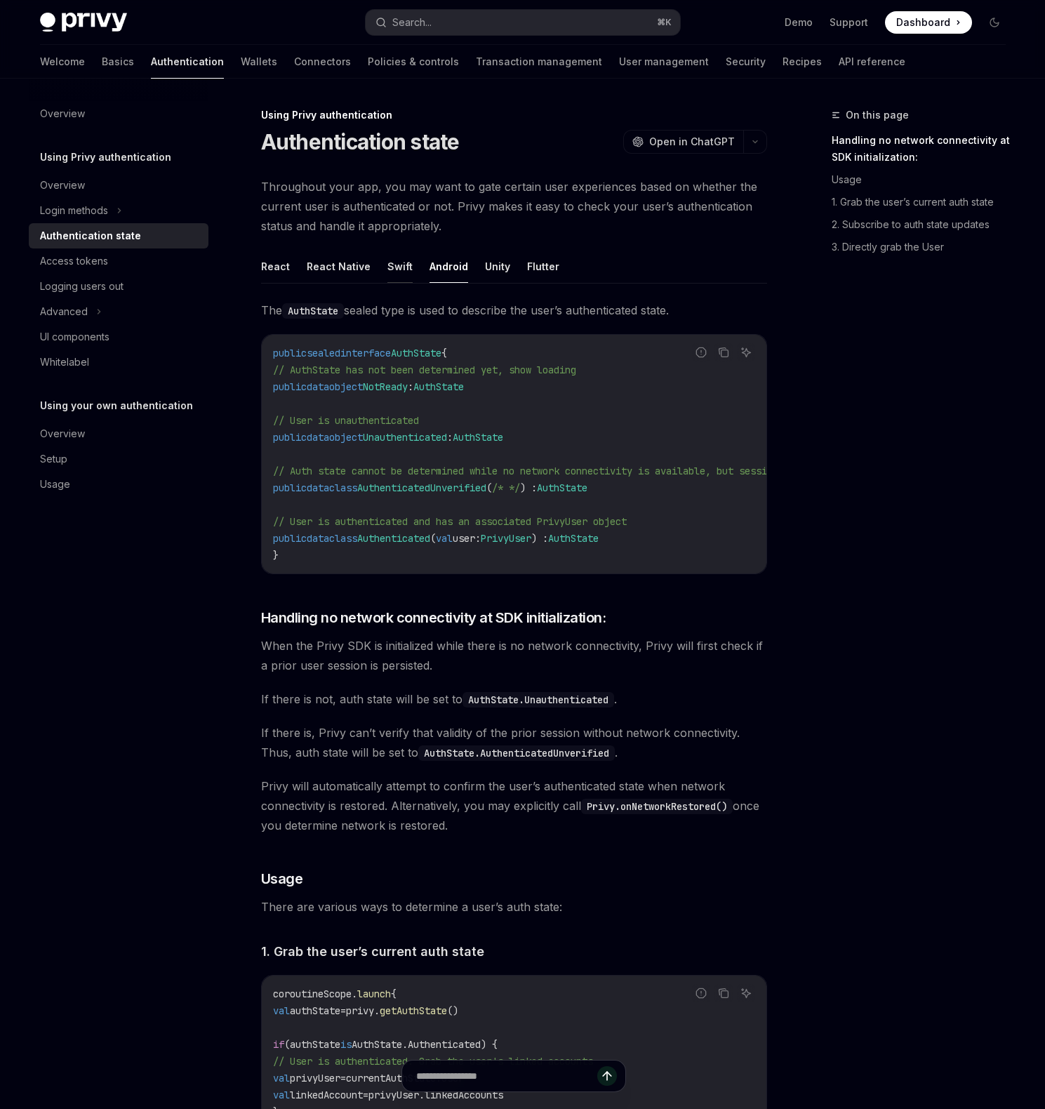
click at [390, 272] on button "Swift" at bounding box center [399, 266] width 25 height 33
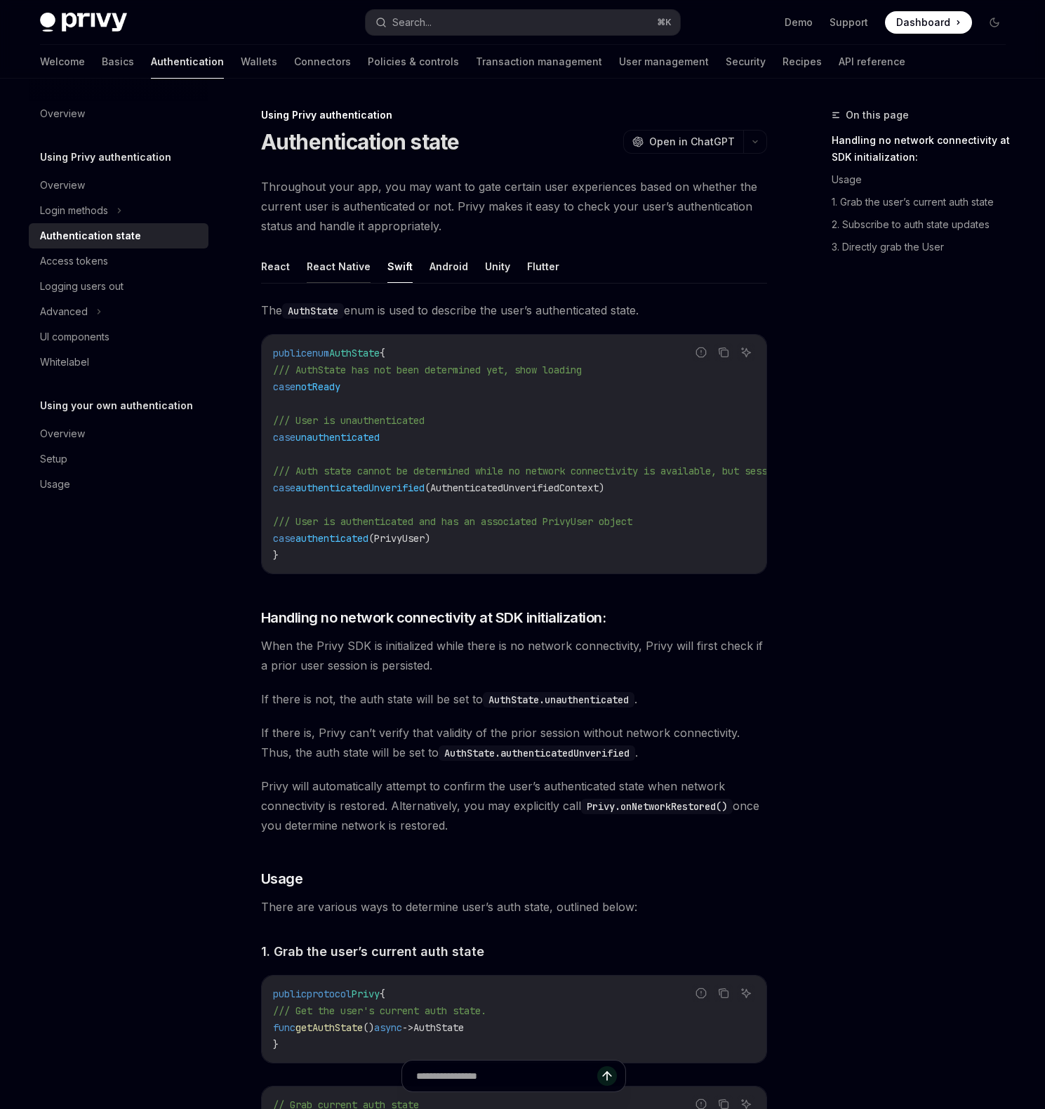
click at [334, 272] on button "React Native" at bounding box center [339, 266] width 64 height 33
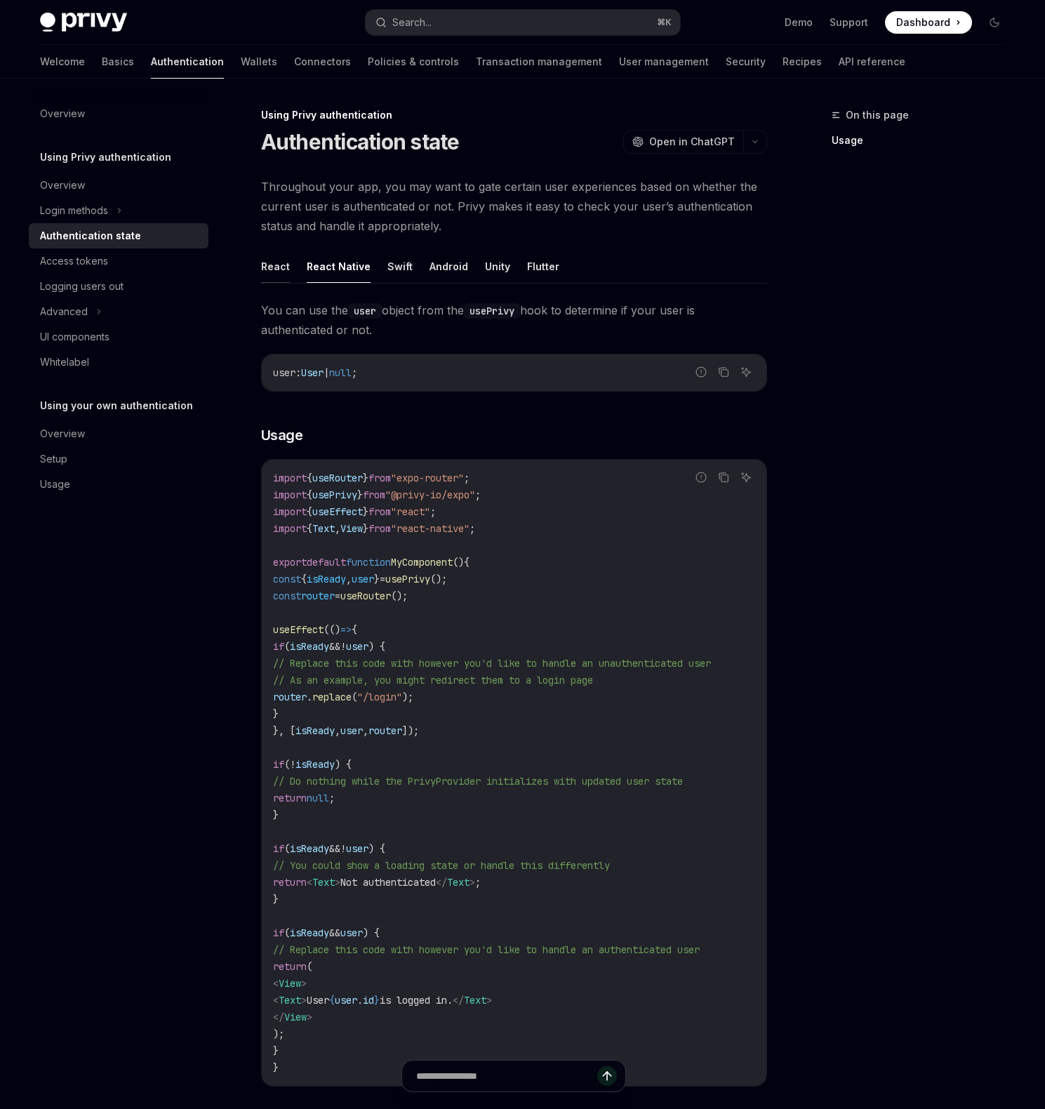
click at [277, 271] on button "React" at bounding box center [275, 266] width 29 height 33
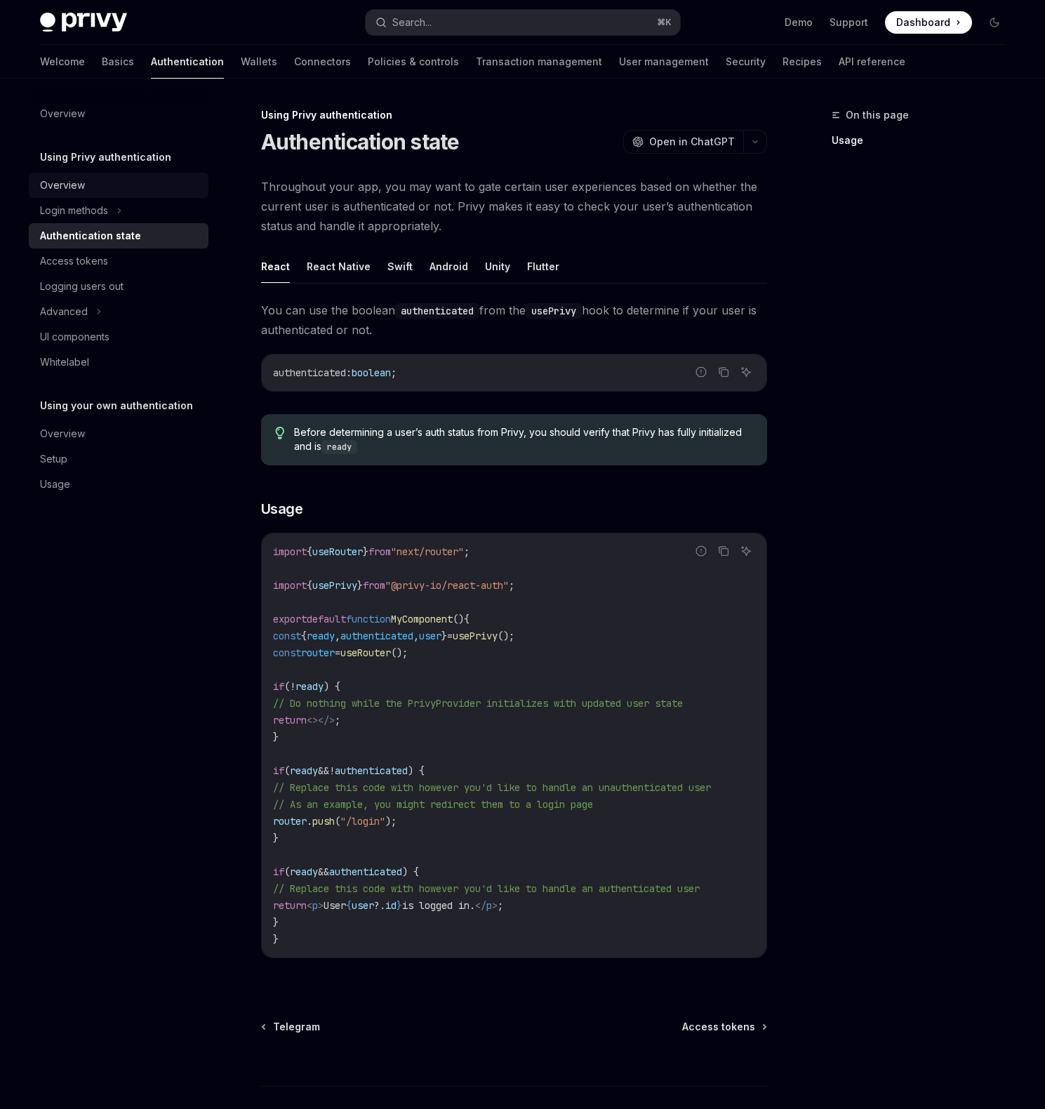
click at [95, 179] on div "Overview" at bounding box center [120, 185] width 160 height 17
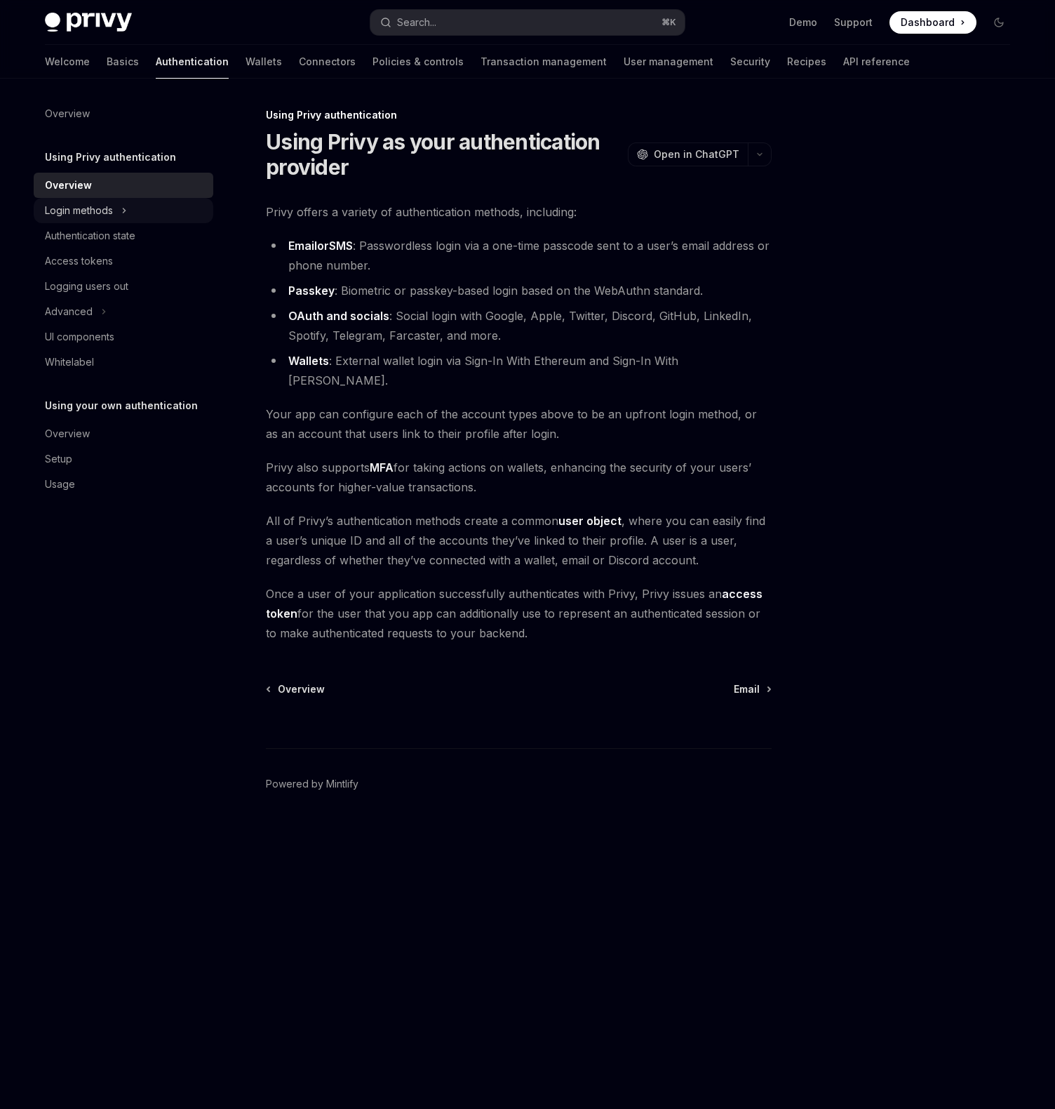
click at [147, 206] on button "Login methods" at bounding box center [124, 210] width 180 height 25
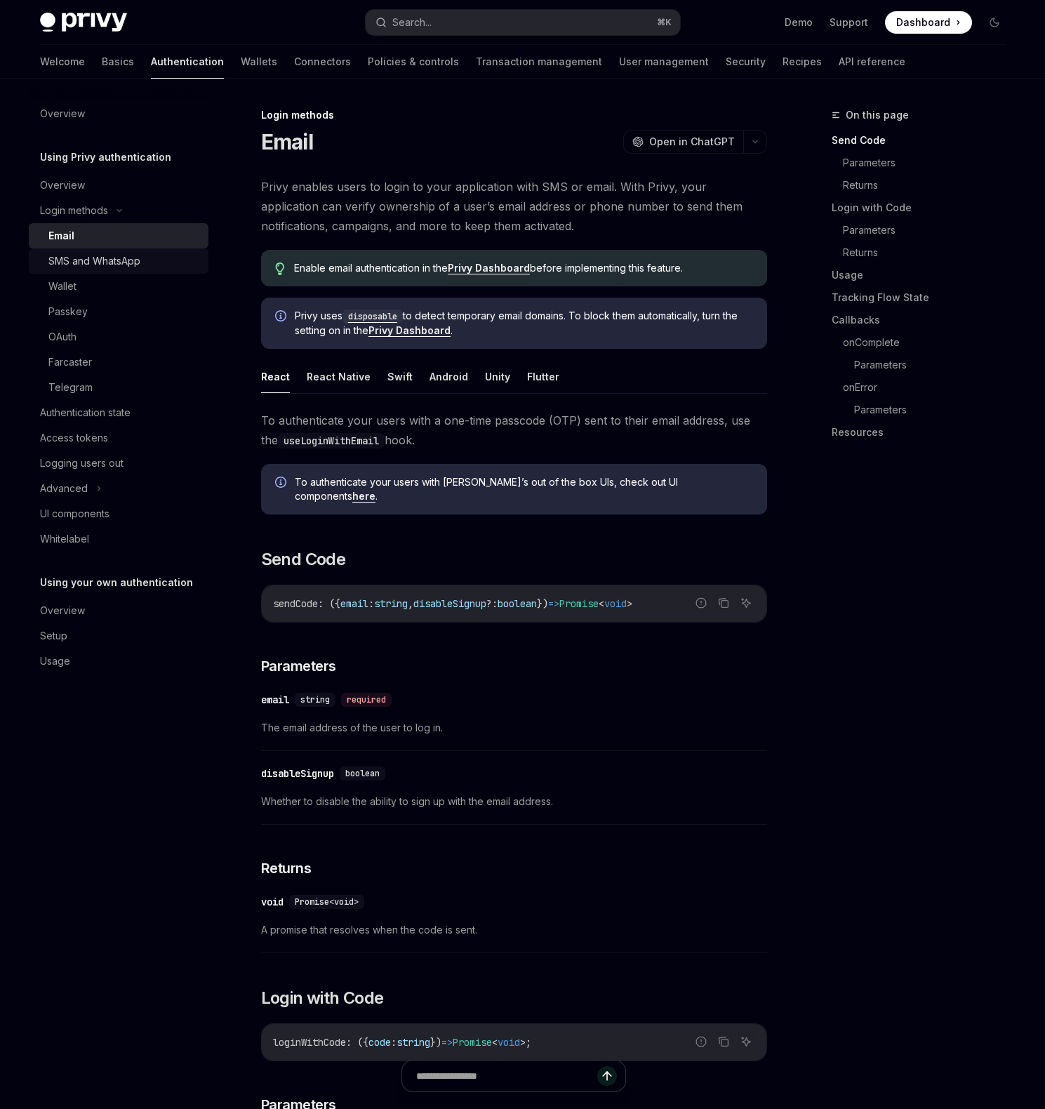
click at [121, 262] on div "SMS and WhatsApp" at bounding box center [94, 261] width 92 height 17
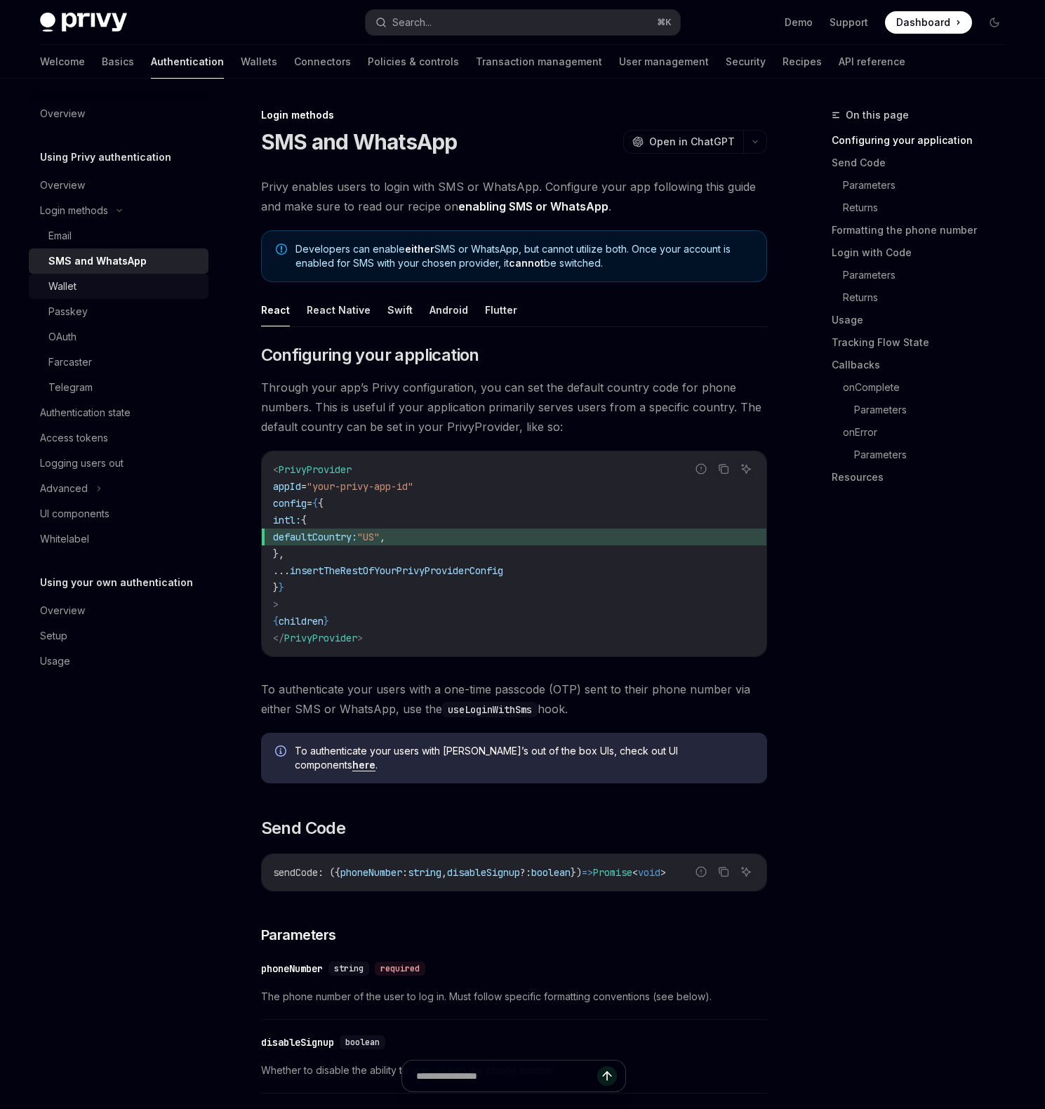
click at [123, 289] on div "Wallet" at bounding box center [124, 286] width 152 height 17
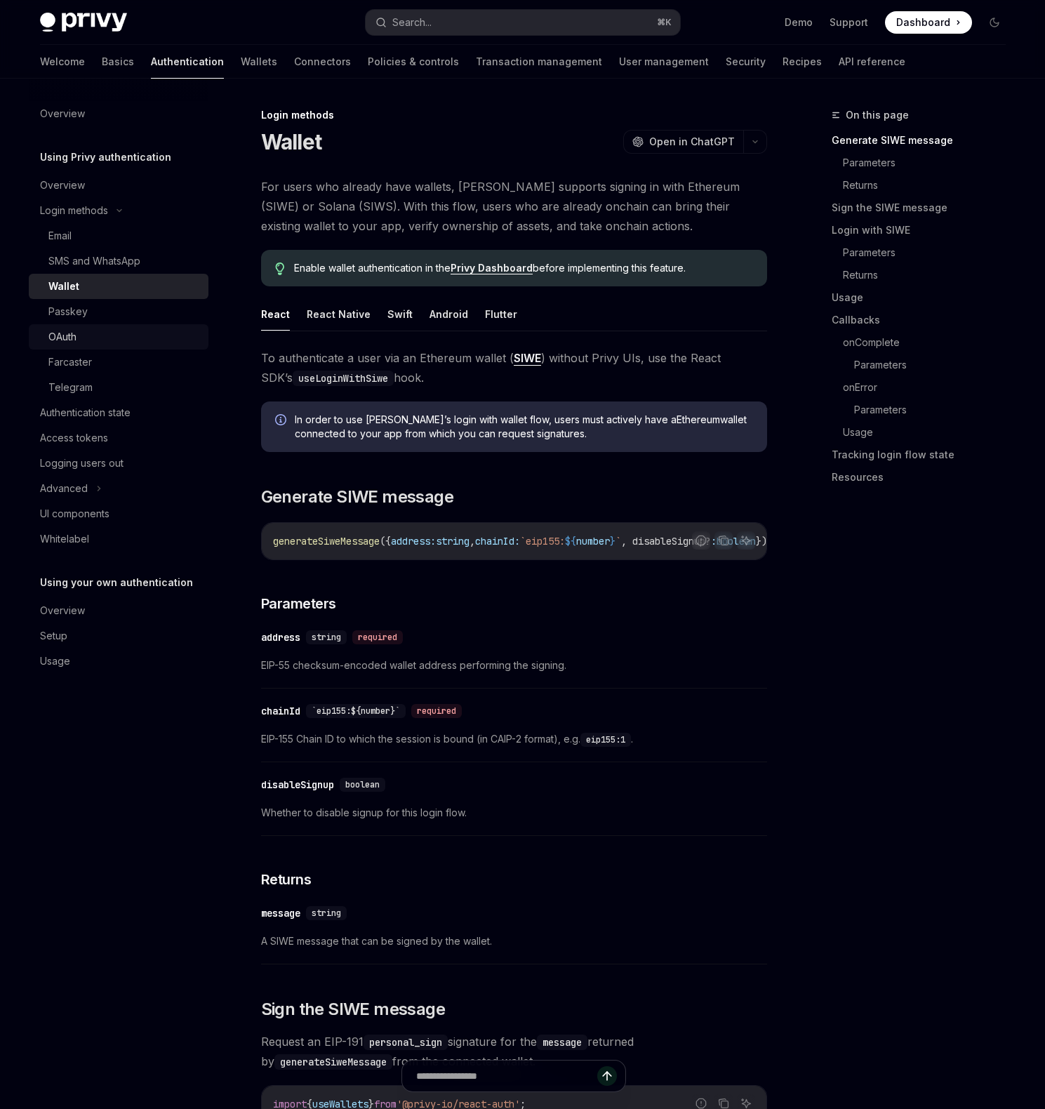
click at [122, 329] on div "OAuth" at bounding box center [124, 336] width 152 height 17
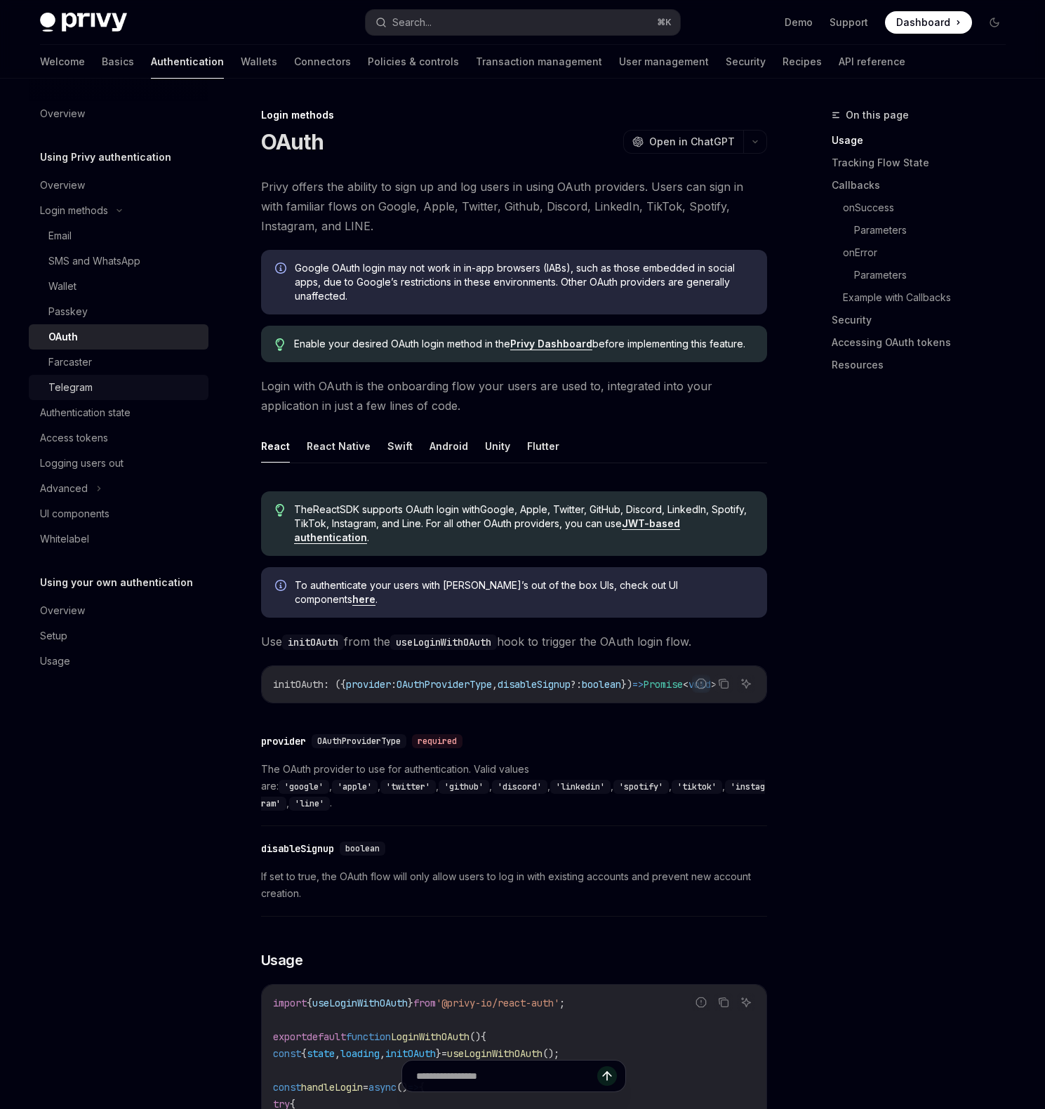
click at [116, 389] on div "Telegram" at bounding box center [124, 387] width 152 height 17
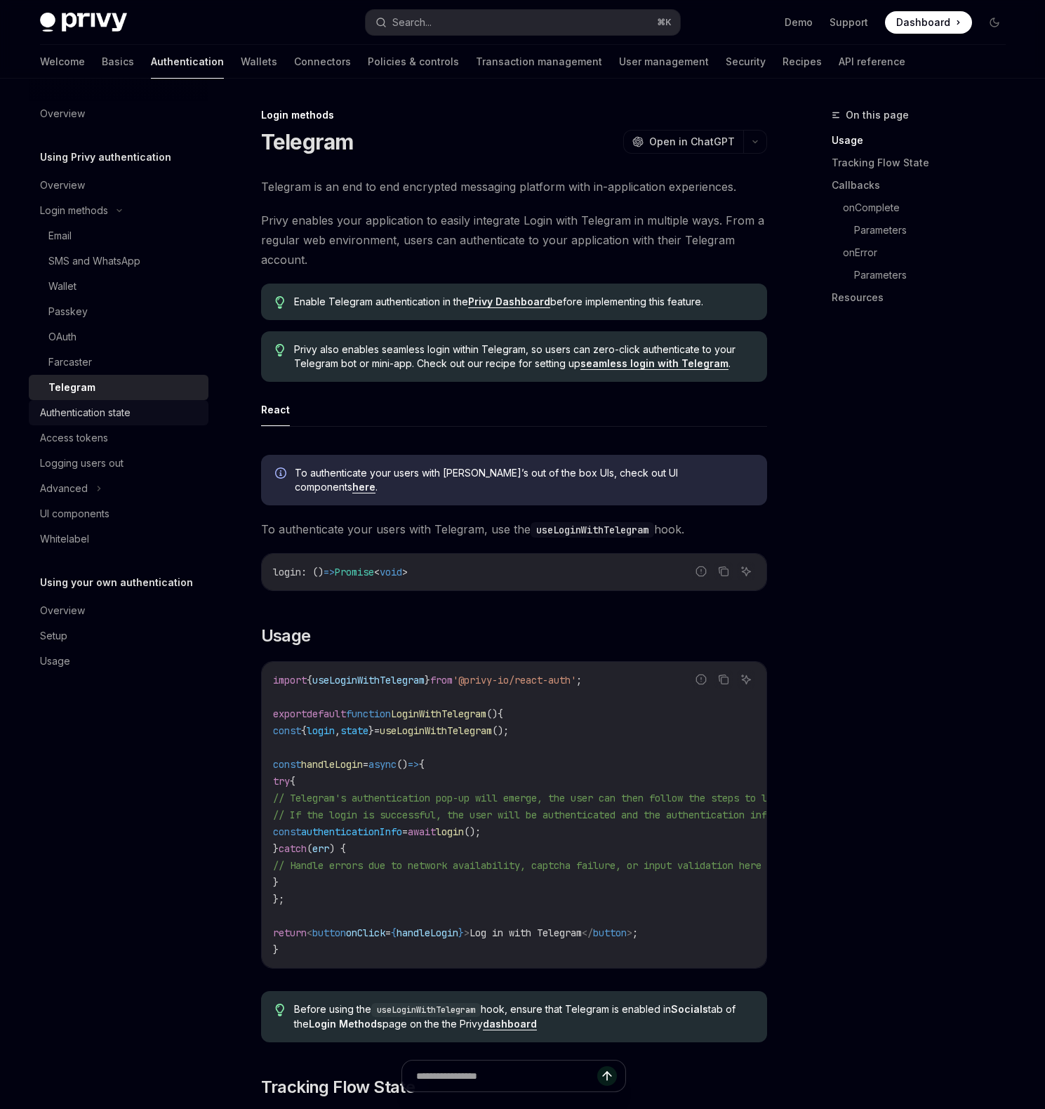
click at [124, 413] on div "Authentication state" at bounding box center [85, 412] width 91 height 17
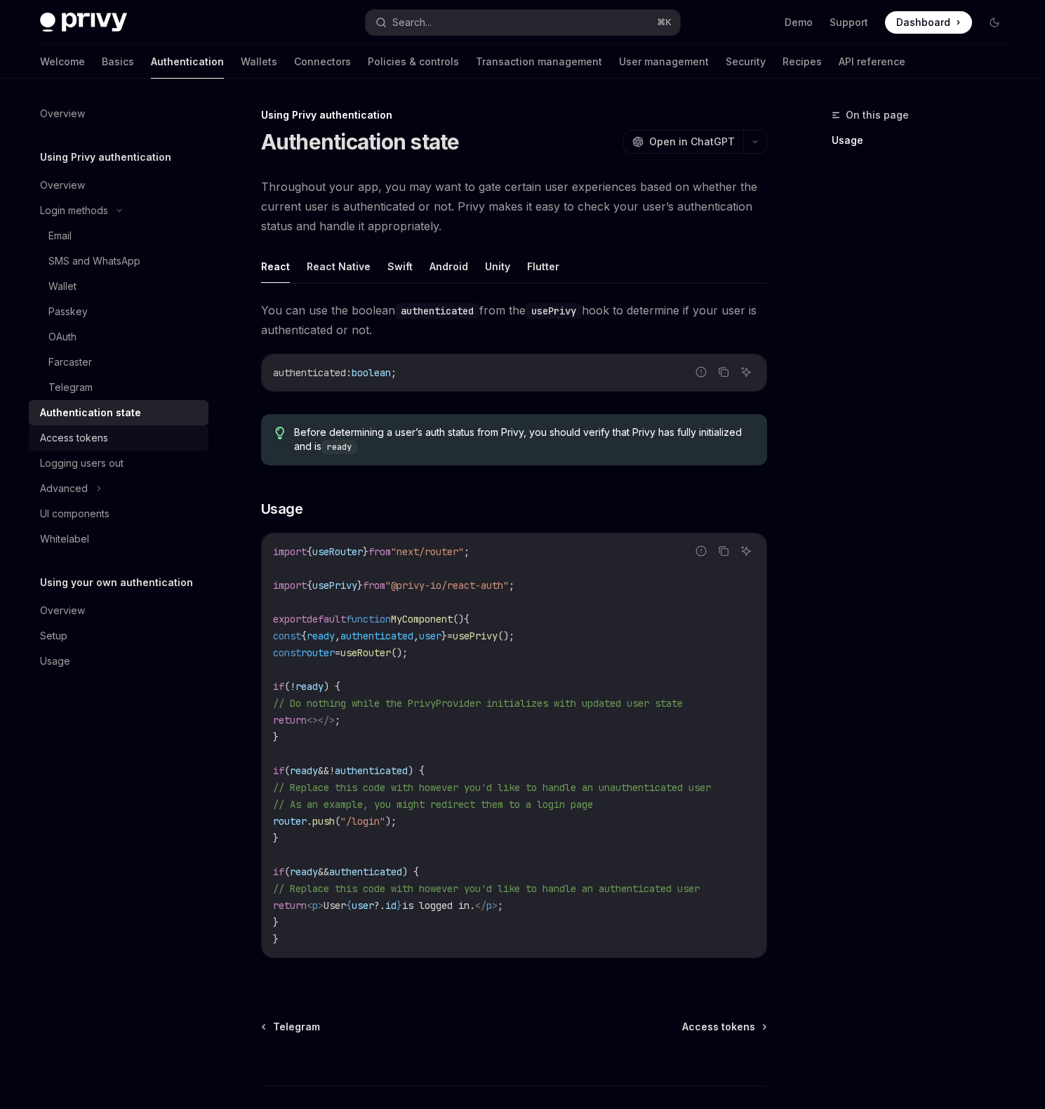
click at [126, 435] on div "Access tokens" at bounding box center [120, 437] width 160 height 17
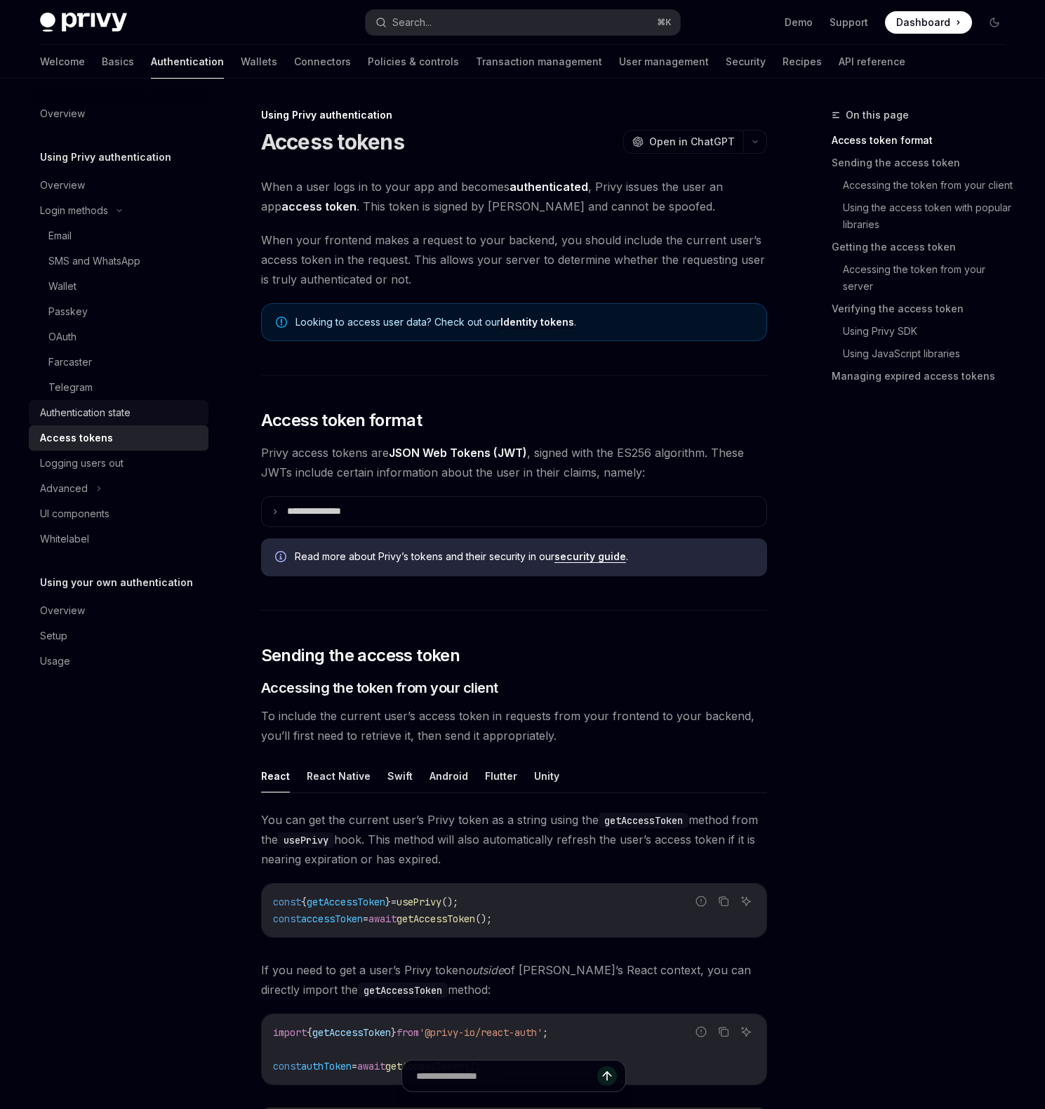
click at [126, 420] on div "Authentication state" at bounding box center [85, 412] width 91 height 17
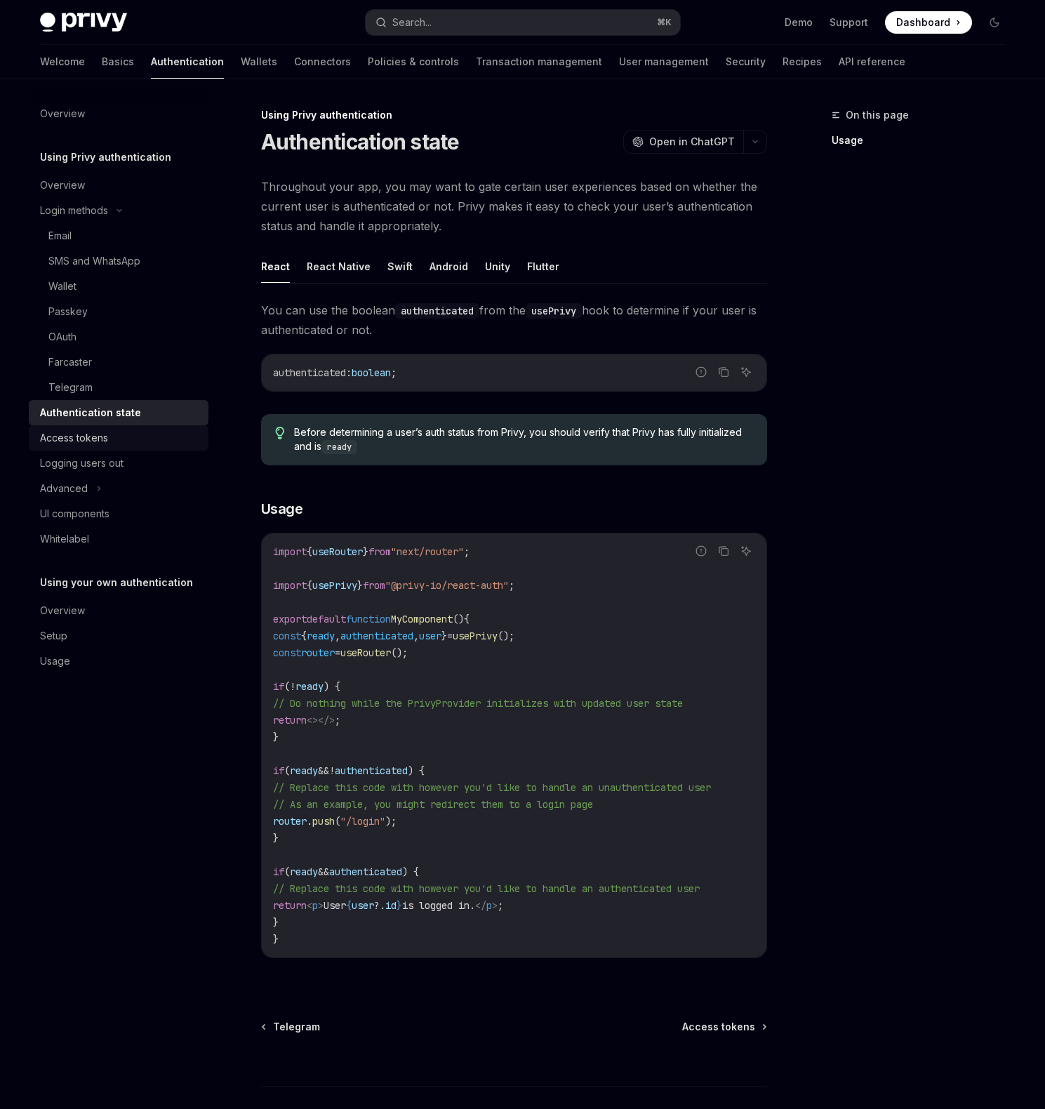
click at [123, 439] on div "Access tokens" at bounding box center [120, 437] width 160 height 17
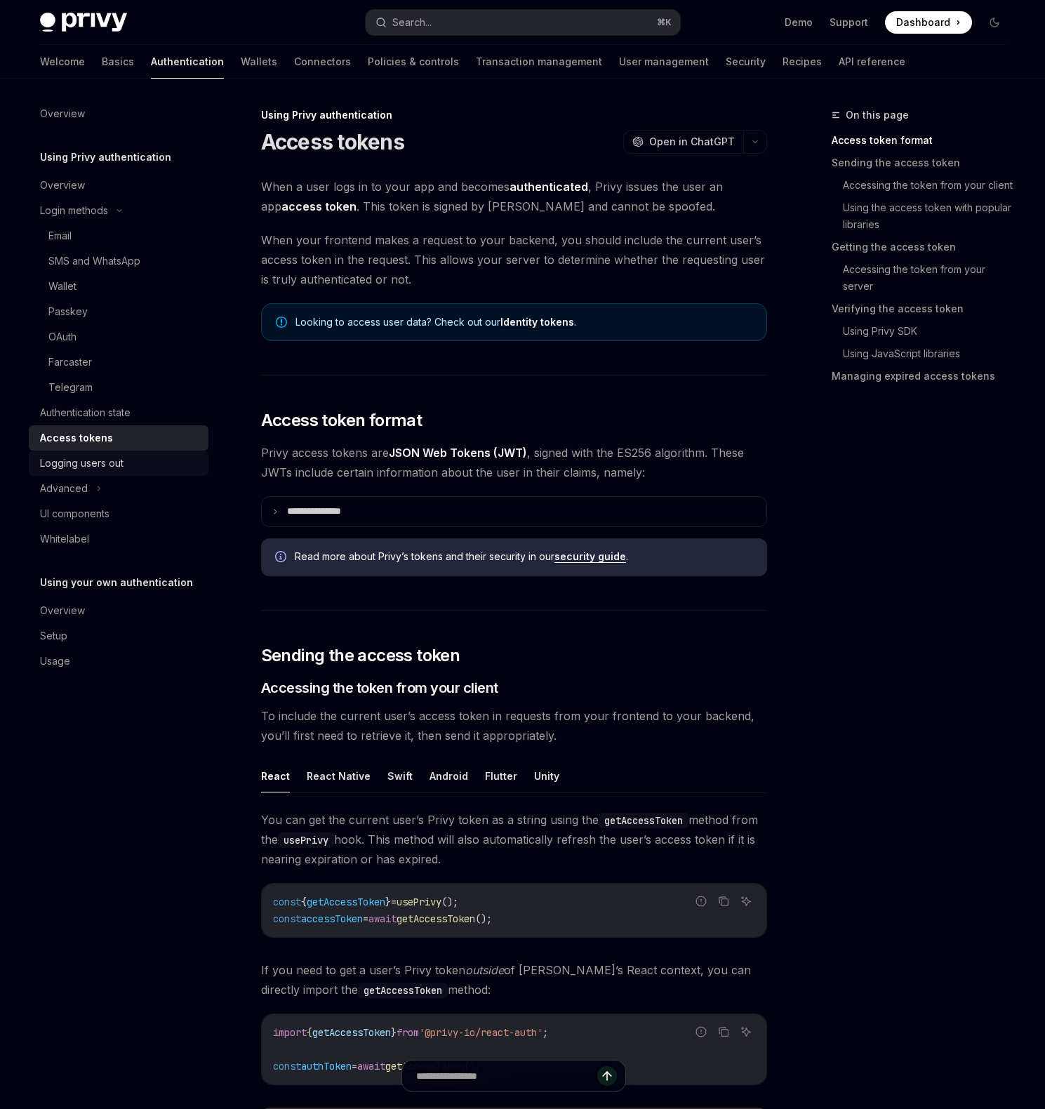
click at [149, 462] on div "Logging users out" at bounding box center [120, 463] width 160 height 17
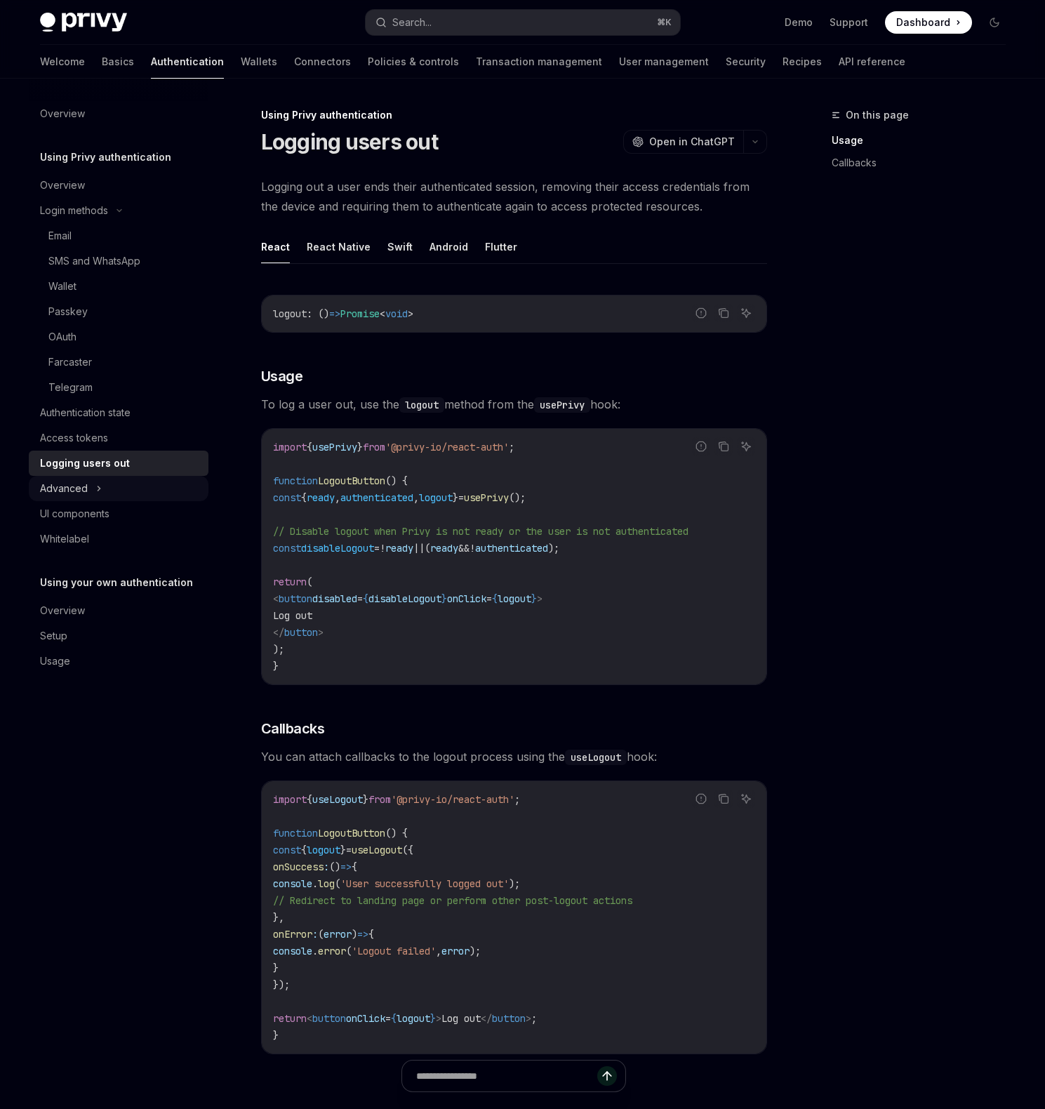
click at [140, 486] on button "Advanced" at bounding box center [119, 488] width 180 height 25
click at [143, 514] on button "MFA" at bounding box center [119, 513] width 180 height 25
type textarea "*"
